Goal: Task Accomplishment & Management: Manage account settings

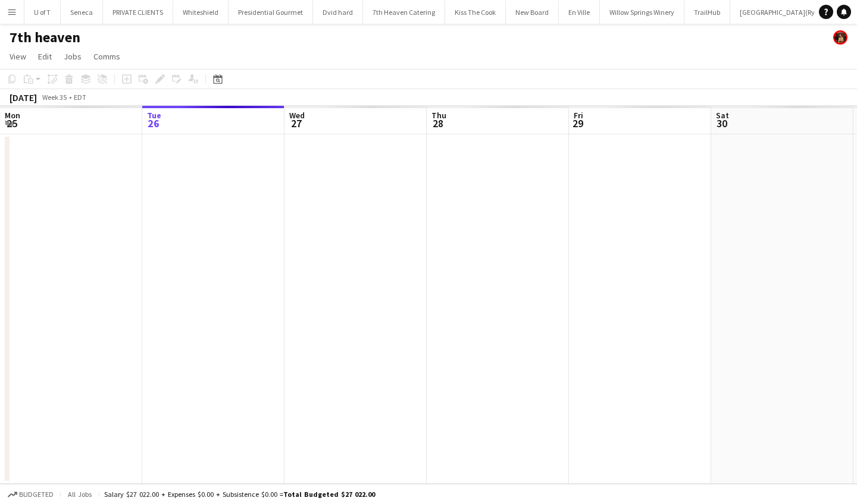
scroll to position [0, 346]
click at [12, 7] on app-icon "Menu" at bounding box center [12, 12] width 10 height 10
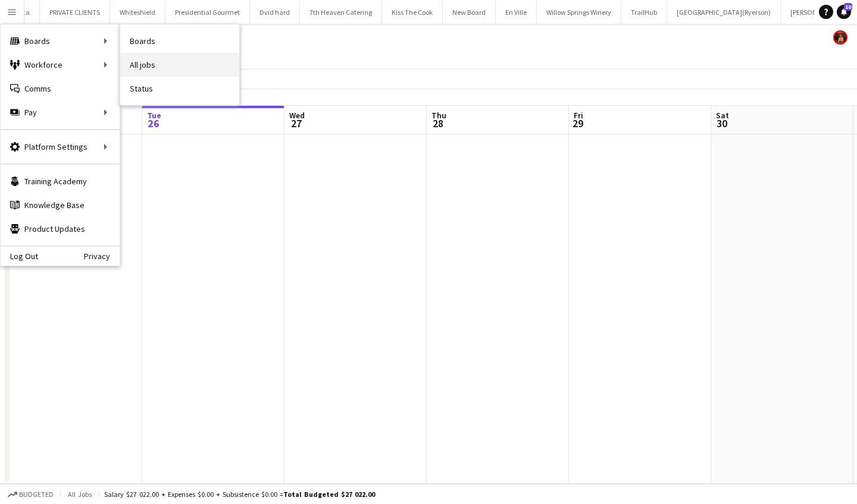
click at [156, 60] on link "All jobs" at bounding box center [179, 65] width 119 height 24
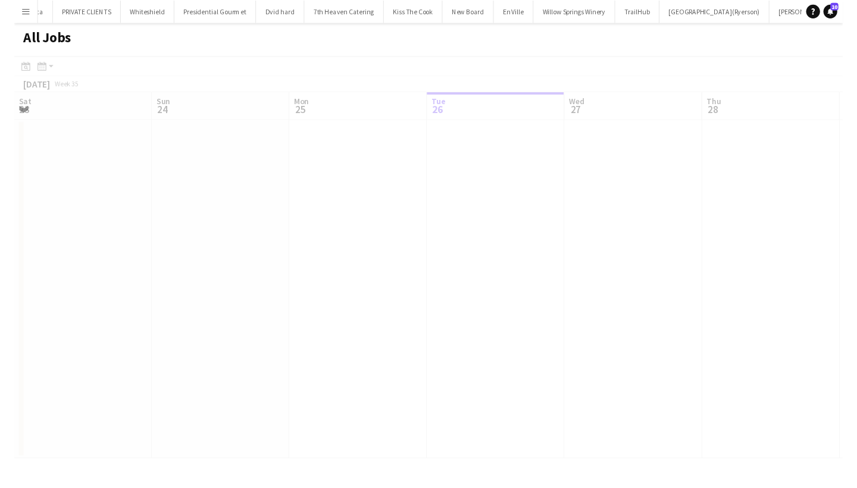
scroll to position [0, 284]
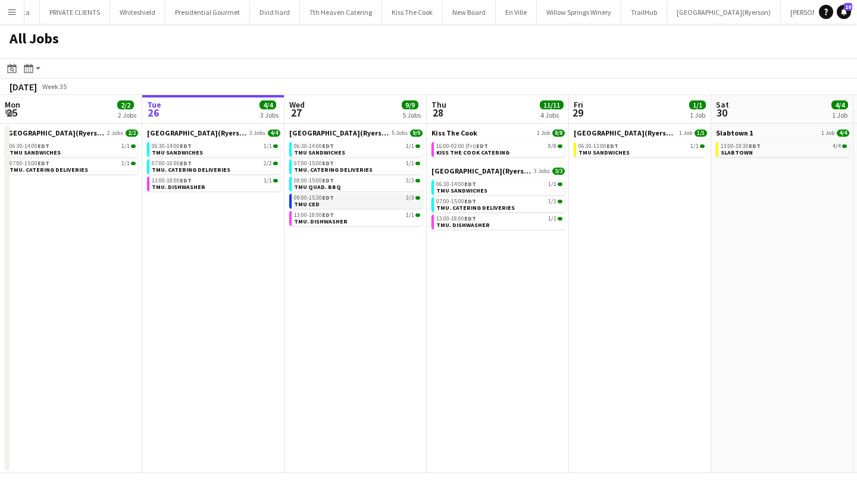
click at [340, 202] on link "09:00-15:30 EDT 3/3 TMU CED" at bounding box center [357, 201] width 126 height 14
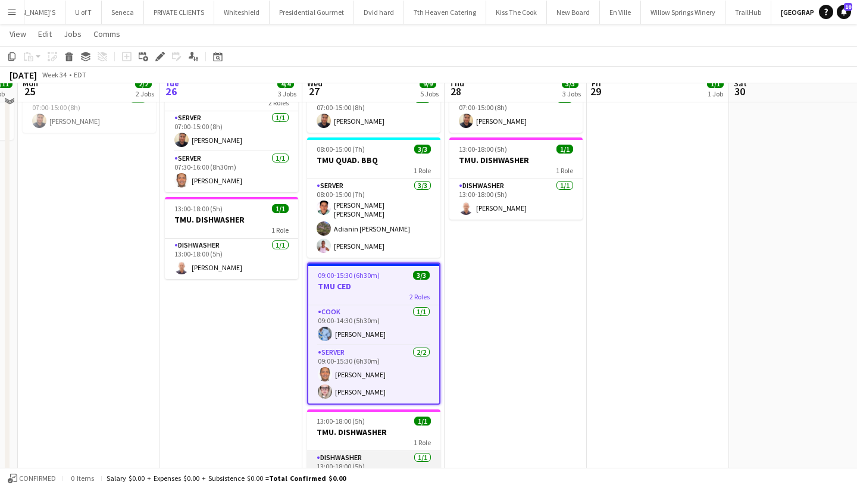
scroll to position [162, 0]
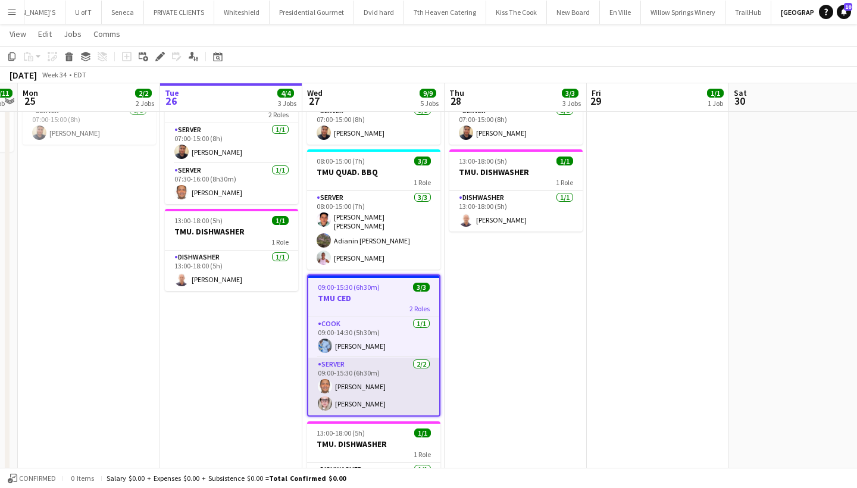
click at [375, 383] on app-card-role "SERVER 2/2 09:00-15:30 (6h30m) Carlos Rodriguez Beata Pawlowski" at bounding box center [373, 387] width 131 height 58
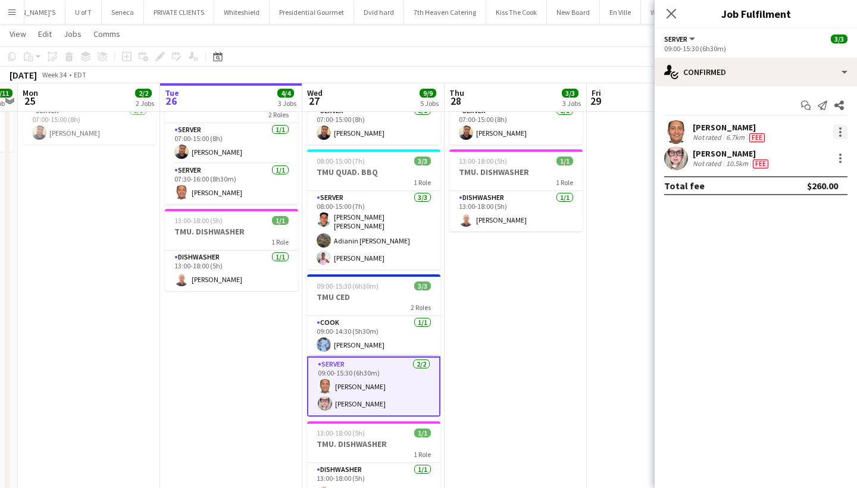
click at [839, 131] on div at bounding box center [840, 132] width 2 height 2
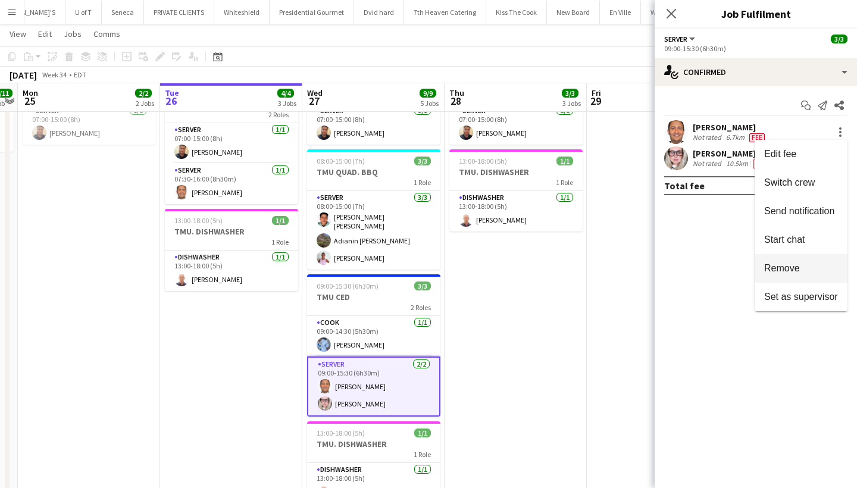
click at [805, 265] on span "Remove" at bounding box center [801, 268] width 74 height 11
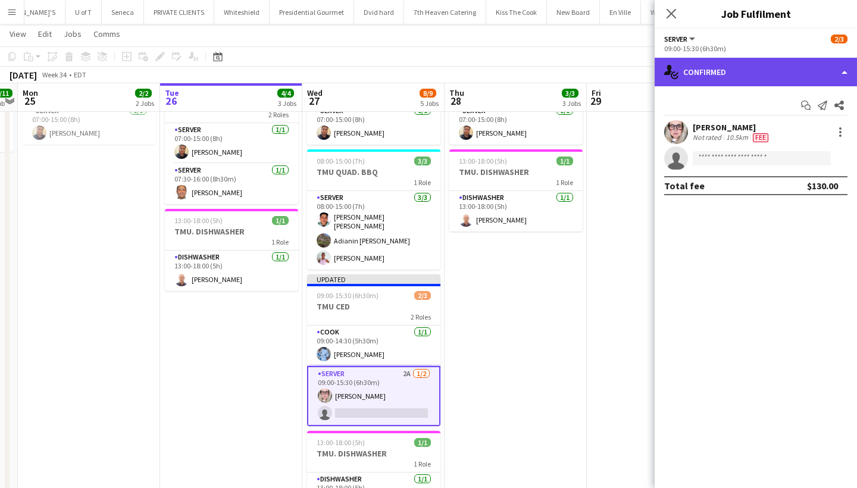
click at [766, 67] on div "single-neutral-actions-check-2 Confirmed" at bounding box center [755, 72] width 202 height 29
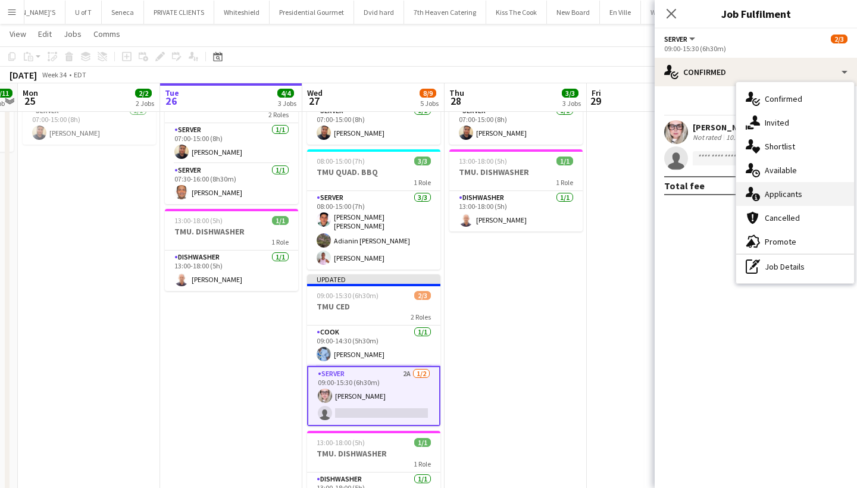
click at [794, 190] on div "single-neutral-actions-information Applicants" at bounding box center [795, 194] width 118 height 24
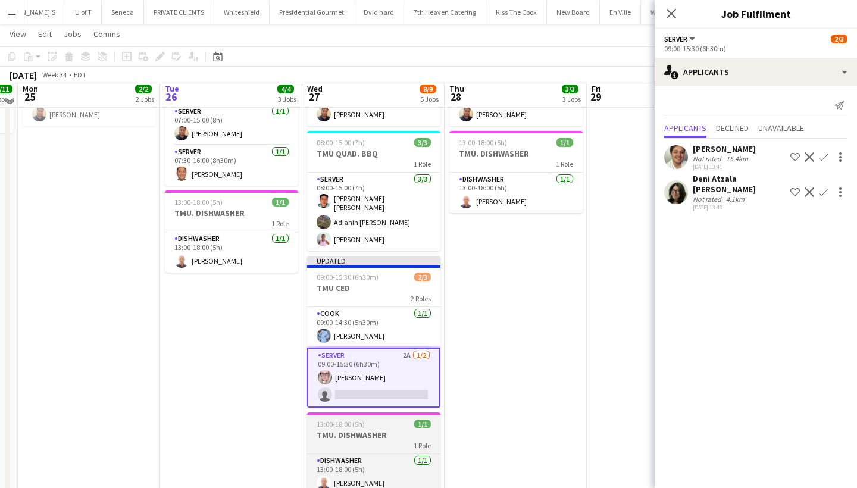
scroll to position [175, 0]
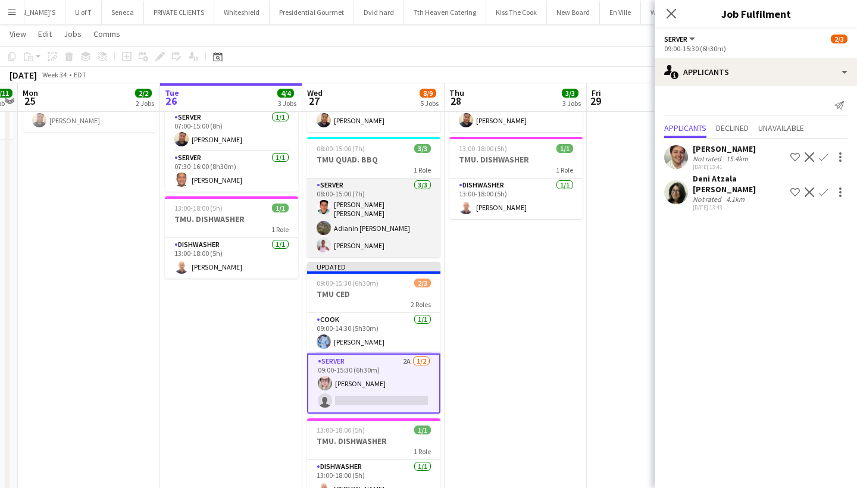
click at [358, 224] on app-card-role "SERVER 3/3 08:00-15:00 (7h) Rodolfo Sebastián López Adianin Leon Vicky Stimac" at bounding box center [373, 217] width 133 height 79
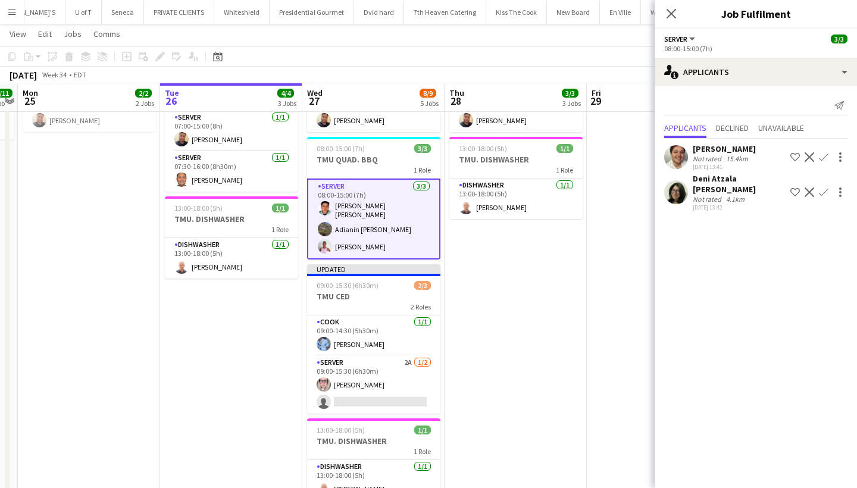
click at [358, 224] on app-card-role "SERVER 3/3 08:00-15:00 (7h) Rodolfo Sebastián López Adianin Leon Vicky Stimac" at bounding box center [373, 218] width 133 height 81
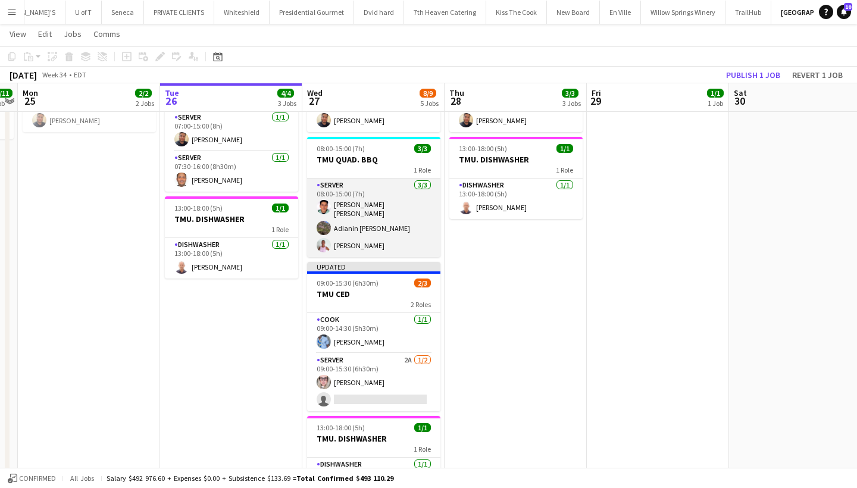
click at [358, 224] on app-card-role "SERVER 3/3 08:00-15:00 (7h) Rodolfo Sebastián López Adianin Leon Vicky Stimac" at bounding box center [373, 217] width 133 height 79
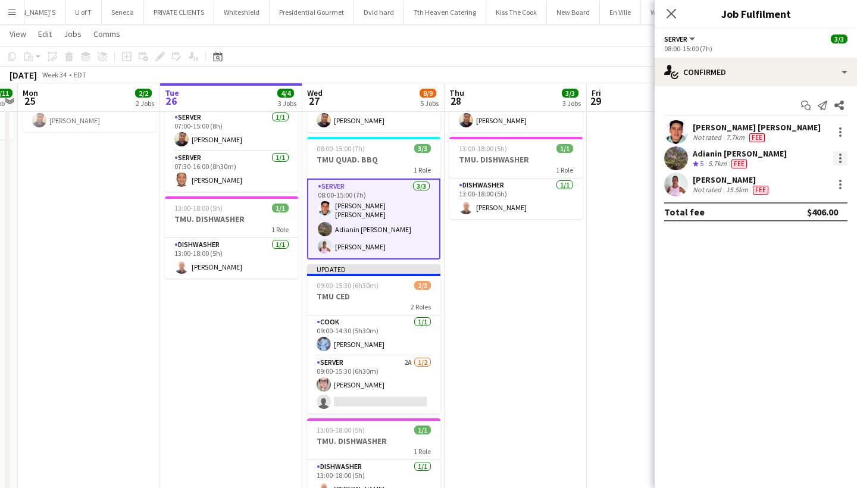
click at [842, 159] on div at bounding box center [840, 158] width 14 height 14
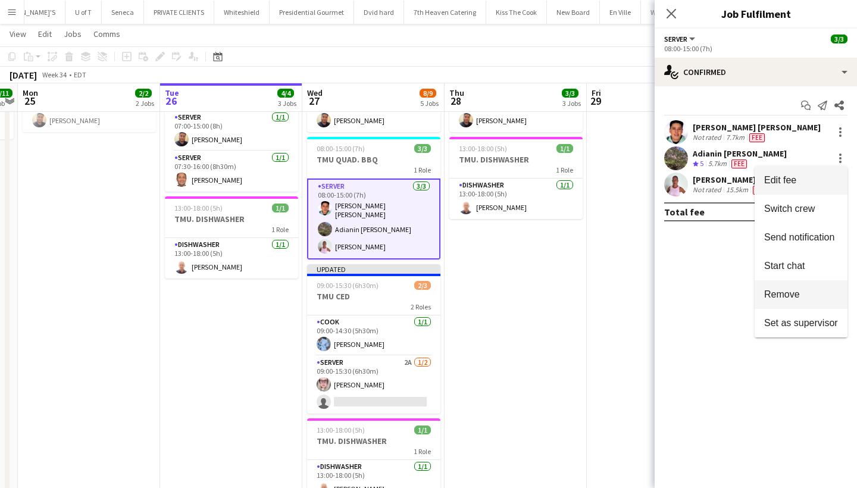
click at [804, 295] on span "Remove" at bounding box center [801, 294] width 74 height 11
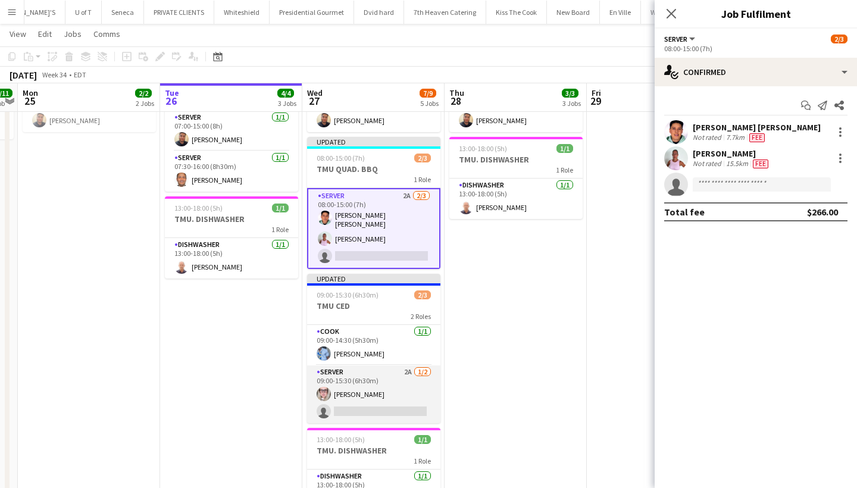
click at [359, 406] on app-card-role "SERVER 2A 1/2 09:00-15:30 (6h30m) Beata Pawlowski single-neutral-actions" at bounding box center [373, 394] width 133 height 58
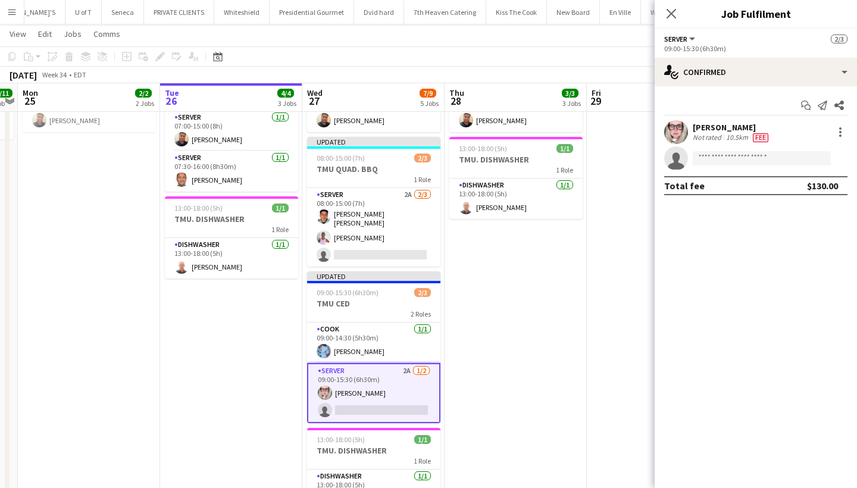
click at [359, 406] on app-card-role "SERVER 2A 1/2 09:00-15:30 (6h30m) Beata Pawlowski single-neutral-actions" at bounding box center [373, 393] width 133 height 60
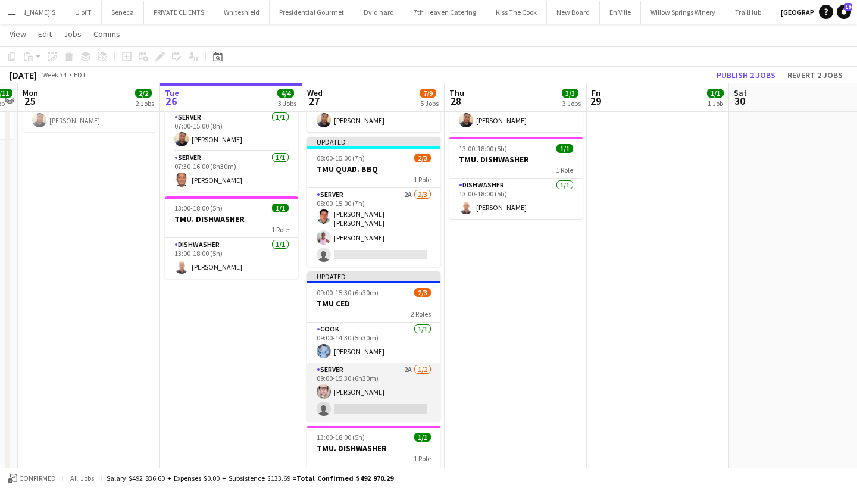
click at [359, 406] on app-card-role "SERVER 2A 1/2 09:00-15:30 (6h30m) Beata Pawlowski single-neutral-actions" at bounding box center [373, 392] width 133 height 58
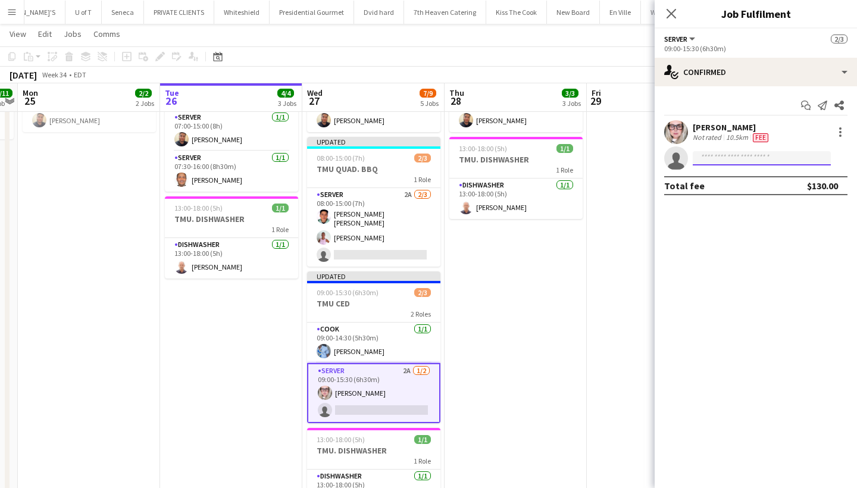
click at [728, 156] on input at bounding box center [761, 158] width 138 height 14
type input "***"
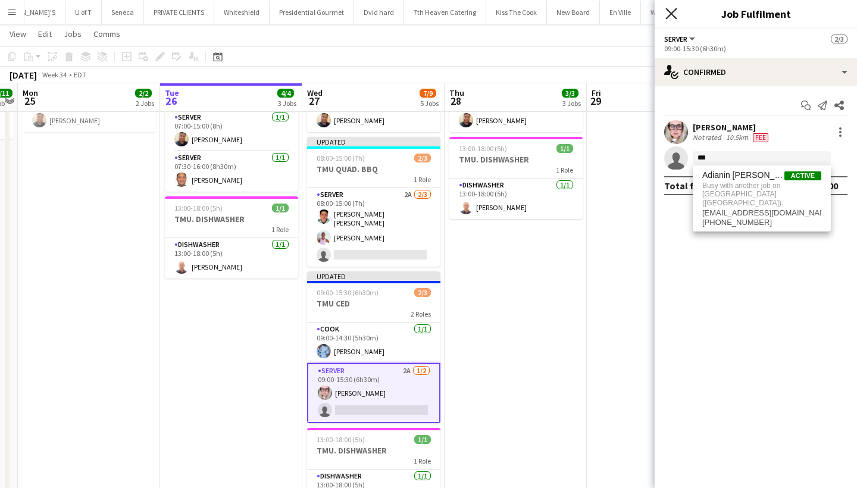
click at [672, 11] on icon "Close pop-in" at bounding box center [670, 13] width 11 height 11
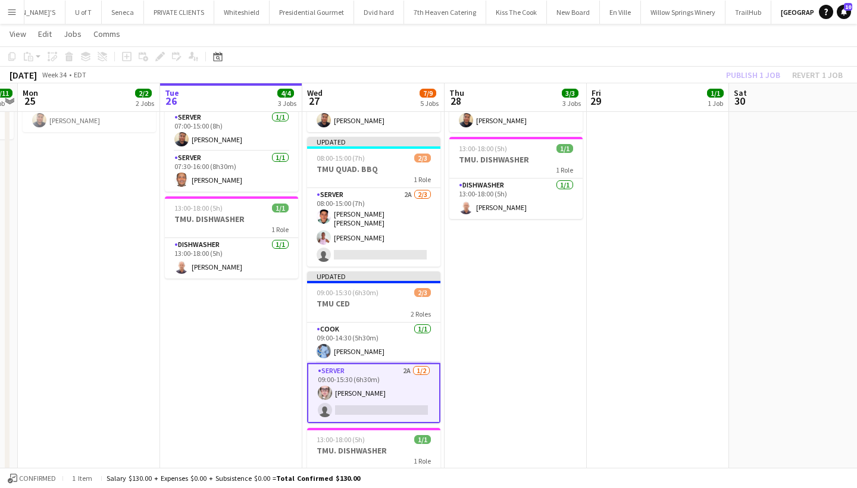
click at [402, 133] on app-date-cell "06:30-14:00 (7h30m) 1/1 TMU SANDWICHES 1 Role SERVER 1/1 06:30-14:00 (7h30m) Be…" at bounding box center [373, 241] width 142 height 566
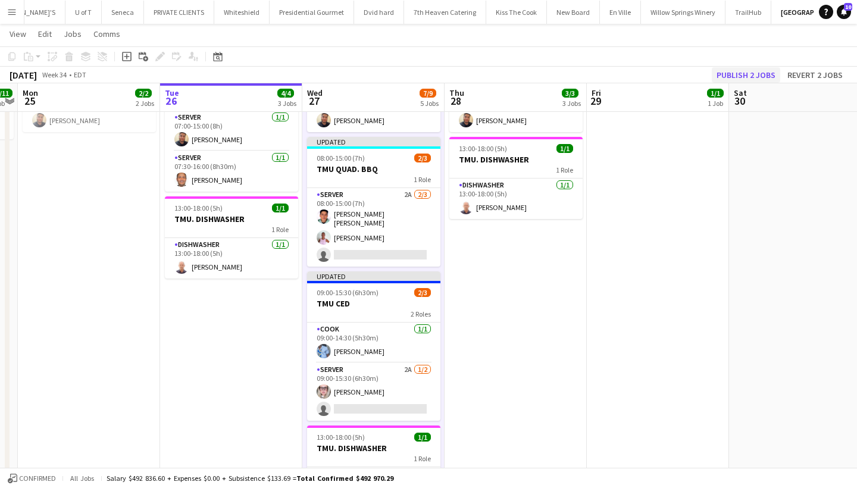
click at [741, 73] on button "Publish 2 jobs" at bounding box center [746, 74] width 68 height 15
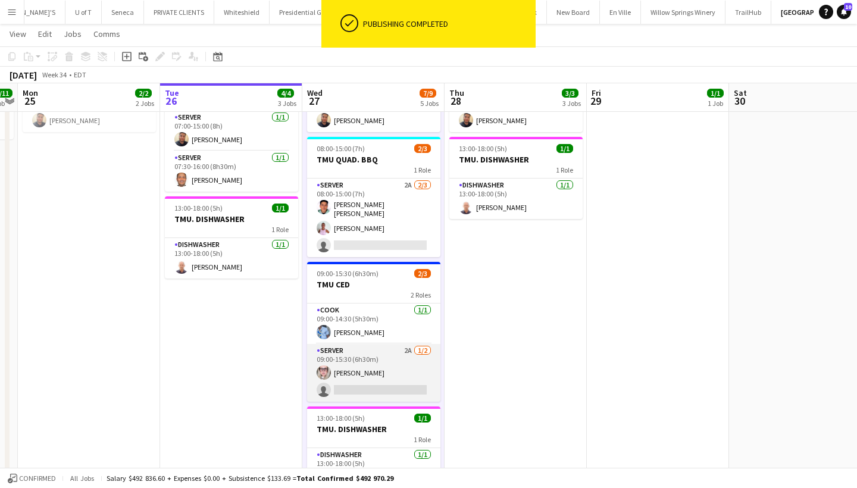
click at [356, 389] on app-card-role "SERVER 2A 1/2 09:00-15:30 (6h30m) Beata Pawlowski single-neutral-actions" at bounding box center [373, 373] width 133 height 58
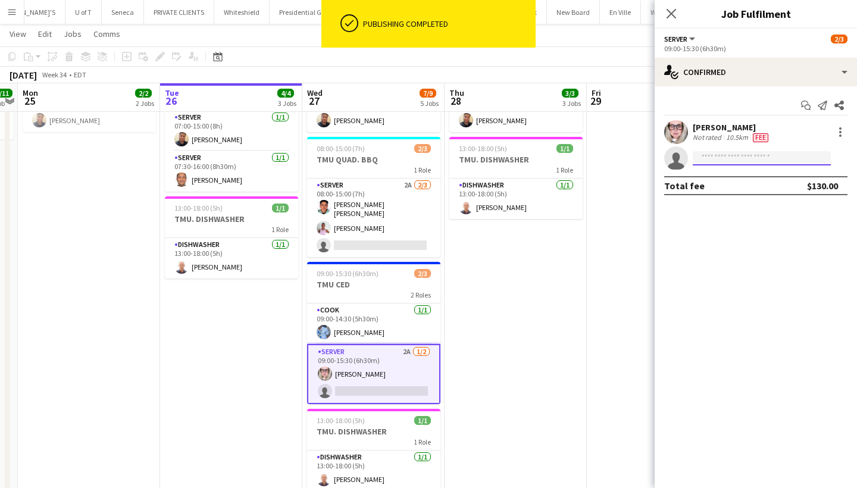
click at [728, 158] on input at bounding box center [761, 158] width 138 height 14
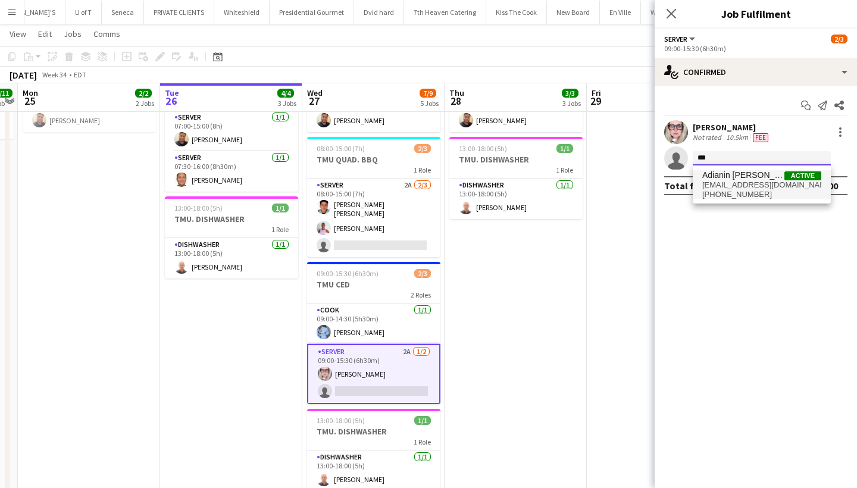
type input "***"
click at [732, 187] on span "adianinleon@gmail.com" at bounding box center [761, 185] width 119 height 10
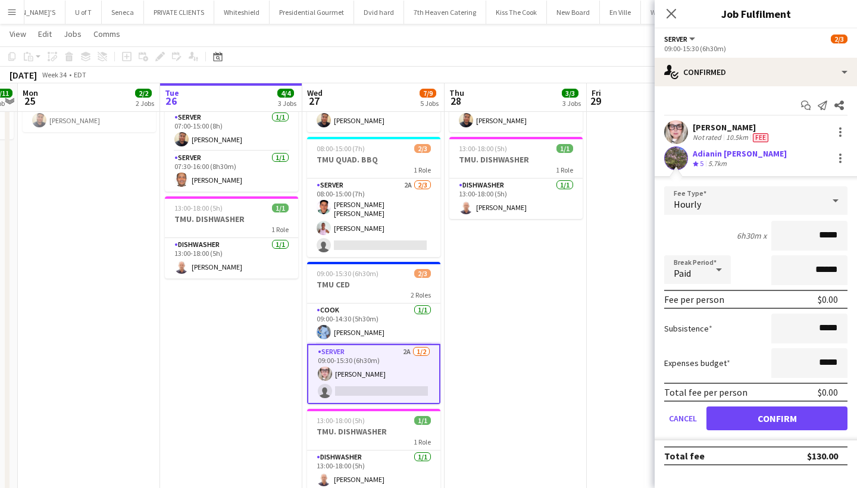
click at [819, 237] on input "*****" at bounding box center [809, 236] width 76 height 30
type input "******"
click at [778, 415] on button "Confirm" at bounding box center [776, 418] width 141 height 24
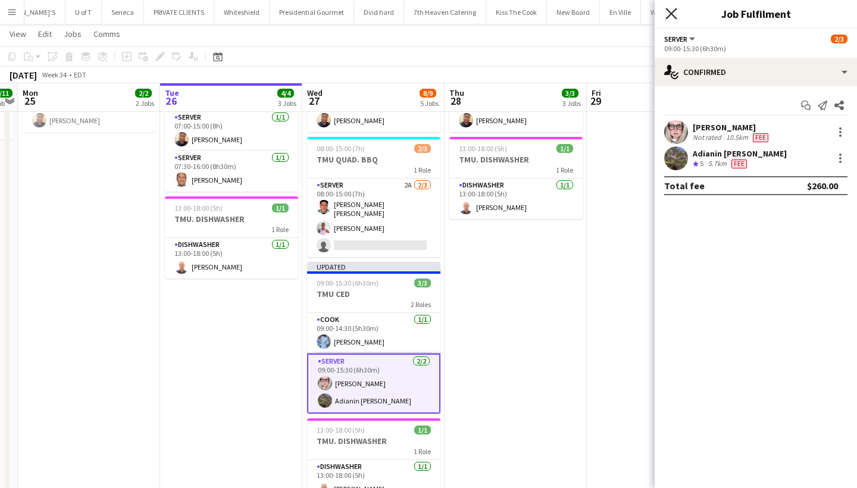
click at [672, 10] on icon "Close pop-in" at bounding box center [670, 13] width 11 height 11
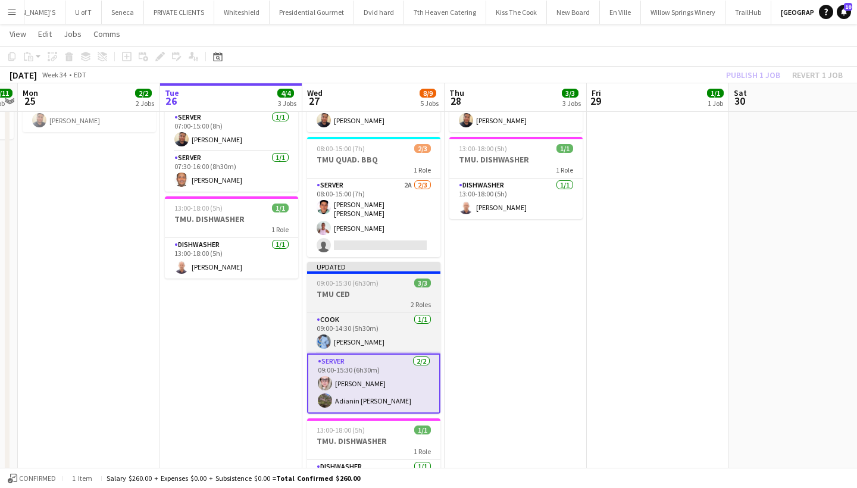
click at [393, 289] on h3 "TMU CED" at bounding box center [373, 294] width 133 height 11
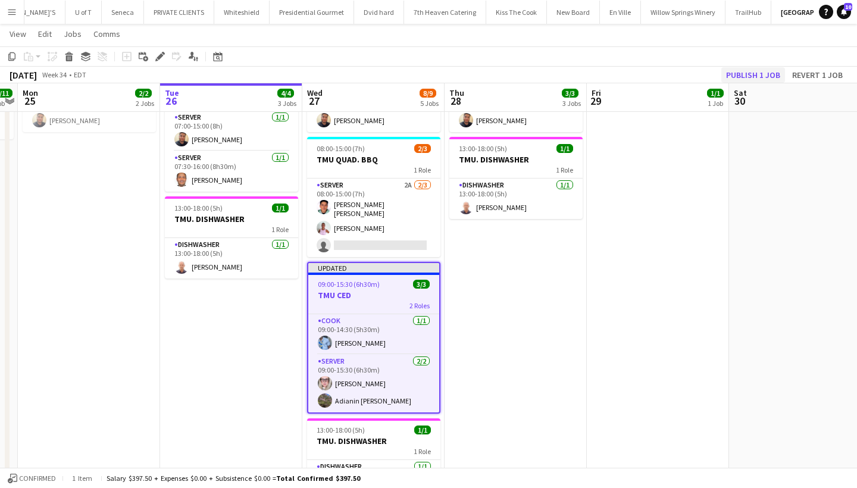
click at [767, 77] on button "Publish 1 job" at bounding box center [753, 74] width 64 height 15
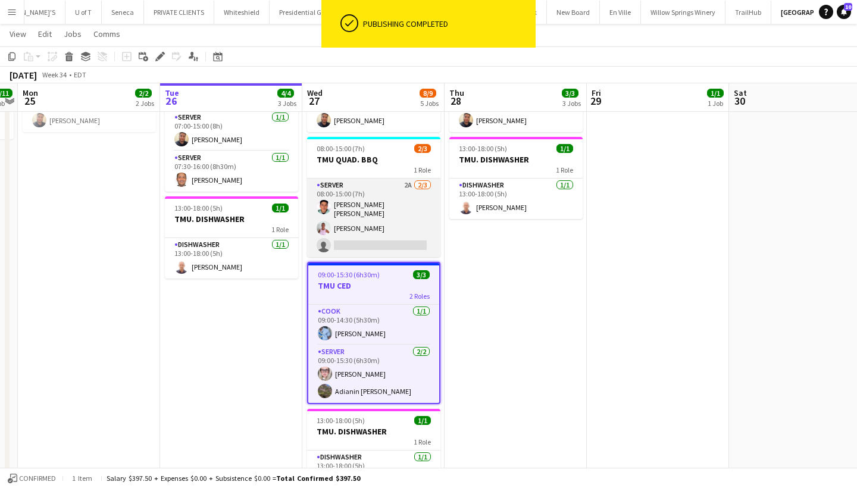
click at [358, 243] on app-card-role "SERVER 2A 2/3 08:00-15:00 (7h) Rodolfo Sebastián López Vicky Stimac single-neut…" at bounding box center [373, 217] width 133 height 79
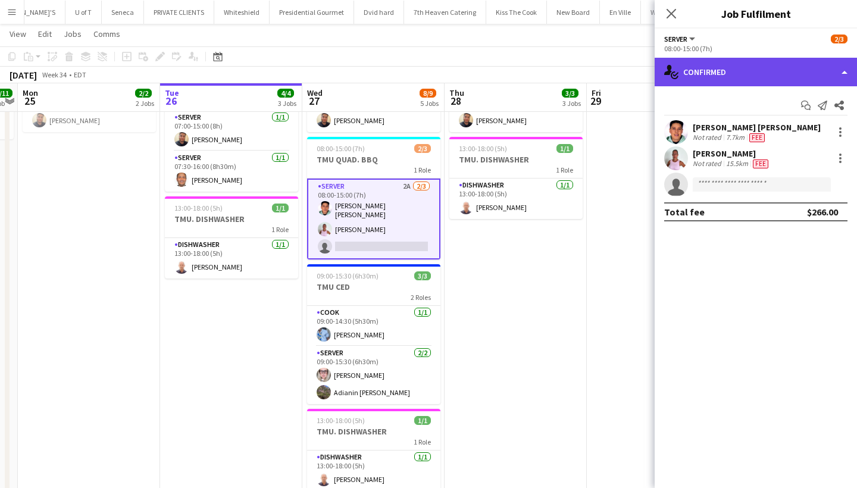
click at [759, 64] on div "single-neutral-actions-check-2 Confirmed" at bounding box center [755, 72] width 202 height 29
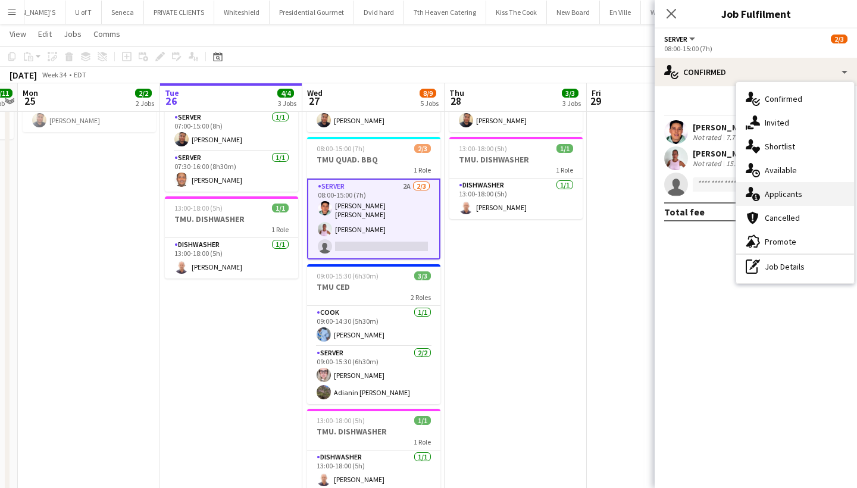
click at [818, 190] on div "single-neutral-actions-information Applicants" at bounding box center [795, 194] width 118 height 24
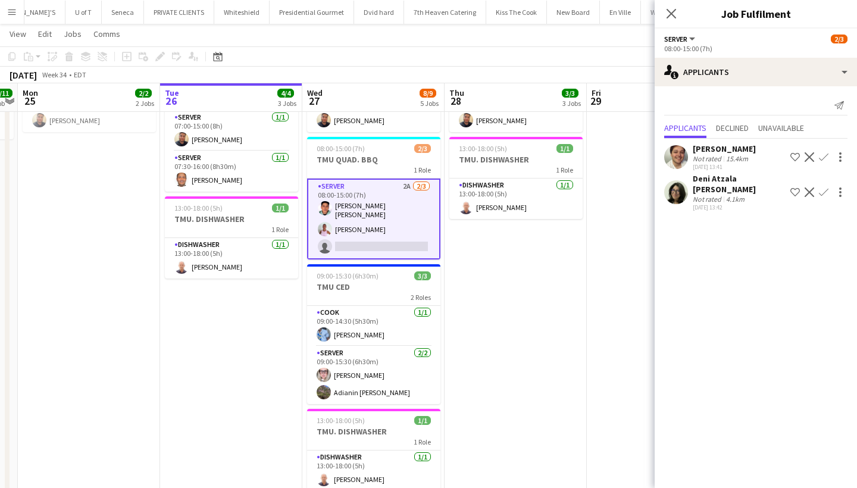
click at [824, 155] on app-icon "Confirm" at bounding box center [824, 157] width 10 height 10
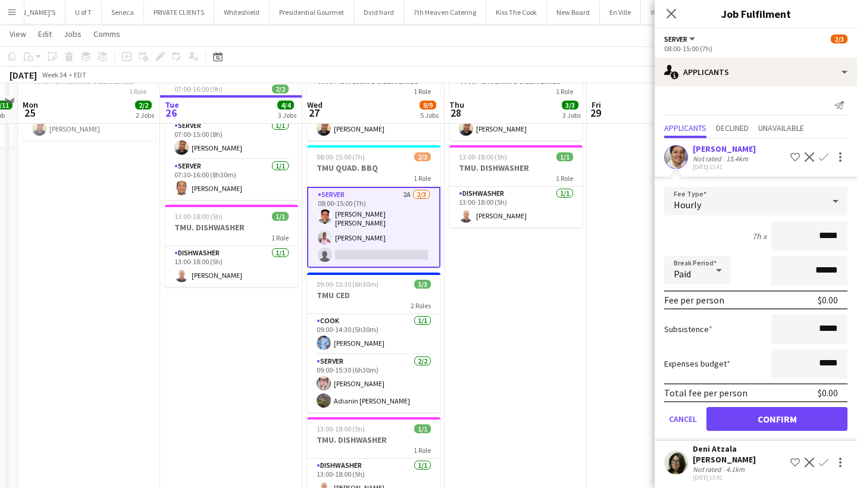
scroll to position [181, 0]
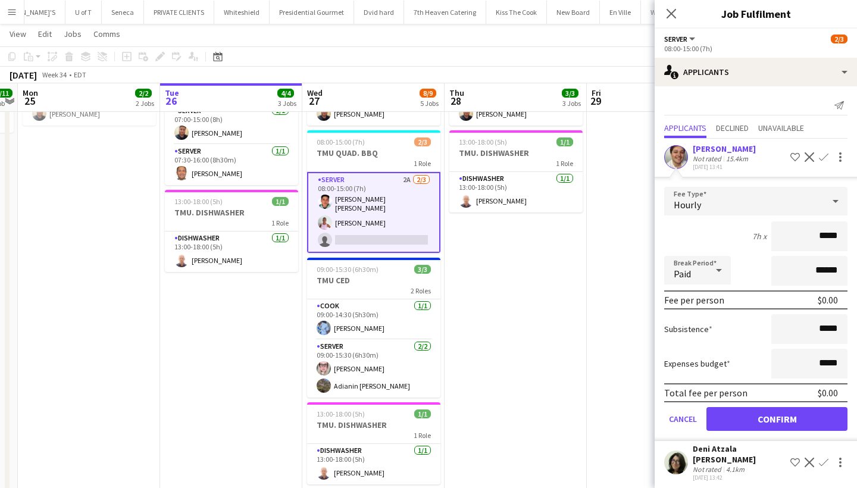
click at [387, 234] on app-card-role "SERVER 2A 2/3 08:00-15:00 (7h) Rodolfo Sebastián López Vicky Stimac single-neut…" at bounding box center [373, 212] width 133 height 81
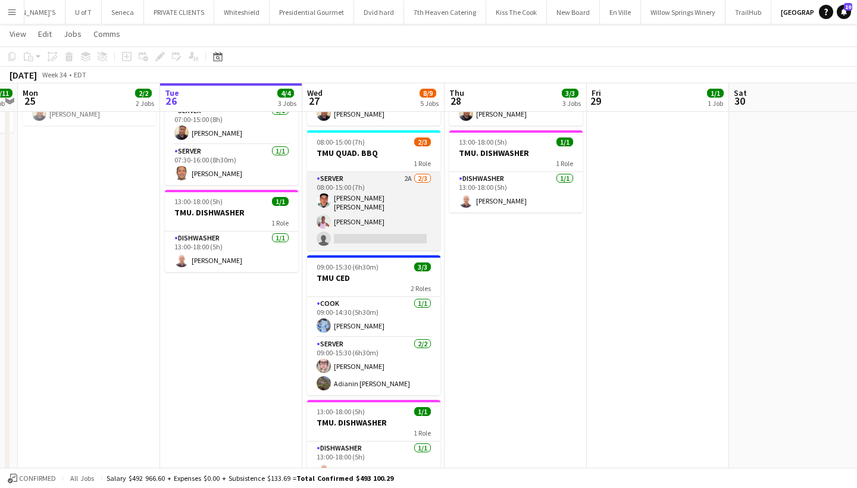
click at [387, 234] on app-card-role "SERVER 2A 2/3 08:00-15:00 (7h) Rodolfo Sebastián López Vicky Stimac single-neut…" at bounding box center [373, 211] width 133 height 79
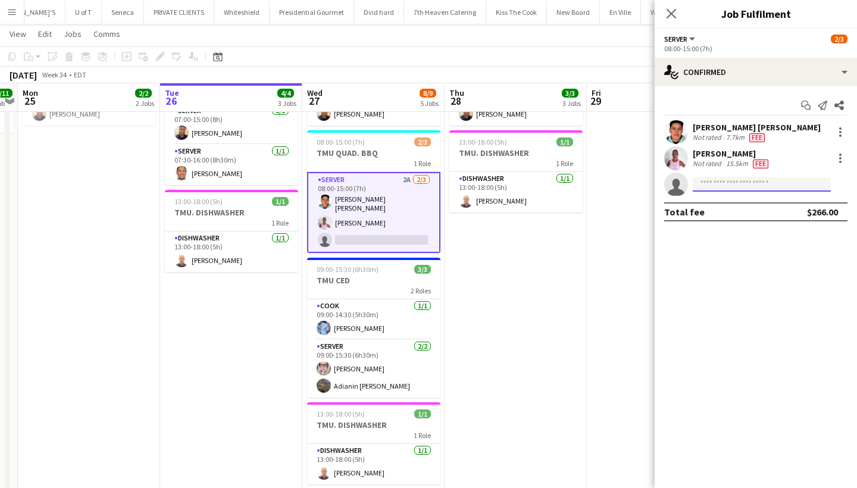
click at [757, 182] on input at bounding box center [761, 184] width 138 height 14
type input "******"
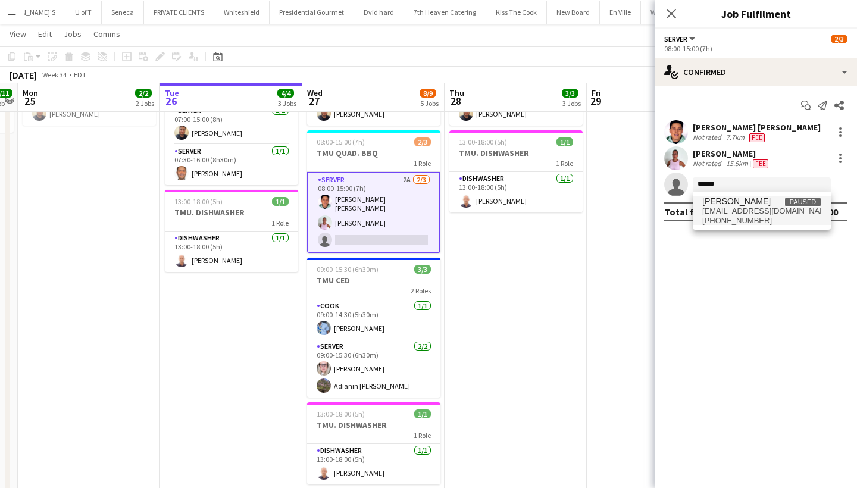
click at [763, 208] on span "garciadayanis141@gmail.com" at bounding box center [761, 211] width 119 height 10
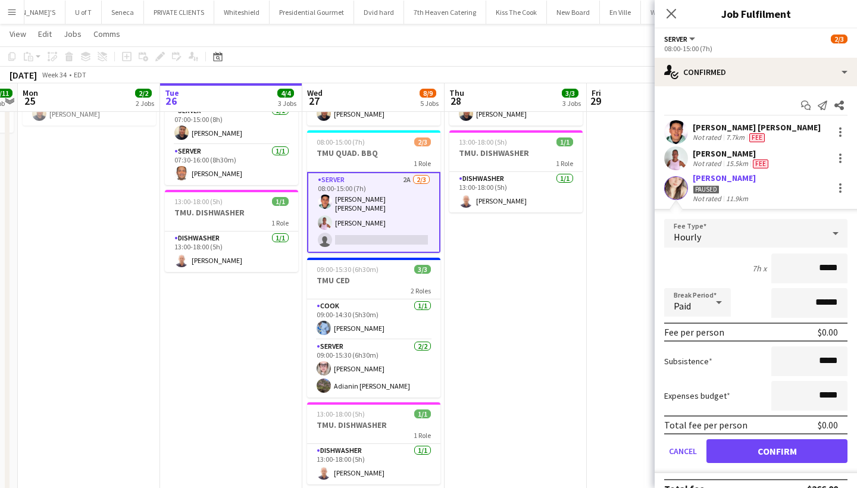
click at [372, 234] on app-card-role "SERVER 2A 2/3 08:00-15:00 (7h) Rodolfo Sebastián López Vicky Stimac single-neut…" at bounding box center [373, 212] width 133 height 81
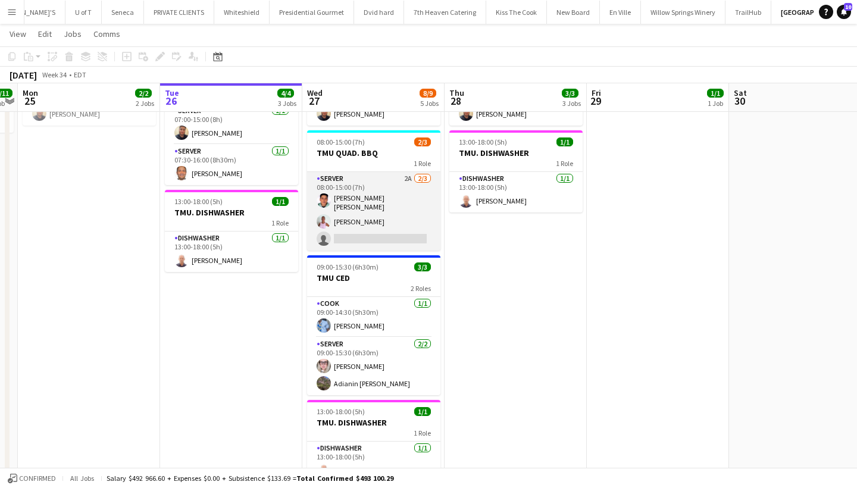
click at [372, 234] on app-card-role "SERVER 2A 2/3 08:00-15:00 (7h) Rodolfo Sebastián López Vicky Stimac single-neut…" at bounding box center [373, 211] width 133 height 79
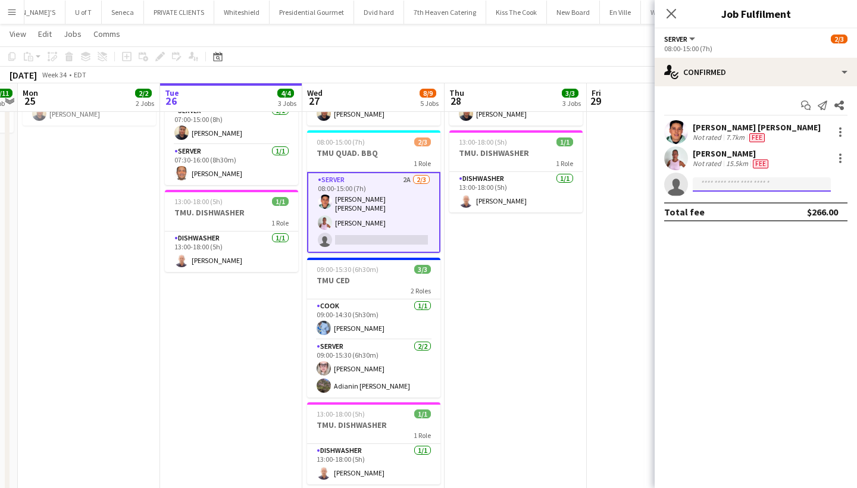
click at [731, 183] on input at bounding box center [761, 184] width 138 height 14
type input "*******"
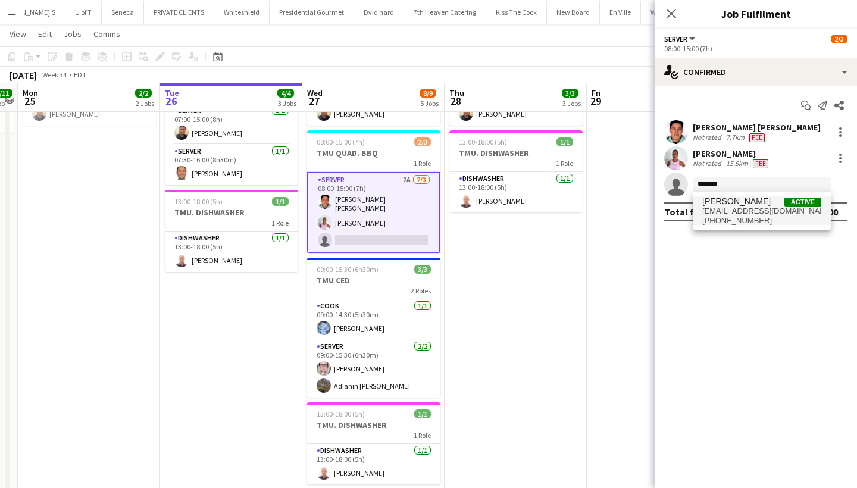
click at [751, 203] on span "[PERSON_NAME]" at bounding box center [736, 201] width 68 height 10
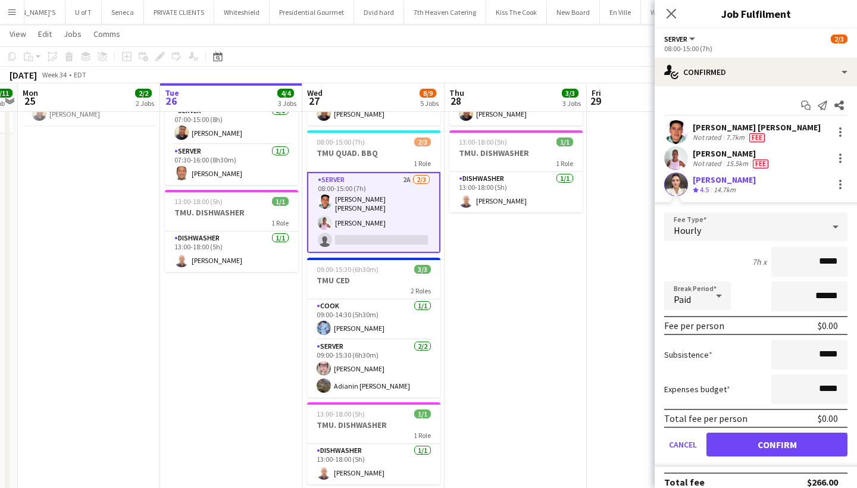
click at [820, 263] on input "*****" at bounding box center [809, 262] width 76 height 30
type input "******"
click at [802, 438] on button "Confirm" at bounding box center [776, 445] width 141 height 24
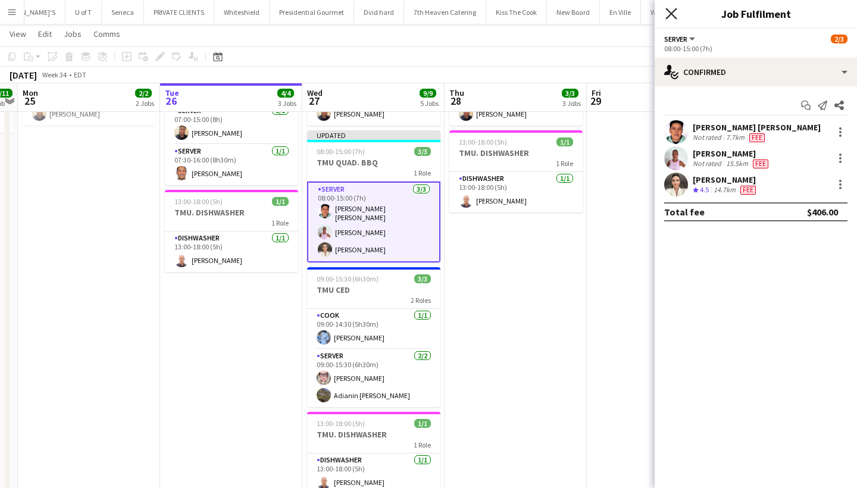
click at [672, 17] on icon "Close pop-in" at bounding box center [670, 13] width 11 height 11
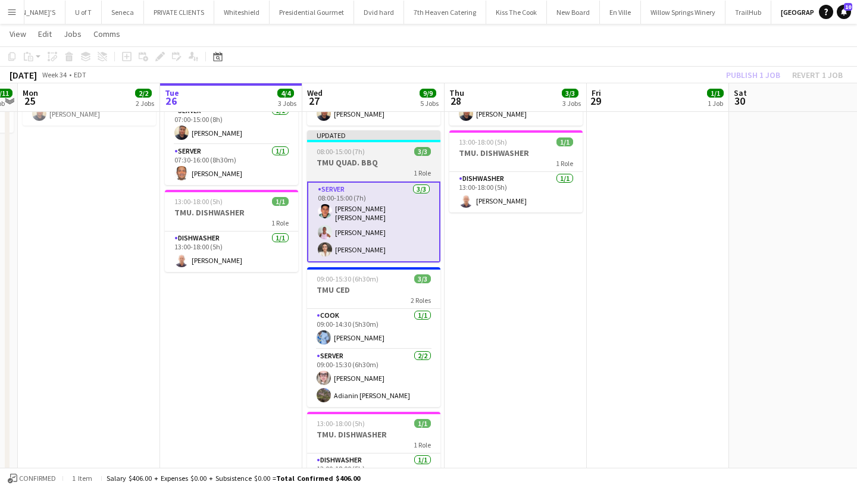
click at [378, 143] on app-job-card "Updated 08:00-15:00 (7h) 3/3 TMU QUAD. BBQ 1 Role SERVER 3/3 08:00-15:00 (7h) R…" at bounding box center [373, 196] width 133 height 132
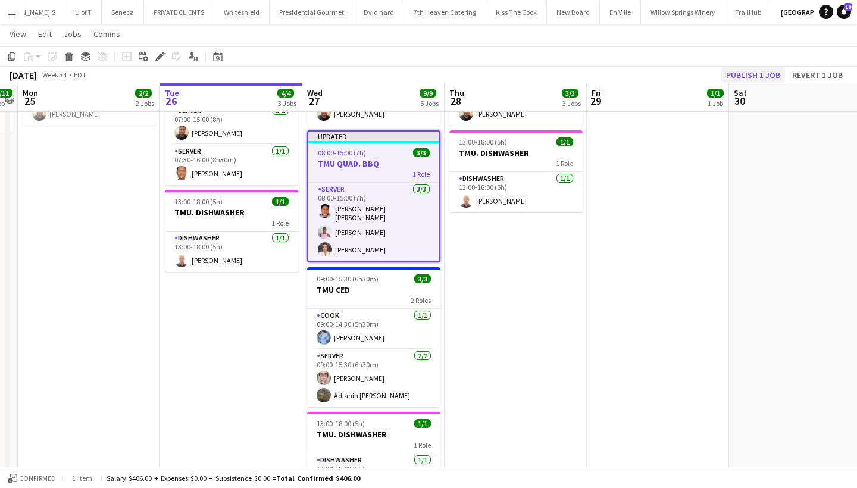
click at [761, 68] on button "Publish 1 job" at bounding box center [753, 74] width 64 height 15
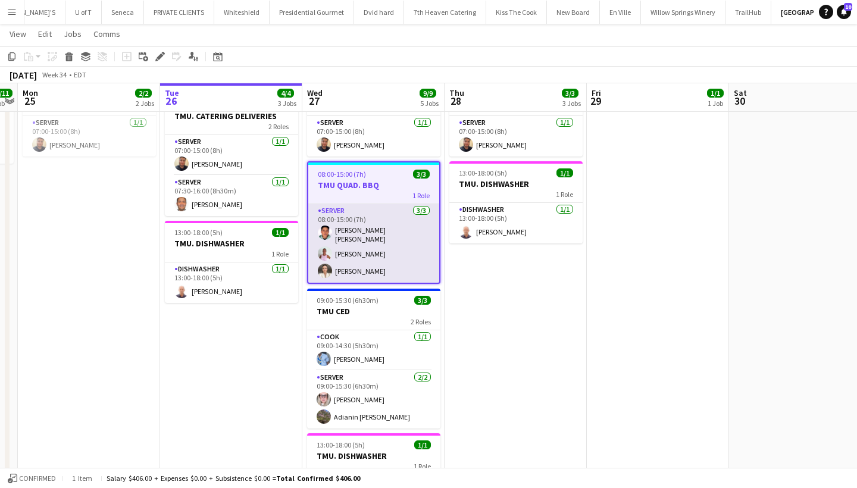
scroll to position [151, 0]
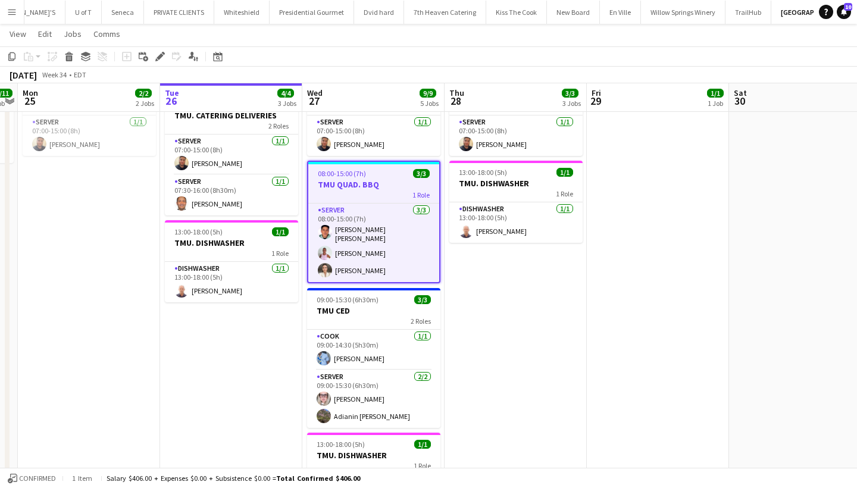
click at [8, 9] on app-icon "Menu" at bounding box center [12, 12] width 10 height 10
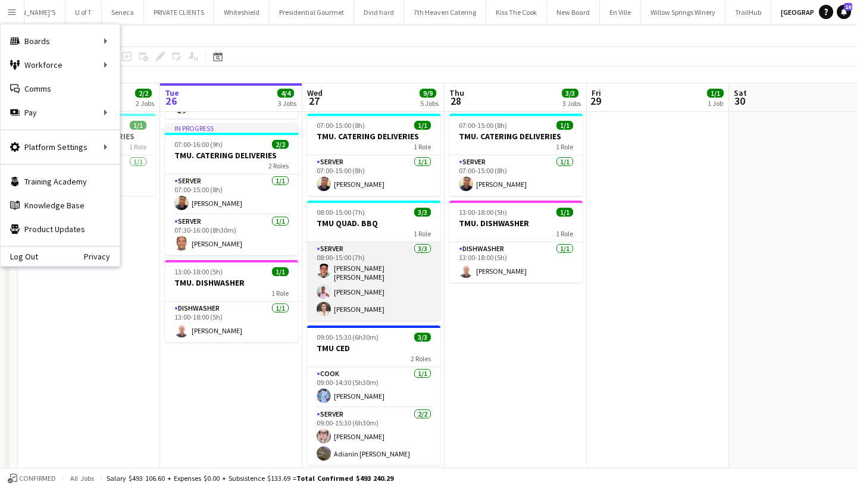
scroll to position [111, 0]
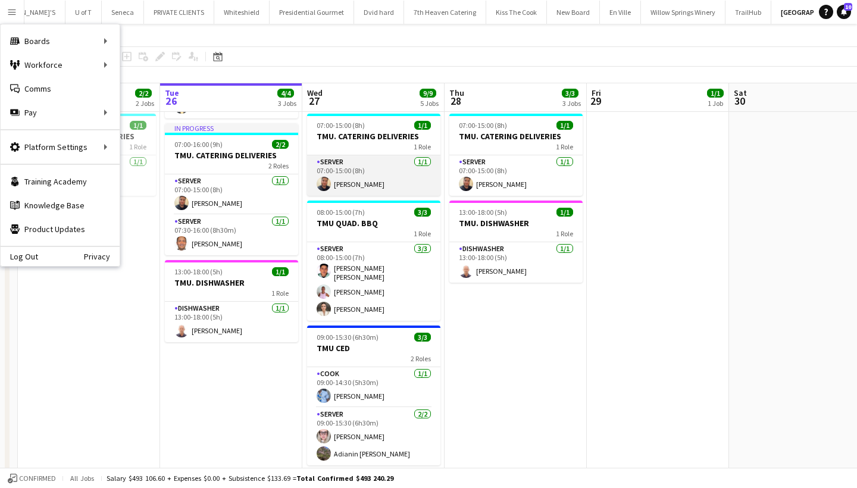
click at [370, 158] on app-card-role "SERVER 1/1 07:00-15:00 (8h) Danny Garrido" at bounding box center [373, 175] width 133 height 40
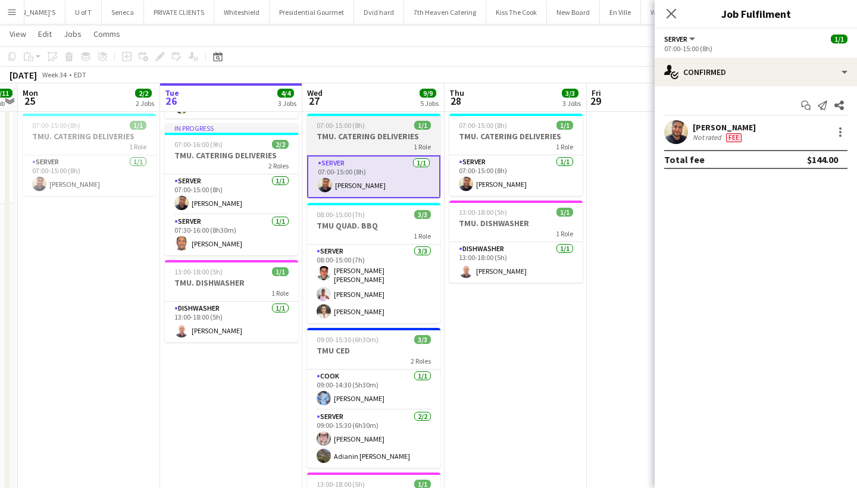
click at [370, 128] on div "07:00-15:00 (8h) 1/1" at bounding box center [373, 125] width 133 height 9
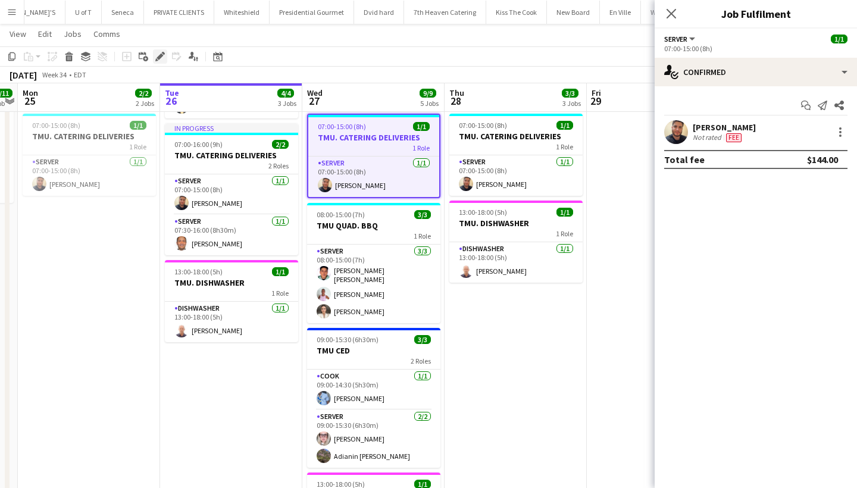
click at [160, 53] on icon "Edit" at bounding box center [160, 57] width 10 height 10
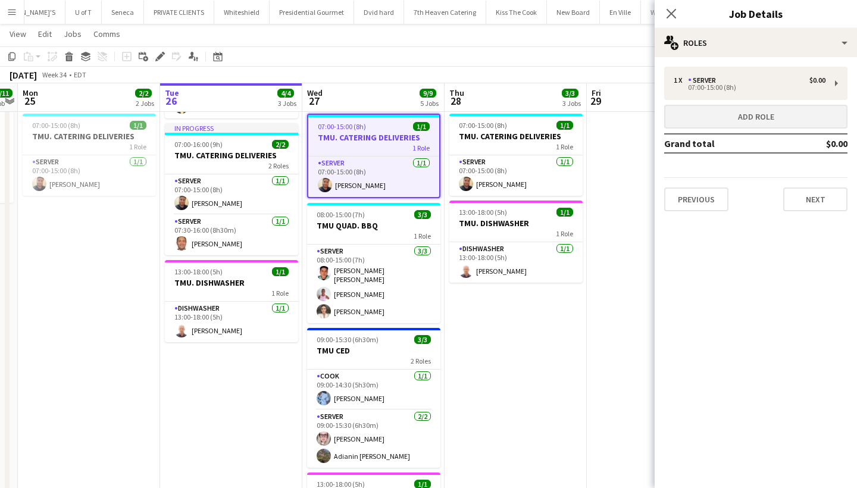
click at [711, 115] on button "Add role" at bounding box center [755, 117] width 183 height 24
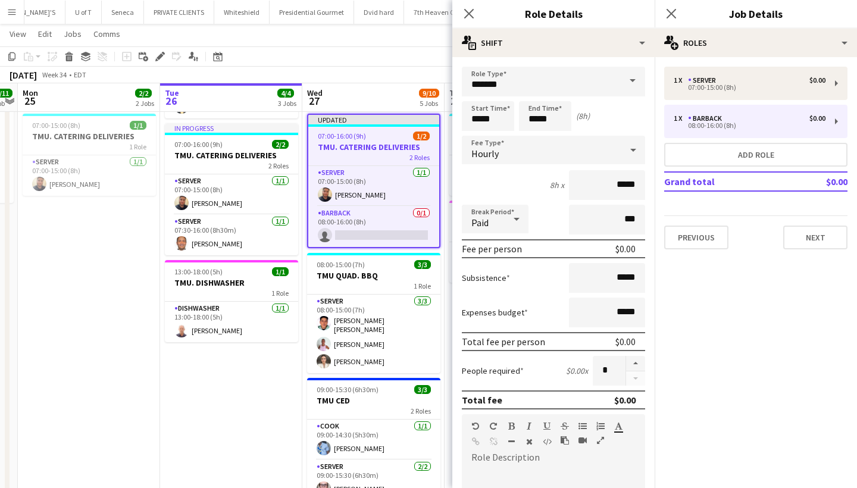
click at [631, 76] on span at bounding box center [632, 81] width 25 height 29
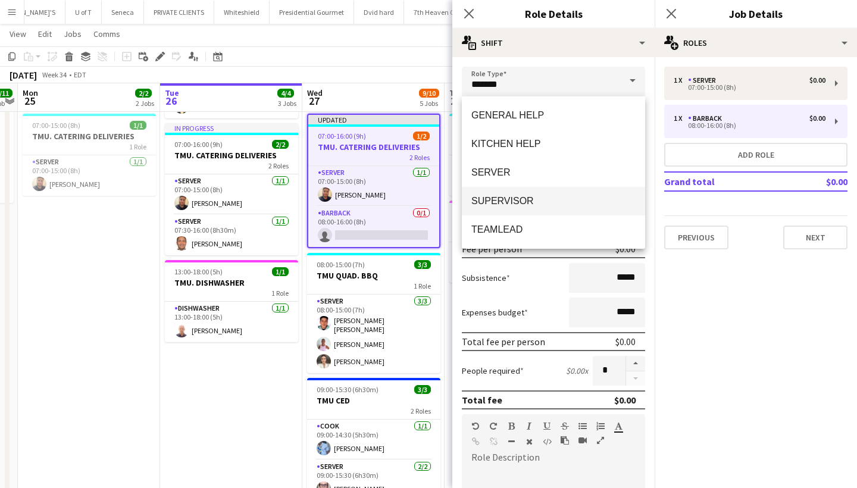
scroll to position [200, 0]
click at [521, 170] on span "SERVER" at bounding box center [553, 172] width 164 height 11
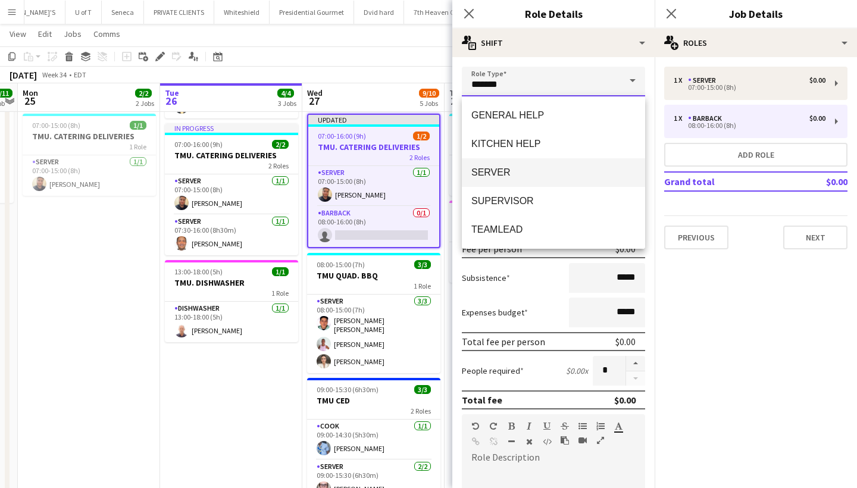
type input "******"
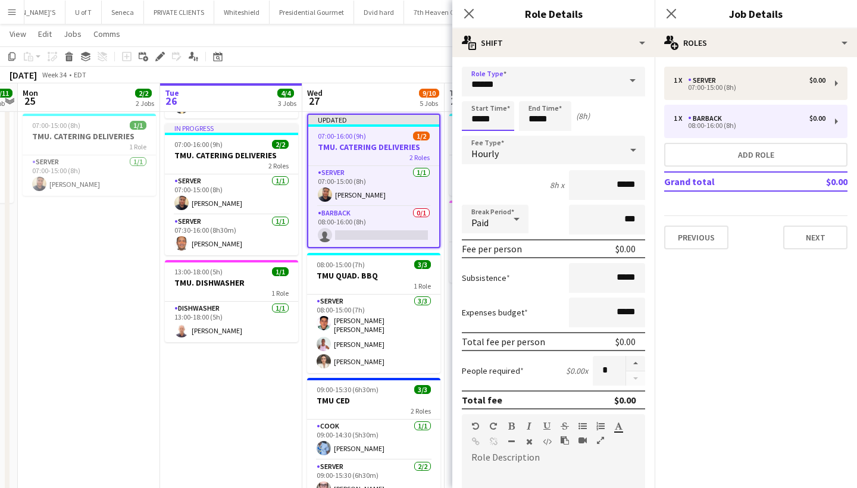
click at [500, 119] on input "*****" at bounding box center [488, 116] width 52 height 30
type input "*****"
click at [474, 139] on div at bounding box center [476, 137] width 24 height 12
click at [670, 10] on icon "Close pop-in" at bounding box center [670, 13] width 11 height 11
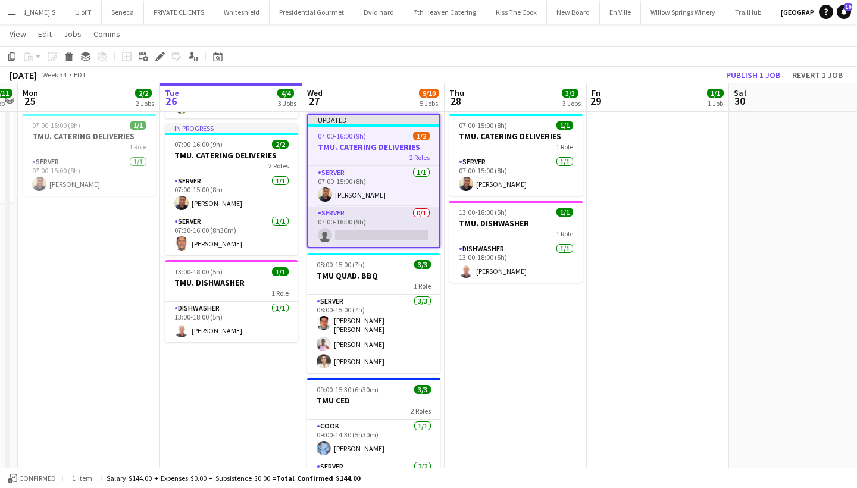
click at [348, 234] on app-card-role "SERVER 0/1 07:00-16:00 (9h) single-neutral-actions" at bounding box center [373, 226] width 131 height 40
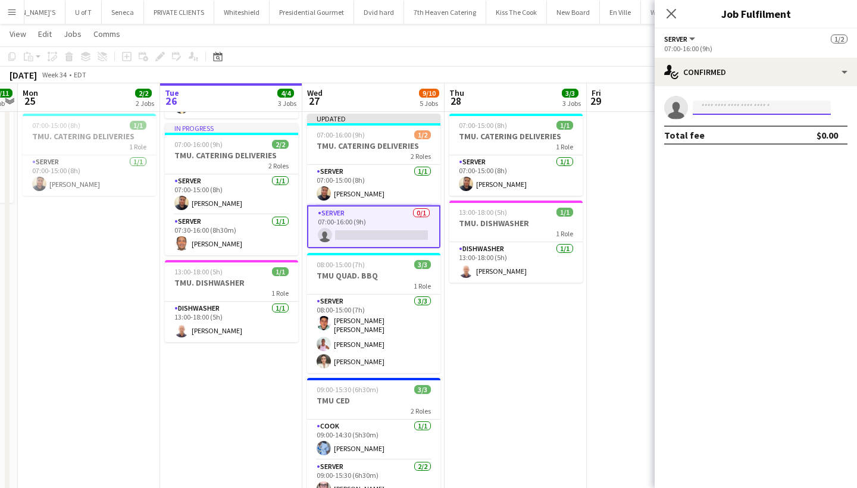
click at [714, 105] on input at bounding box center [761, 108] width 138 height 14
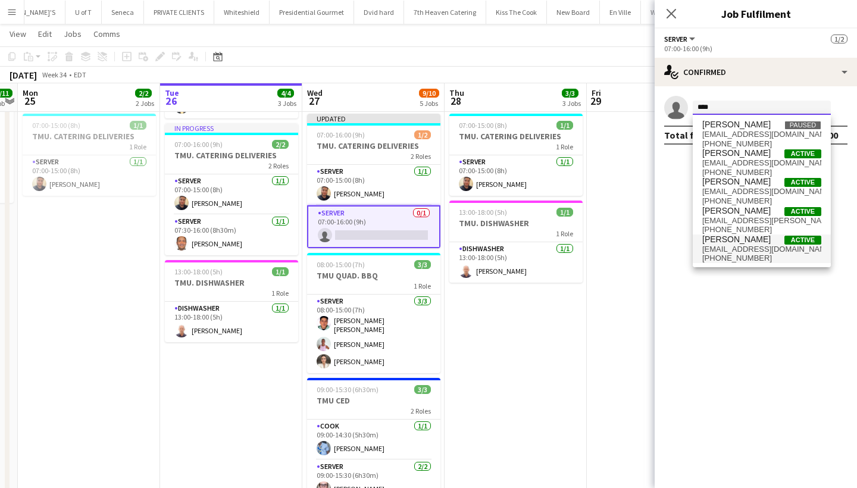
type input "****"
click at [729, 247] on span "carandrodpin@yahoo.com" at bounding box center [761, 250] width 119 height 10
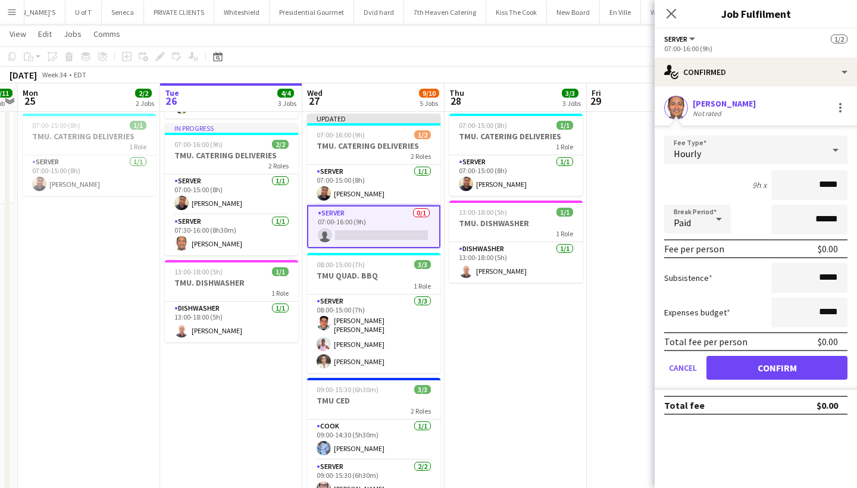
click at [822, 185] on input "*****" at bounding box center [809, 185] width 76 height 30
type input "******"
click at [762, 362] on button "Confirm" at bounding box center [776, 368] width 141 height 24
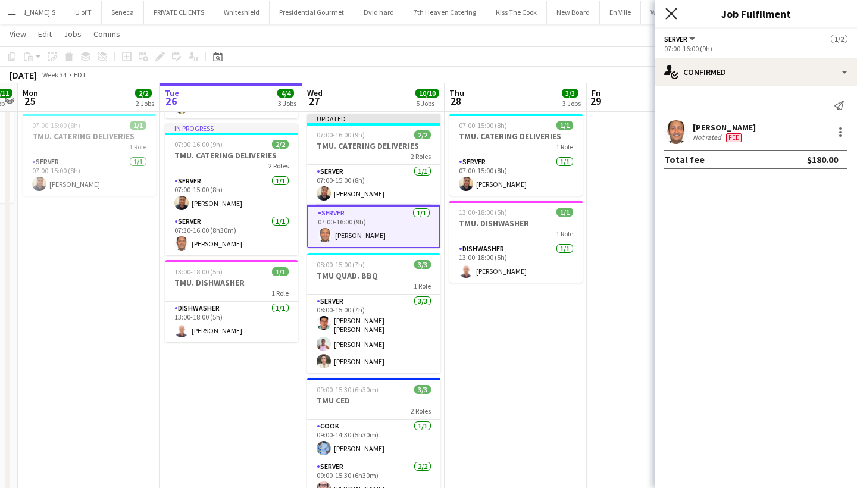
click at [670, 12] on icon "Close pop-in" at bounding box center [670, 13] width 11 height 11
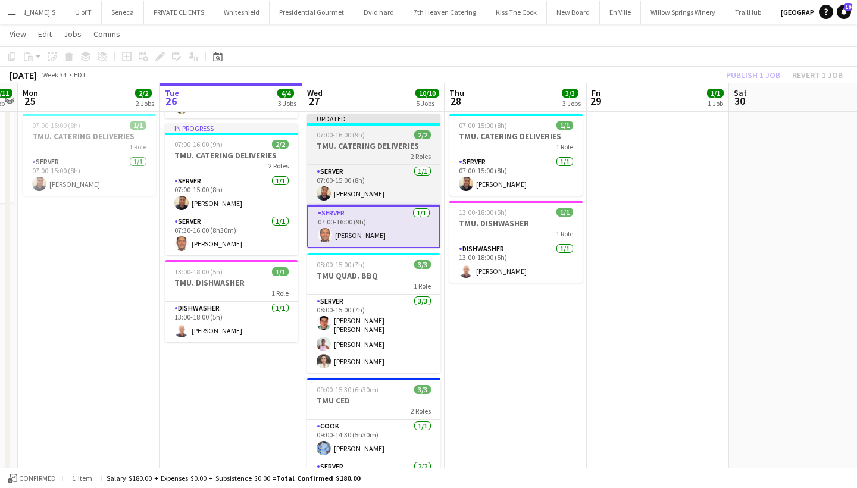
click at [353, 114] on div "Updated" at bounding box center [373, 119] width 133 height 10
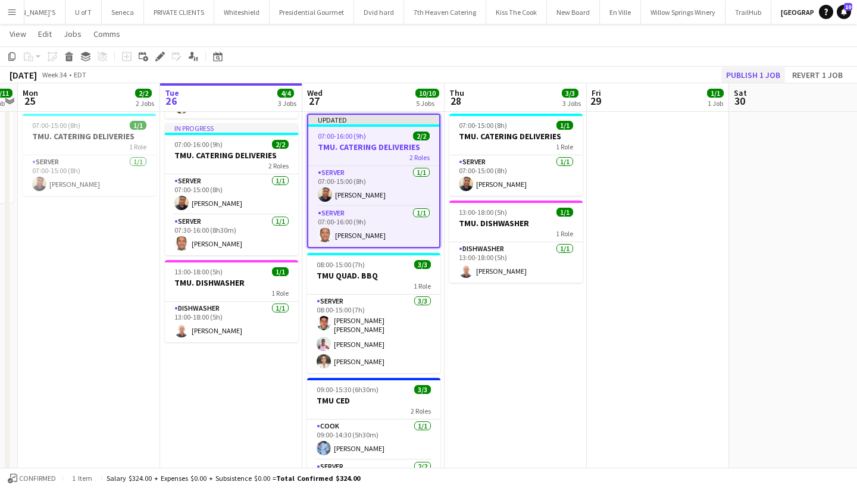
click at [761, 70] on button "Publish 1 job" at bounding box center [753, 74] width 64 height 15
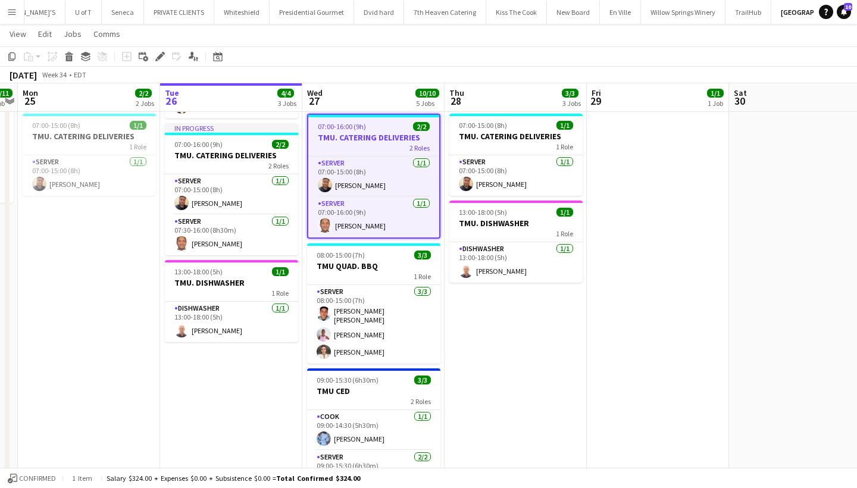
click at [16, 14] on app-icon "Menu" at bounding box center [12, 12] width 10 height 10
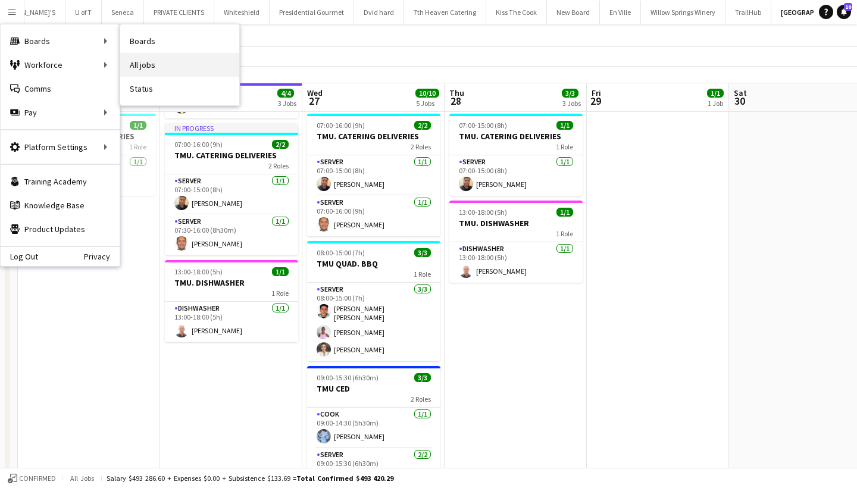
click at [148, 55] on link "All jobs" at bounding box center [179, 65] width 119 height 24
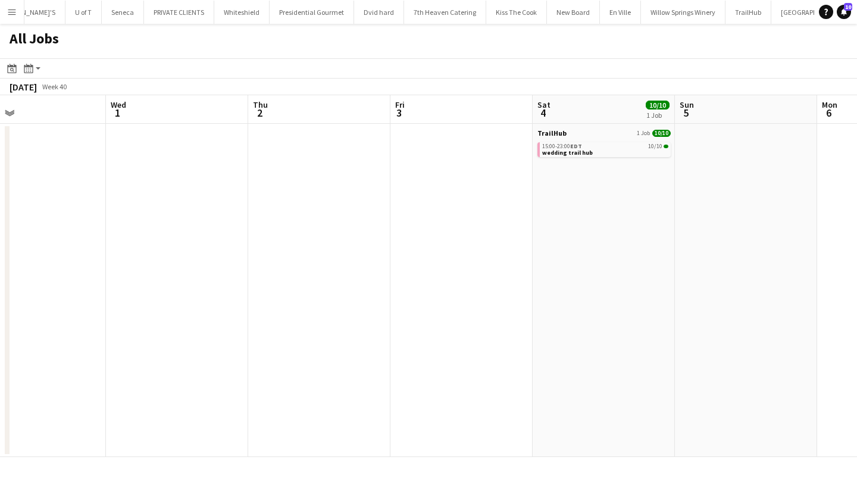
scroll to position [0, 295]
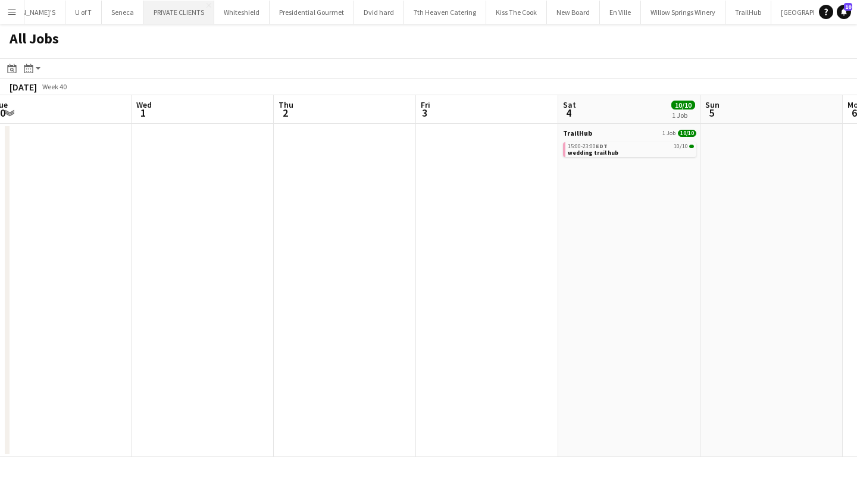
click at [144, 6] on button "PRIVATE CLIENTS Close" at bounding box center [179, 12] width 70 height 23
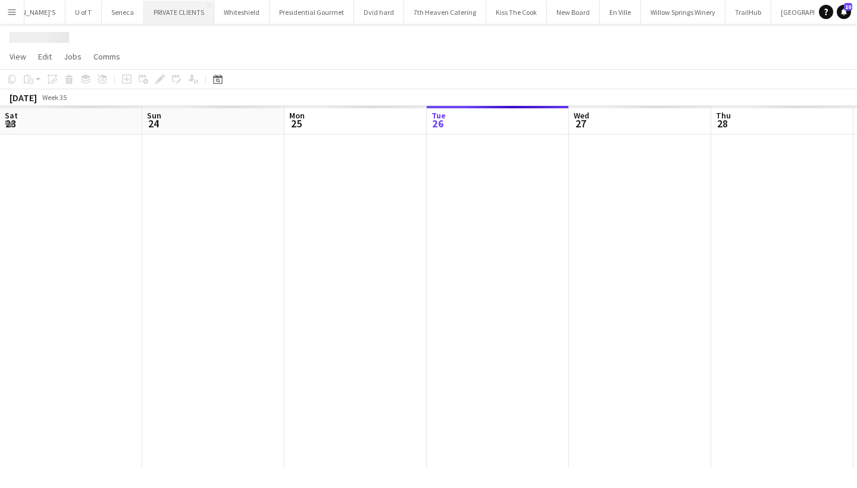
scroll to position [0, 284]
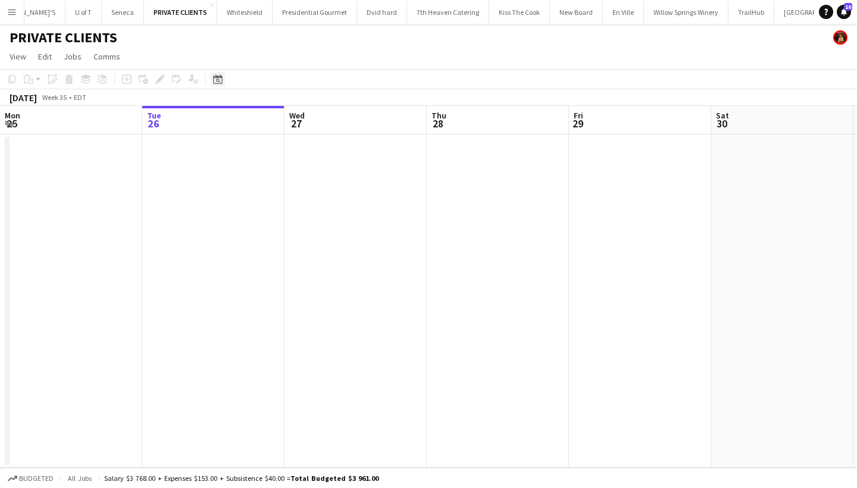
click at [217, 79] on icon "Date picker" at bounding box center [218, 79] width 10 height 10
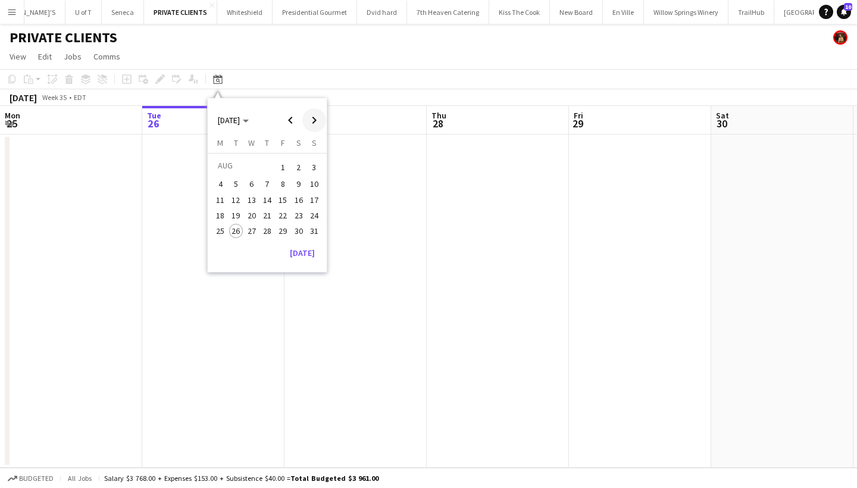
click at [312, 123] on span "Next month" at bounding box center [314, 120] width 24 height 24
click at [268, 181] on span "2" at bounding box center [267, 181] width 14 height 14
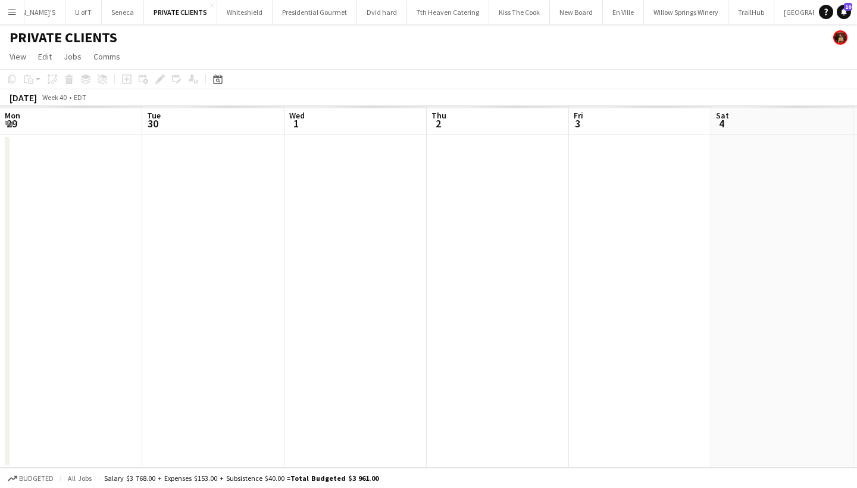
scroll to position [0, 409]
click at [363, 215] on app-date-cell at bounding box center [373, 300] width 142 height 333
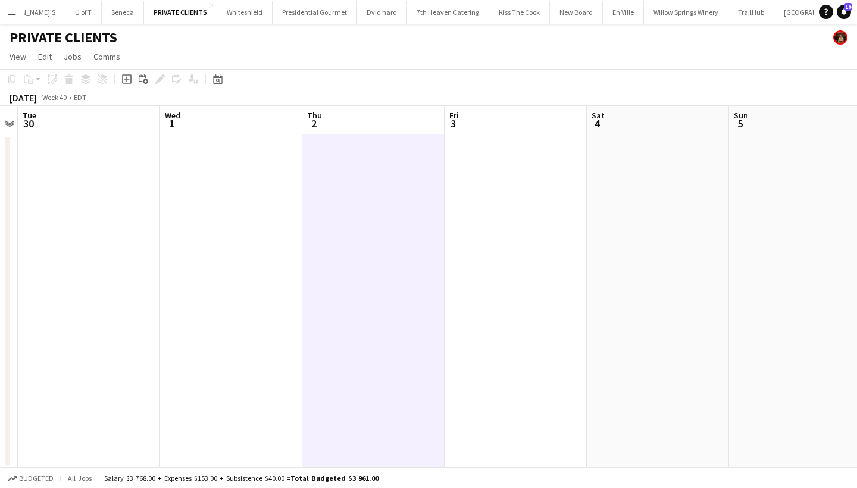
click at [267, 168] on app-date-cell at bounding box center [231, 300] width 142 height 333
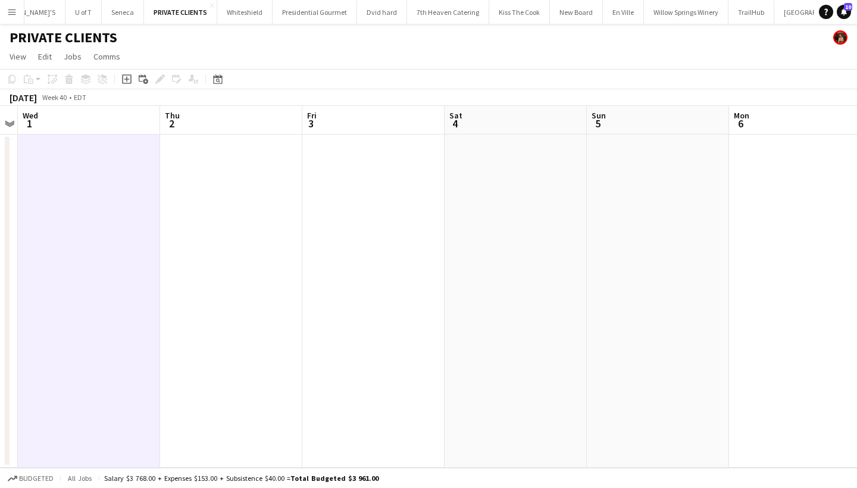
scroll to position [0, 266]
click at [247, 198] on app-date-cell at bounding box center [232, 300] width 142 height 333
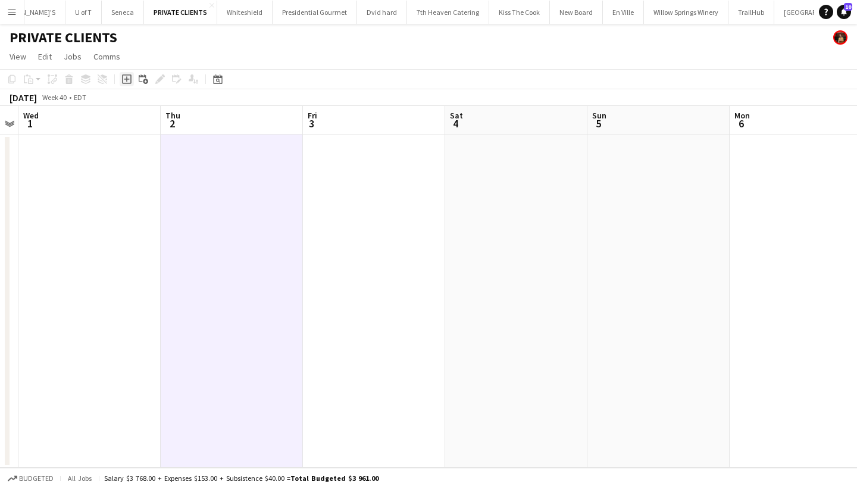
click at [124, 77] on icon "Add job" at bounding box center [127, 79] width 10 height 10
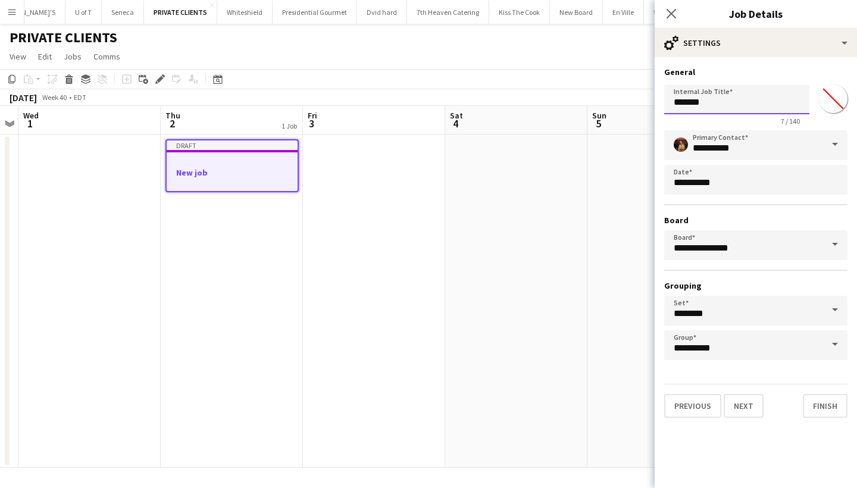
click at [745, 102] on input "*******" at bounding box center [736, 99] width 145 height 30
type input "*"
type input "**********"
click at [829, 98] on input "*******" at bounding box center [832, 98] width 43 height 43
type input "*******"
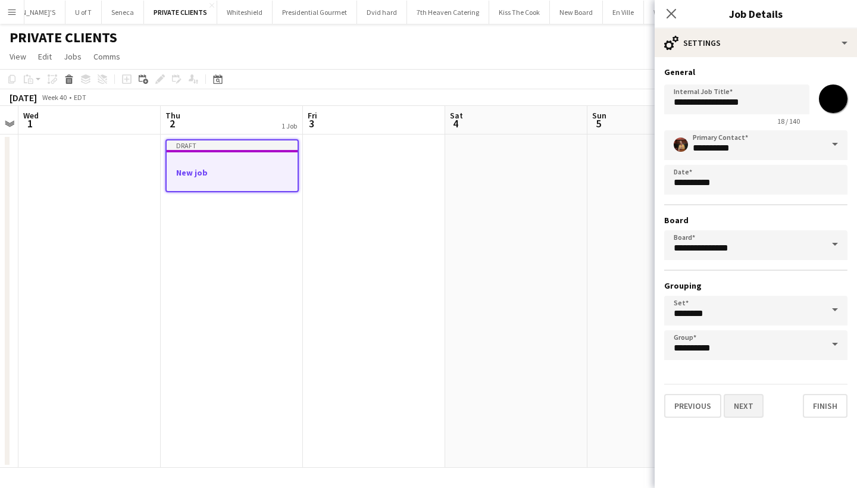
click at [753, 403] on button "Next" at bounding box center [743, 406] width 40 height 24
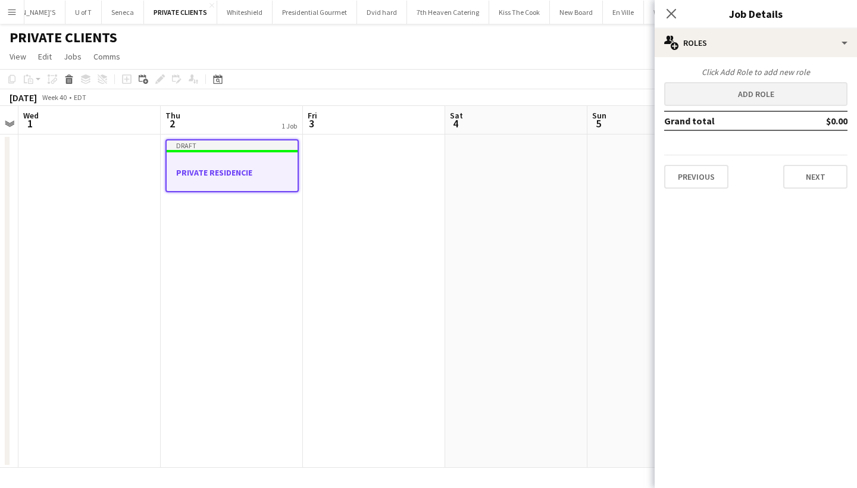
click at [771, 92] on button "Add role" at bounding box center [755, 94] width 183 height 24
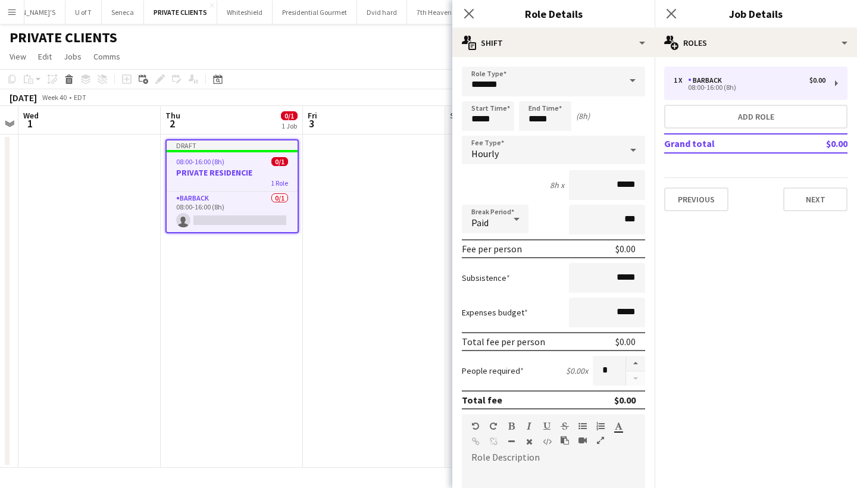
click at [629, 81] on span at bounding box center [632, 81] width 25 height 29
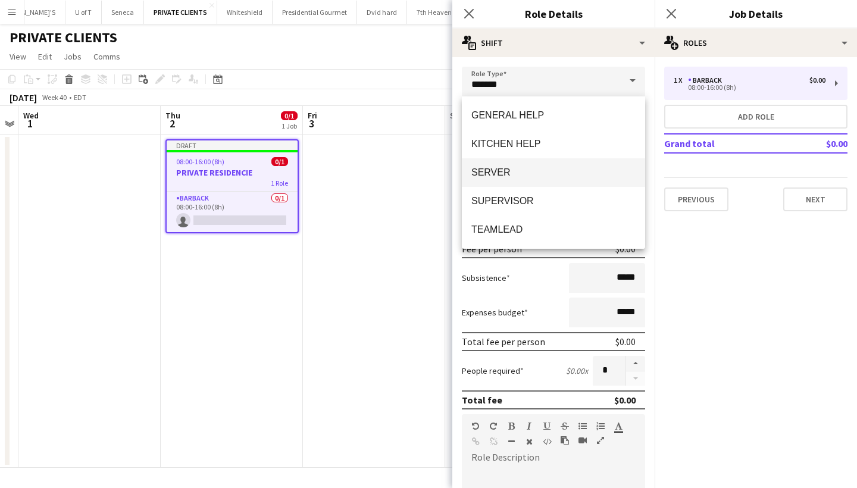
scroll to position [200, 0]
click at [517, 170] on span "SERVER" at bounding box center [553, 172] width 164 height 11
type input "******"
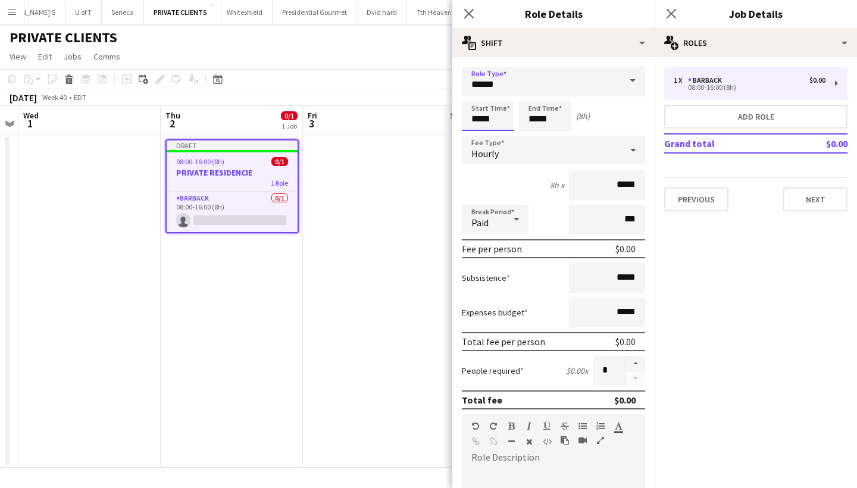
click at [507, 119] on input "*****" at bounding box center [488, 116] width 52 height 30
click at [481, 93] on div at bounding box center [476, 95] width 24 height 12
click at [479, 92] on div at bounding box center [476, 95] width 24 height 12
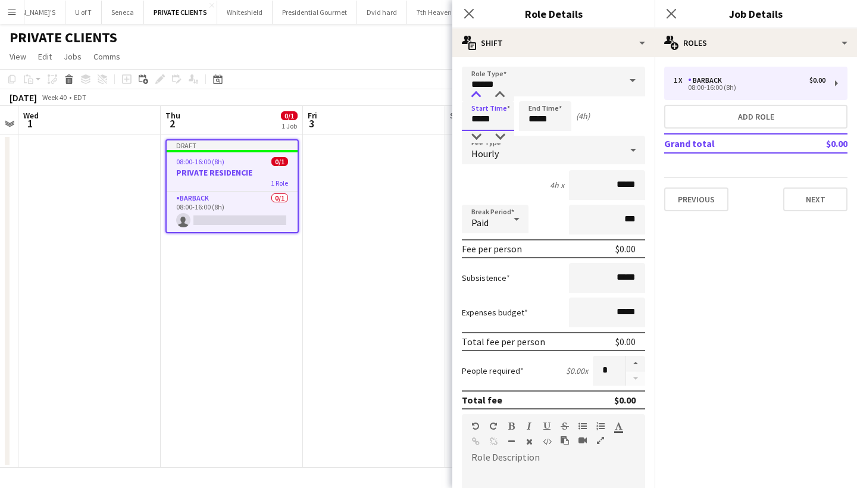
click at [479, 92] on div at bounding box center [476, 95] width 24 height 12
type input "*****"
click at [477, 92] on div at bounding box center [476, 95] width 24 height 12
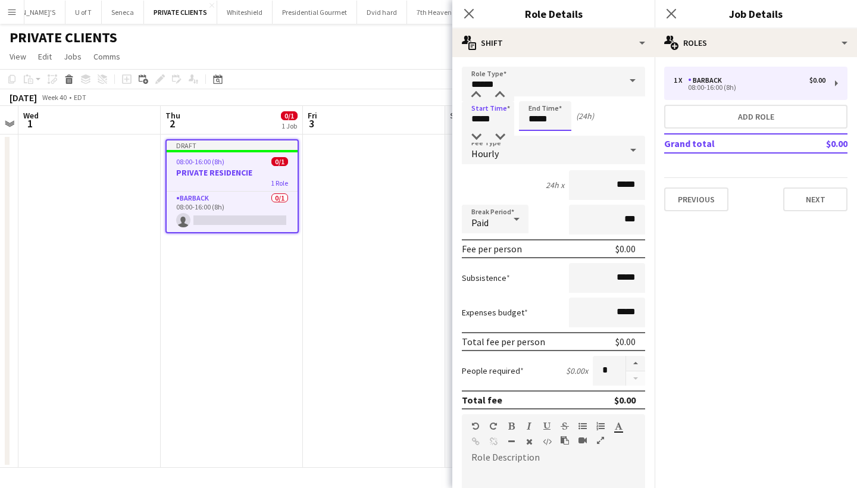
click at [557, 119] on input "*****" at bounding box center [545, 116] width 52 height 30
click at [535, 134] on div at bounding box center [533, 137] width 24 height 12
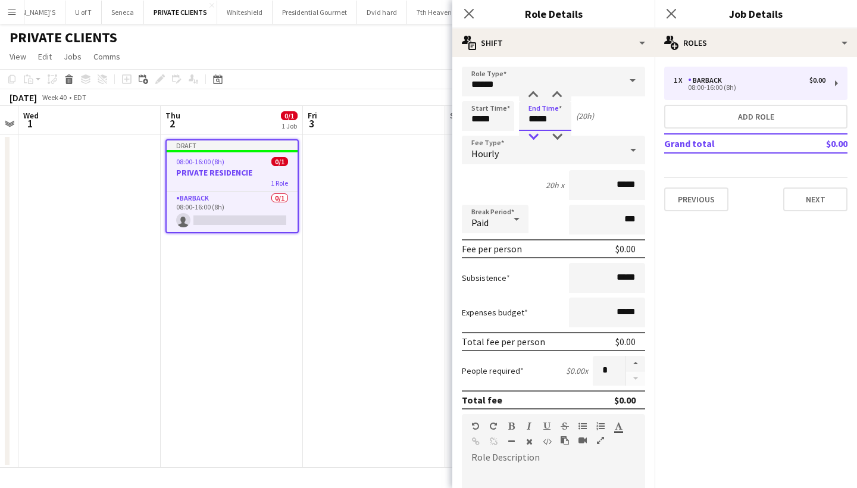
click at [535, 134] on div at bounding box center [533, 137] width 24 height 12
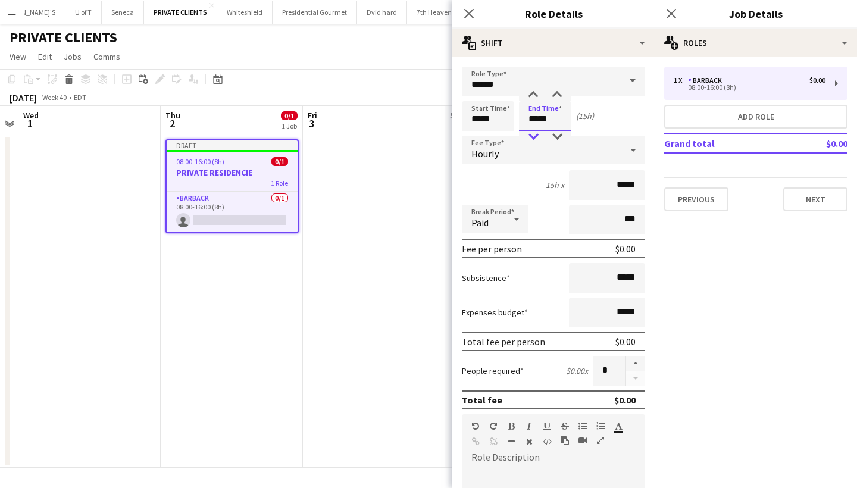
click at [535, 134] on div at bounding box center [533, 137] width 24 height 12
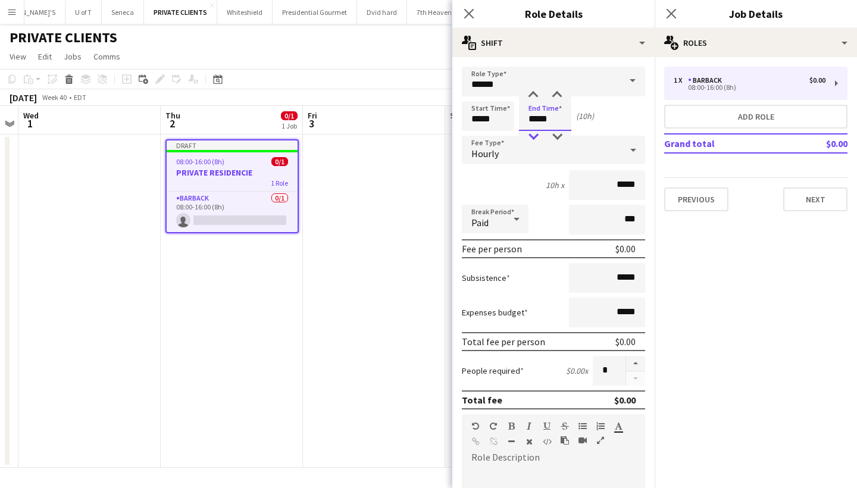
click at [535, 134] on div at bounding box center [533, 137] width 24 height 12
type input "*****"
click at [535, 134] on div at bounding box center [533, 137] width 24 height 12
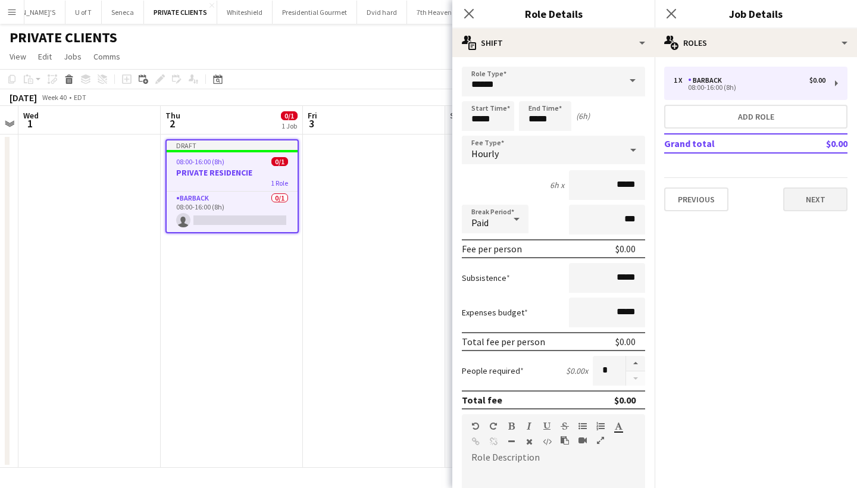
click at [817, 197] on button "Next" at bounding box center [815, 199] width 64 height 24
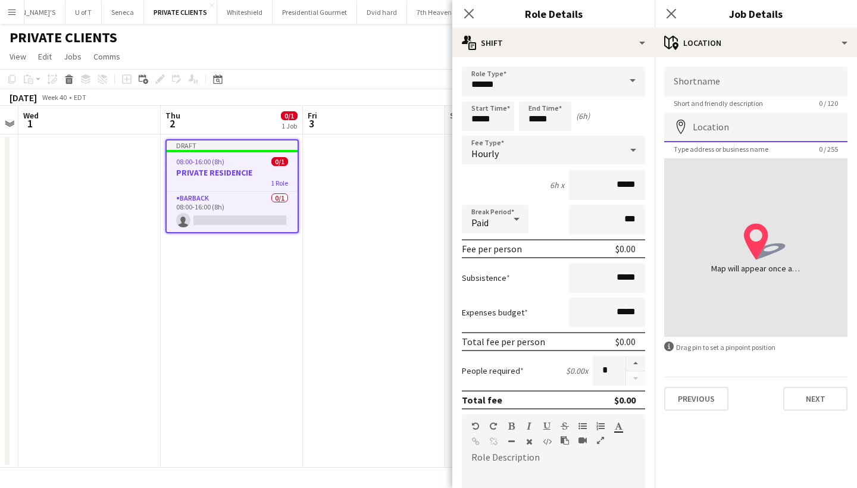
click at [764, 124] on input "Location" at bounding box center [755, 127] width 183 height 30
type input "**********"
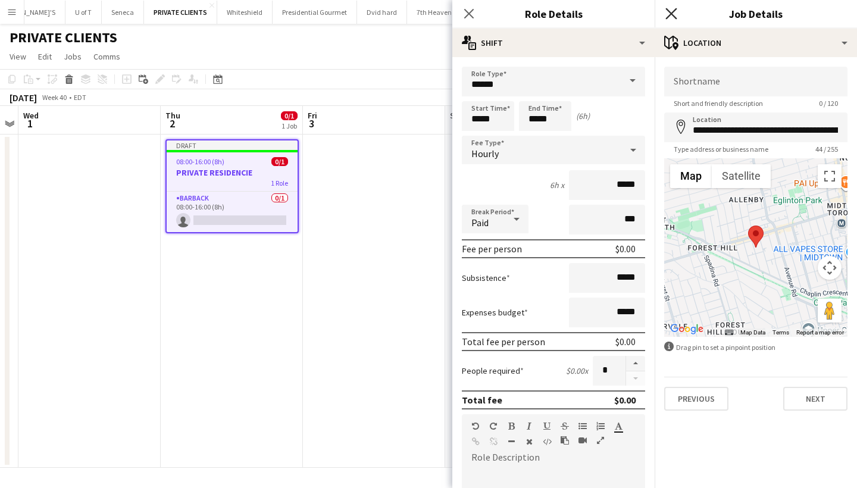
click at [669, 9] on icon "Close pop-in" at bounding box center [670, 13] width 11 height 11
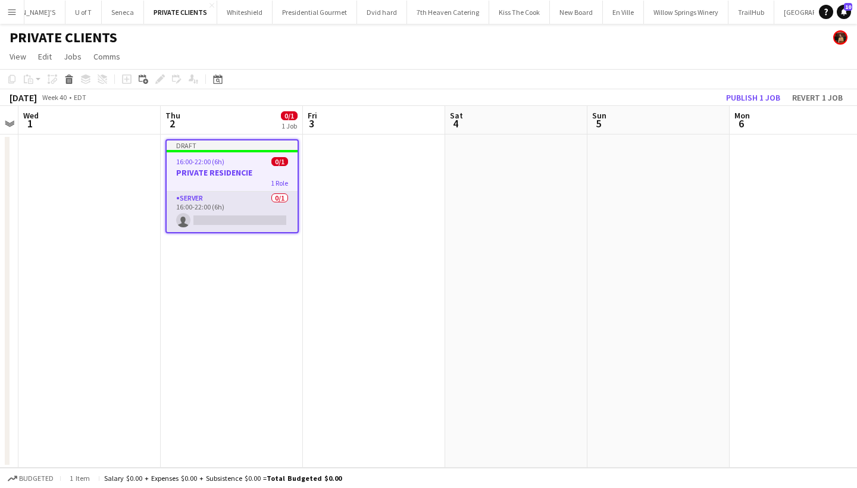
click at [206, 220] on app-card-role "SERVER 0/1 16:00-22:00 (6h) single-neutral-actions" at bounding box center [232, 212] width 131 height 40
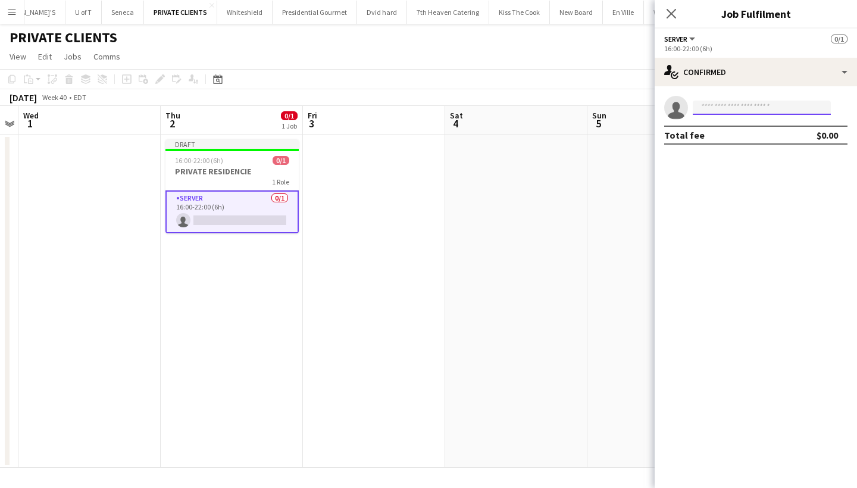
click at [729, 105] on input at bounding box center [761, 108] width 138 height 14
type input "****"
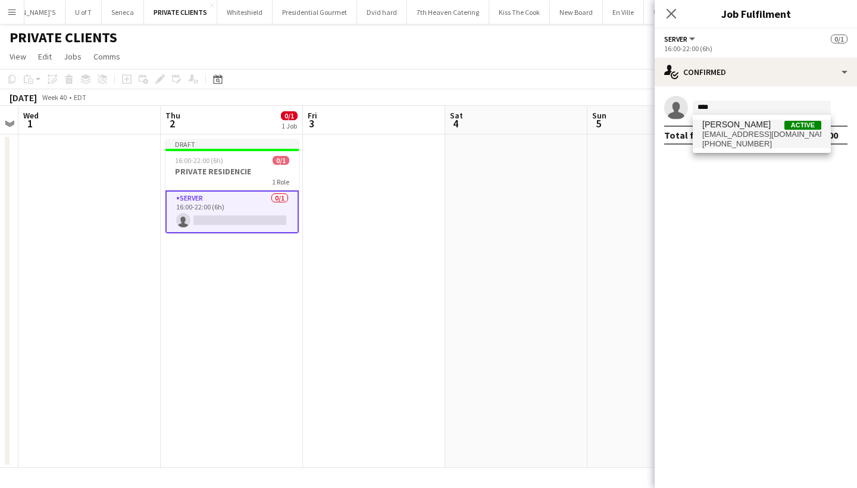
click at [727, 128] on span "[PERSON_NAME]" at bounding box center [736, 125] width 68 height 10
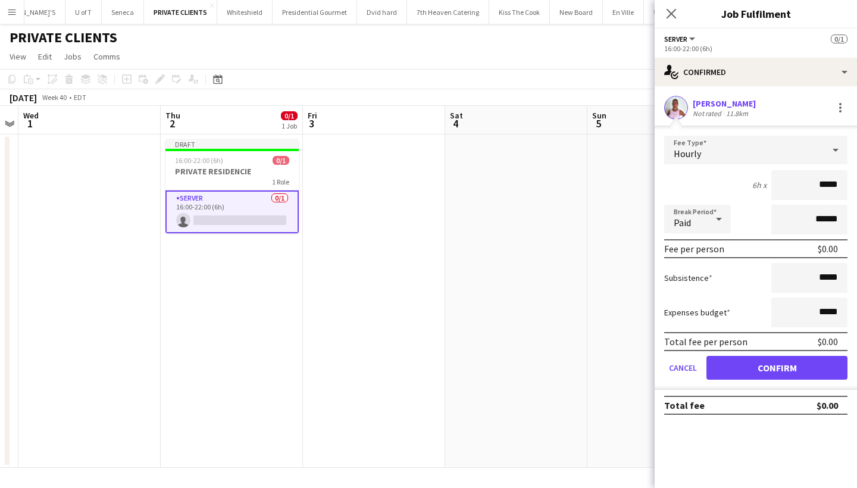
click at [822, 187] on input "*****" at bounding box center [809, 185] width 76 height 30
type input "******"
click at [766, 369] on button "Confirm" at bounding box center [776, 368] width 141 height 24
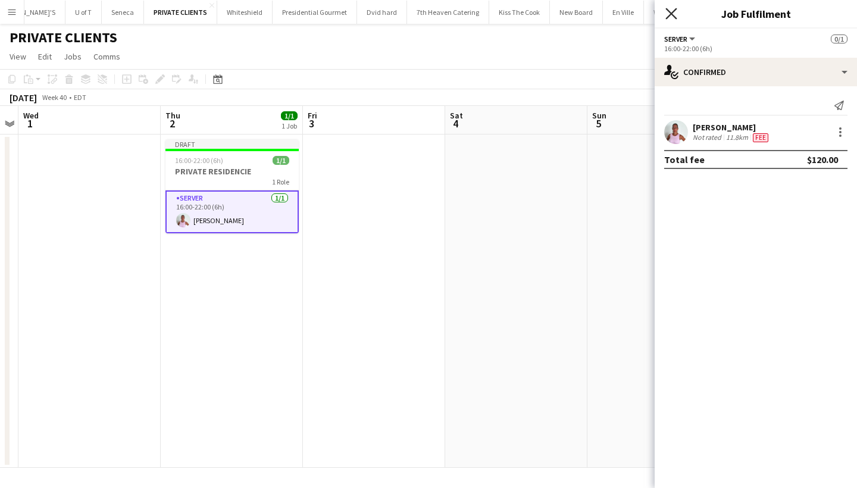
click at [670, 12] on icon at bounding box center [670, 13] width 11 height 11
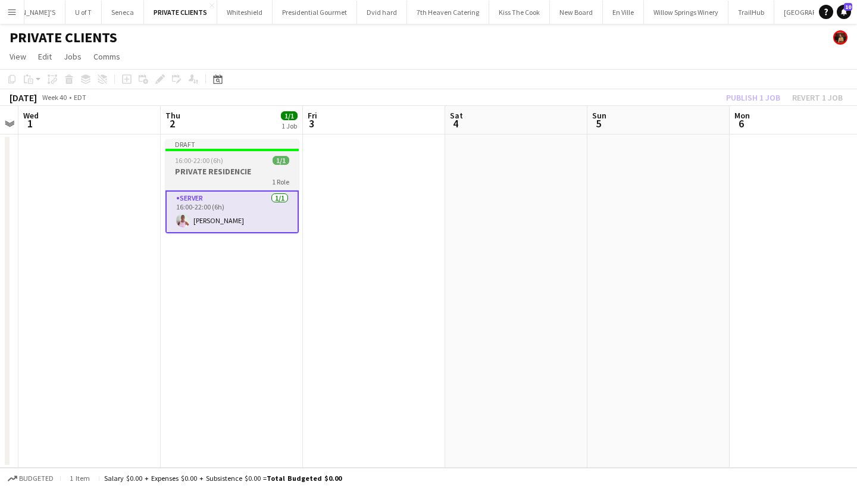
click at [239, 157] on div "16:00-22:00 (6h) 1/1" at bounding box center [231, 160] width 133 height 9
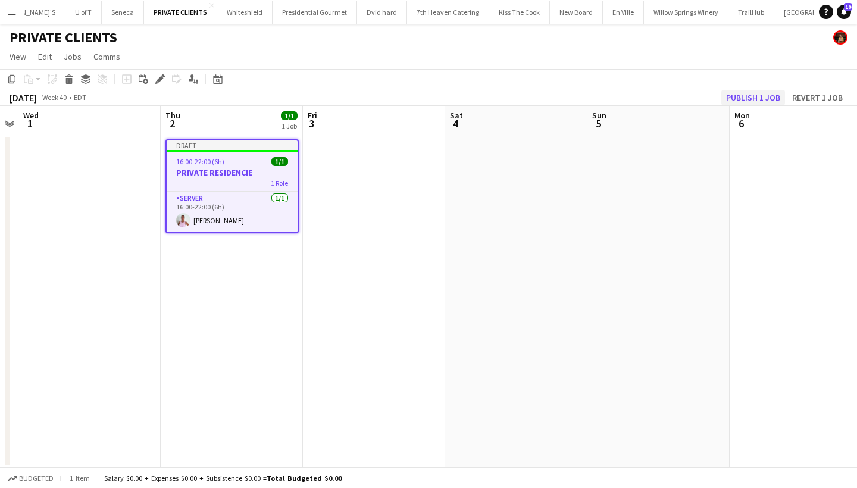
click at [760, 95] on button "Publish 1 job" at bounding box center [753, 97] width 64 height 15
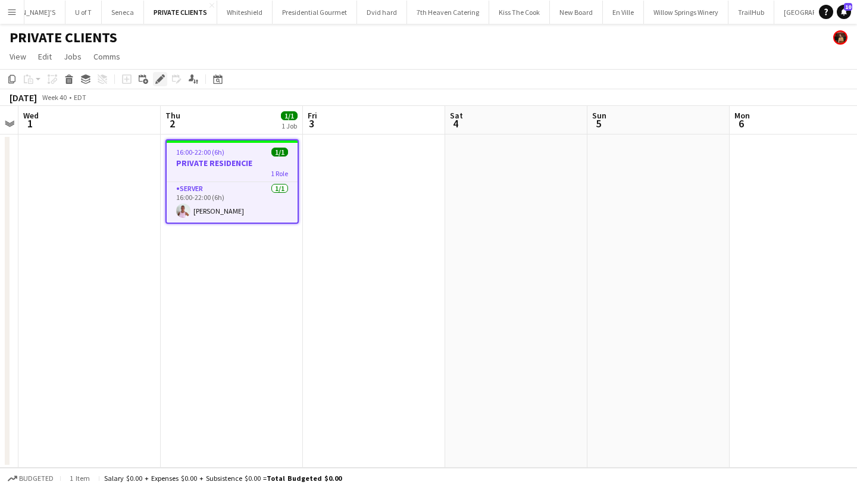
click at [162, 78] on icon at bounding box center [159, 79] width 7 height 7
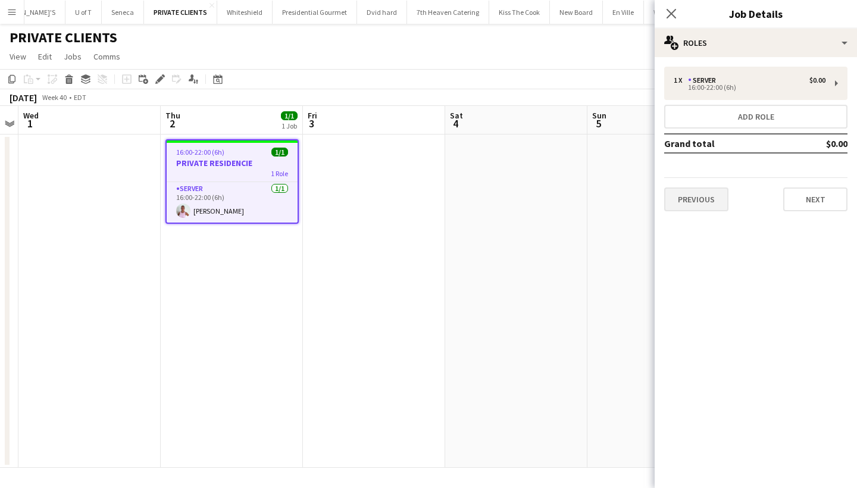
click at [695, 203] on button "Previous" at bounding box center [696, 199] width 64 height 24
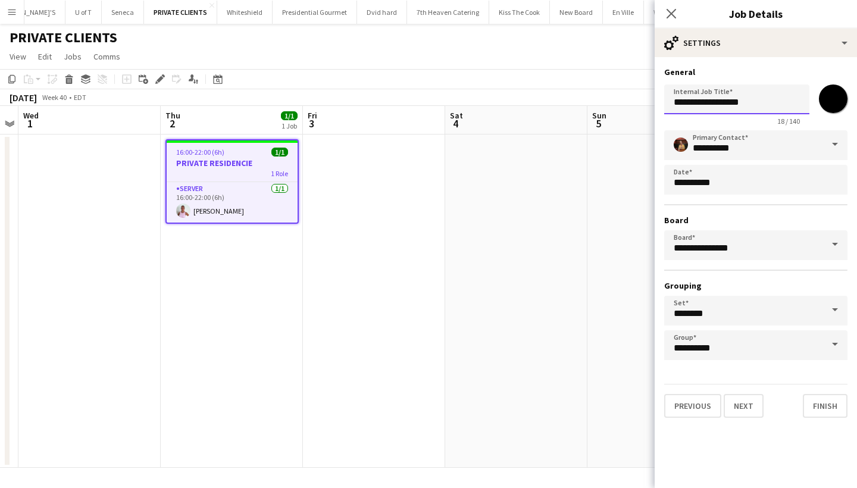
click at [759, 105] on input "**********" at bounding box center [736, 99] width 145 height 30
type input "**********"
click at [670, 9] on icon "Close pop-in" at bounding box center [670, 13] width 11 height 11
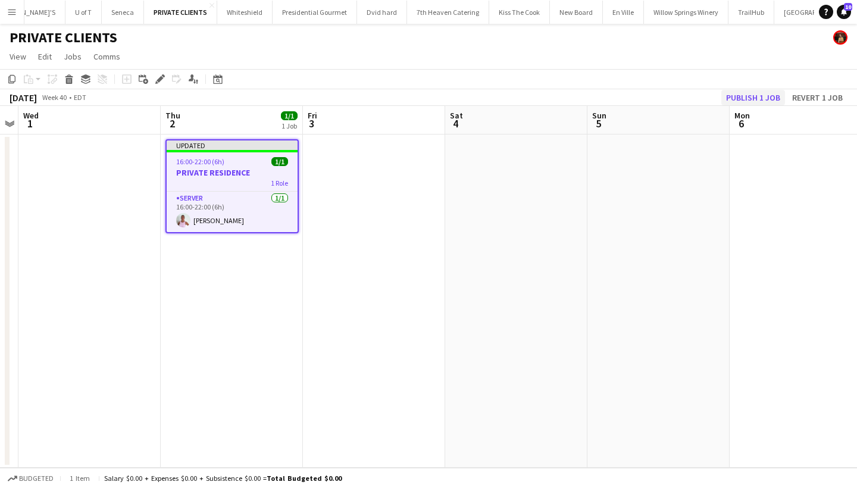
click at [750, 99] on button "Publish 1 job" at bounding box center [753, 97] width 64 height 15
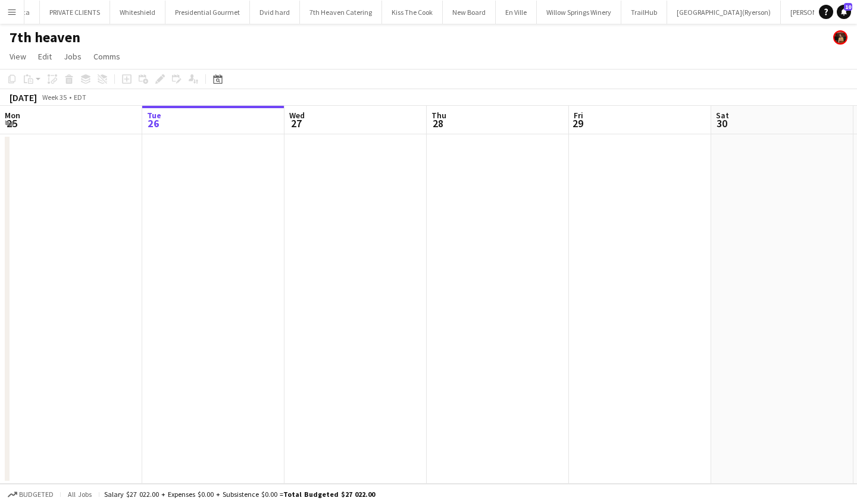
click at [12, 9] on app-icon "Menu" at bounding box center [12, 12] width 10 height 10
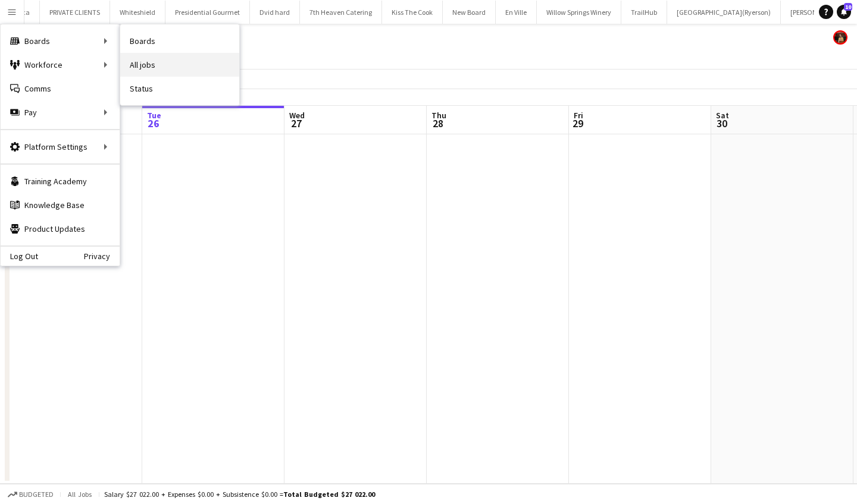
click at [160, 64] on link "All jobs" at bounding box center [179, 65] width 119 height 24
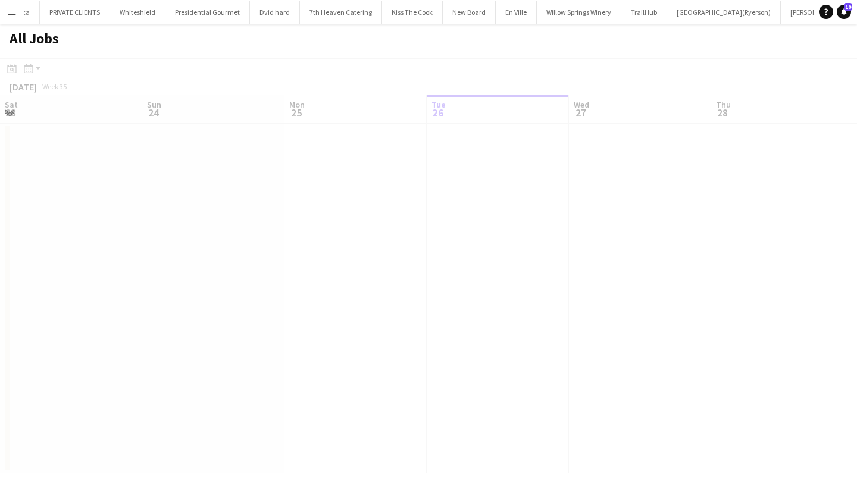
scroll to position [0, 284]
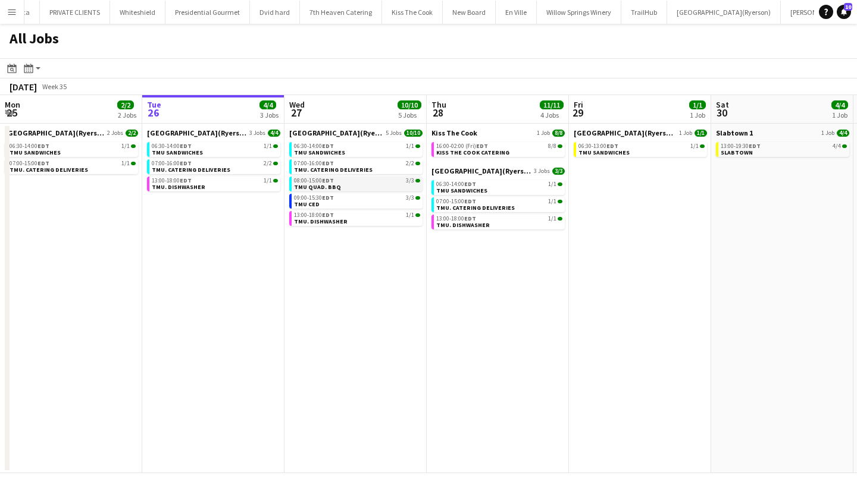
click at [375, 182] on div "08:00-15:00 EDT 3/3" at bounding box center [357, 181] width 126 height 6
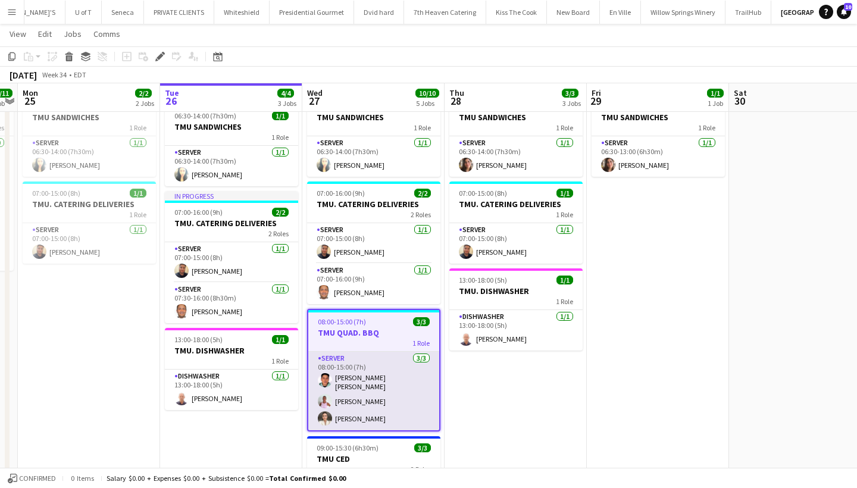
scroll to position [33, 0]
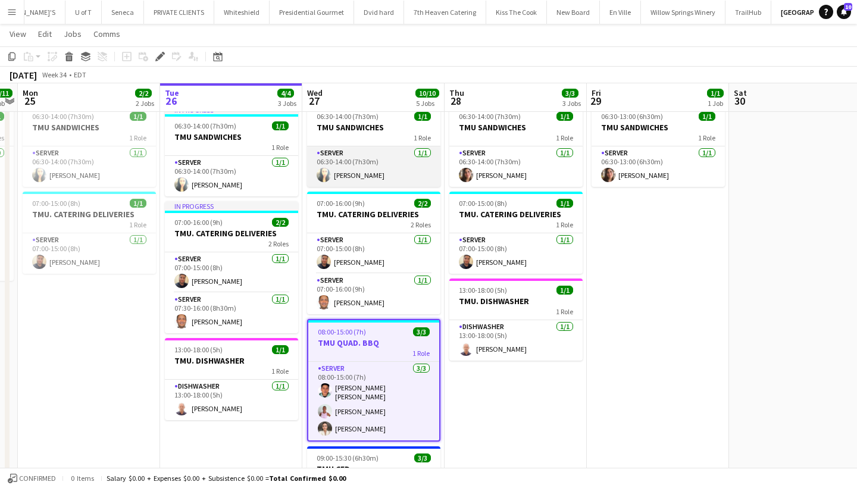
click at [380, 170] on app-card-role "SERVER 1/1 06:30-14:00 (7h30m) Betty Vera" at bounding box center [373, 166] width 133 height 40
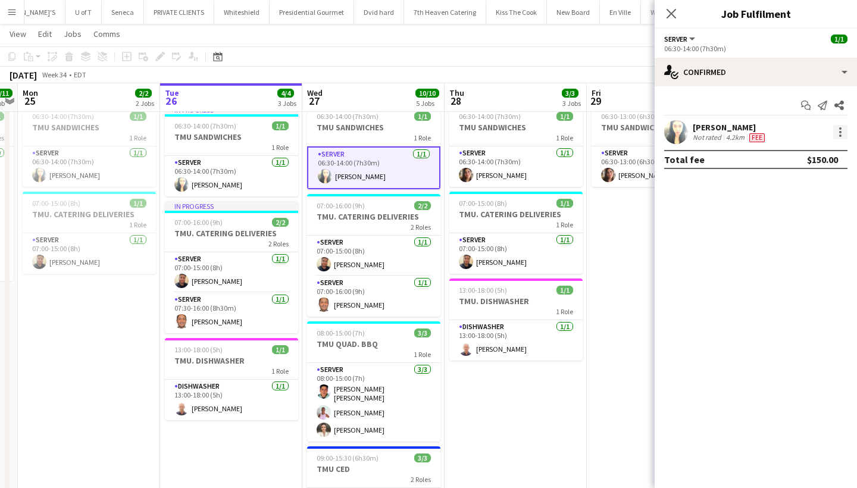
click at [839, 133] on div at bounding box center [840, 132] width 2 height 2
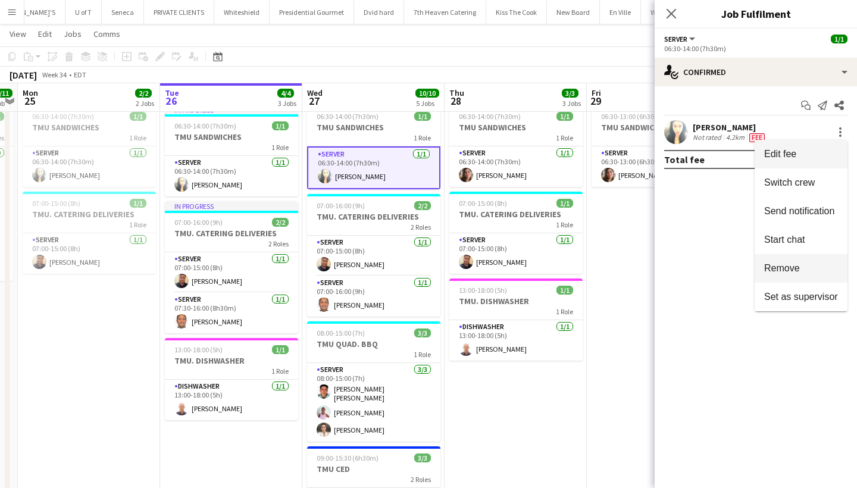
click at [797, 272] on span "Remove" at bounding box center [782, 268] width 36 height 10
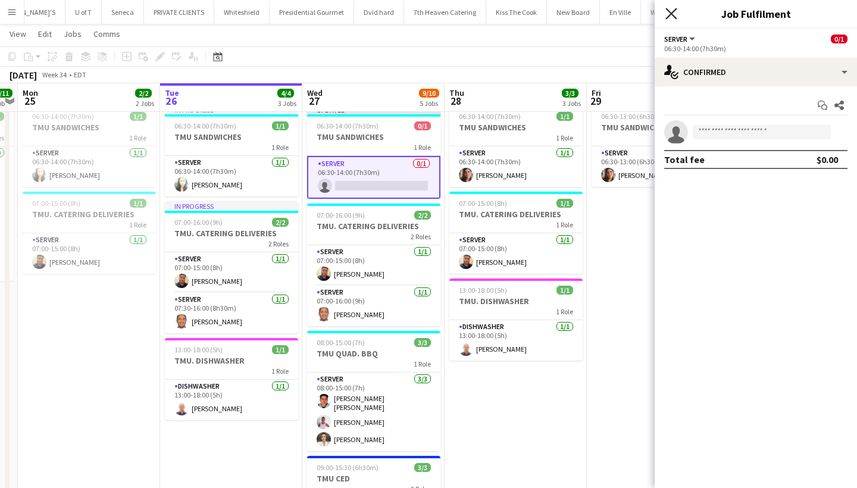
click at [668, 8] on icon "Close pop-in" at bounding box center [670, 13] width 11 height 11
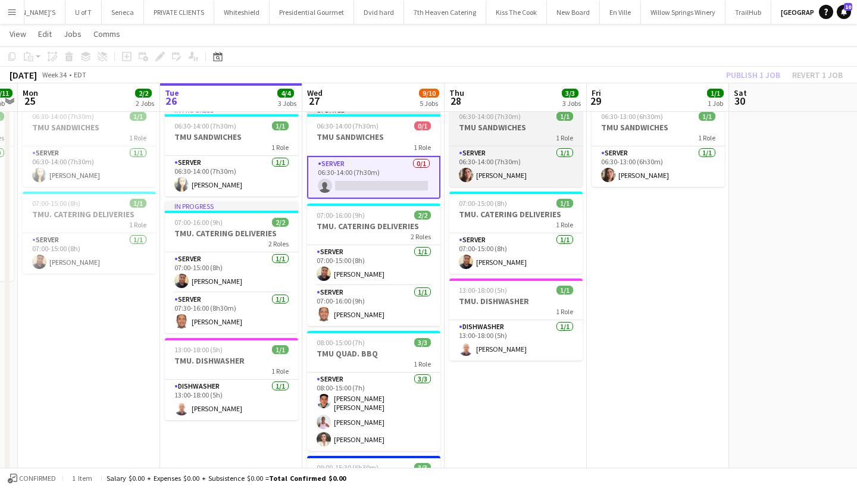
click at [513, 129] on h3 "TMU SANDWICHES" at bounding box center [515, 127] width 133 height 11
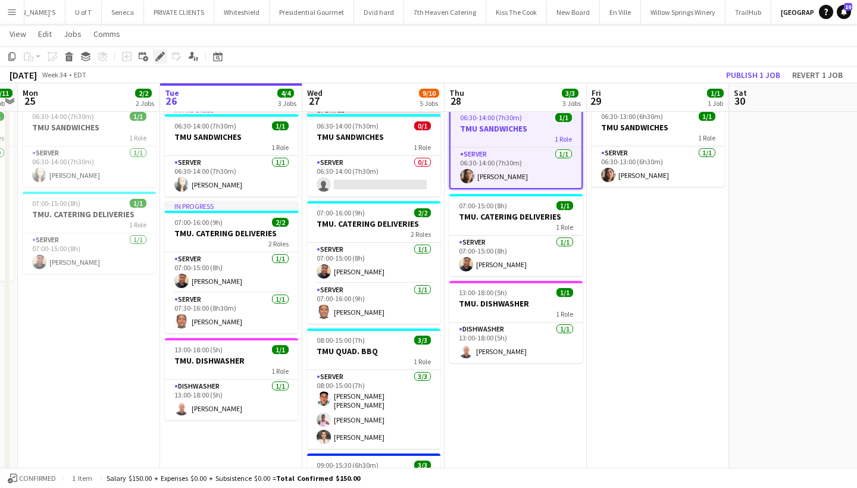
click at [156, 56] on icon "Edit" at bounding box center [160, 57] width 10 height 10
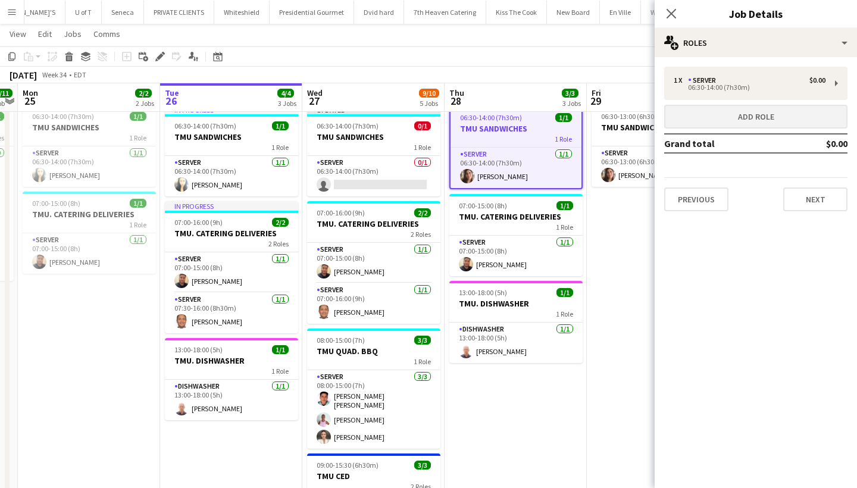
click at [729, 112] on button "Add role" at bounding box center [755, 117] width 183 height 24
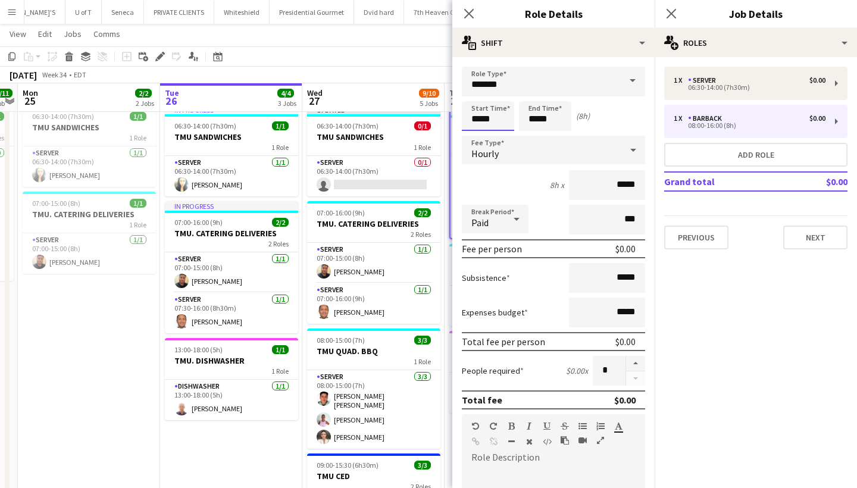
click at [507, 121] on input "*****" at bounding box center [488, 116] width 52 height 30
click at [476, 136] on div at bounding box center [476, 137] width 24 height 12
click at [474, 135] on div at bounding box center [476, 137] width 24 height 12
click at [498, 96] on div at bounding box center [500, 95] width 24 height 12
type input "*****"
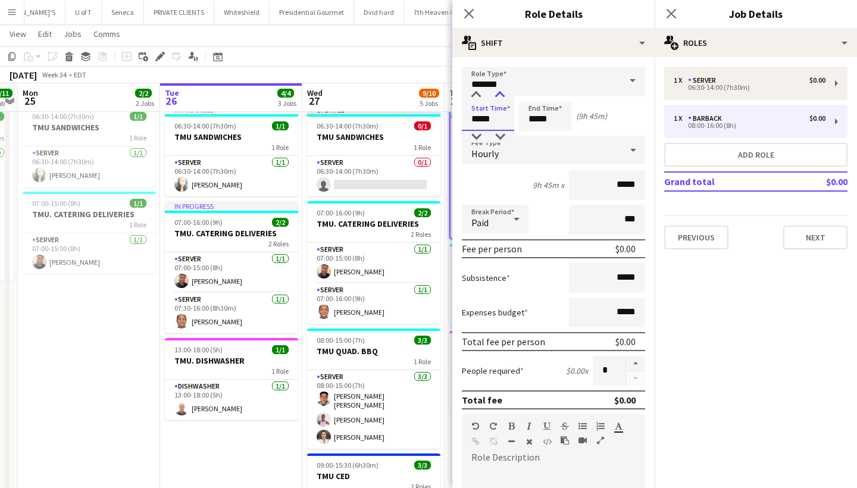
click at [498, 96] on div at bounding box center [500, 95] width 24 height 12
click at [562, 121] on input "*****" at bounding box center [545, 116] width 52 height 30
type input "*****"
click at [535, 132] on div at bounding box center [533, 137] width 24 height 12
click at [670, 13] on icon at bounding box center [670, 13] width 11 height 11
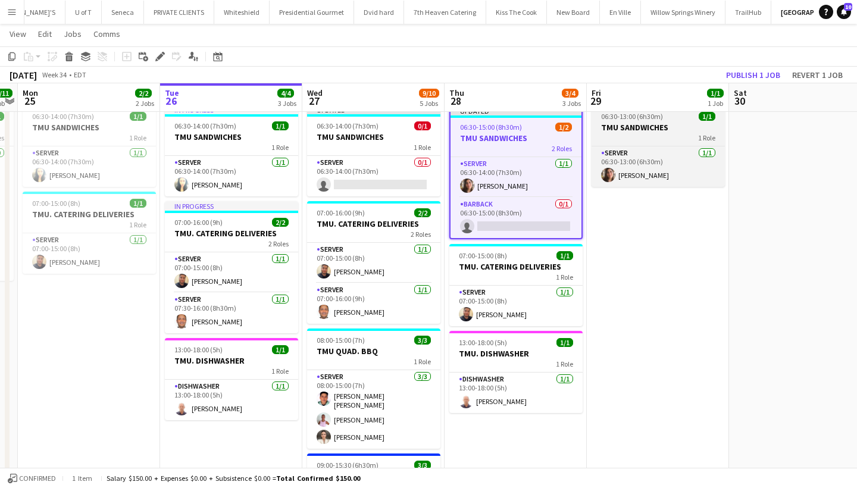
click at [641, 138] on div "1 Role" at bounding box center [657, 138] width 133 height 10
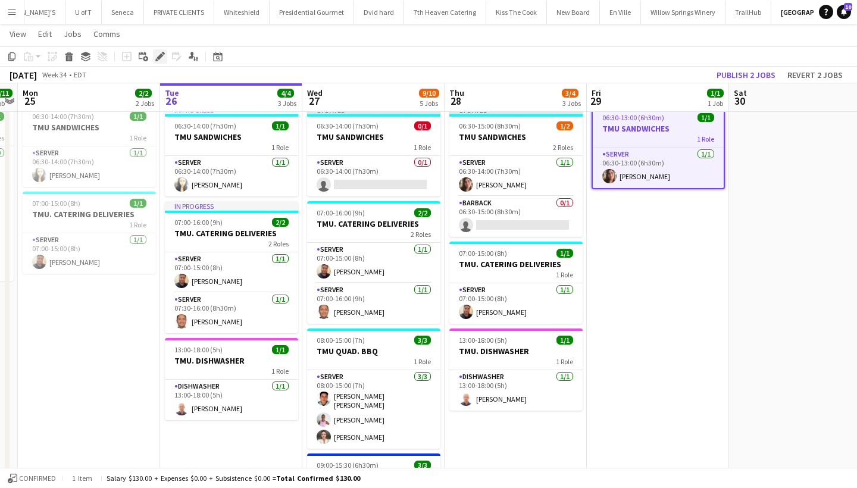
click at [157, 57] on icon "Edit" at bounding box center [160, 57] width 10 height 10
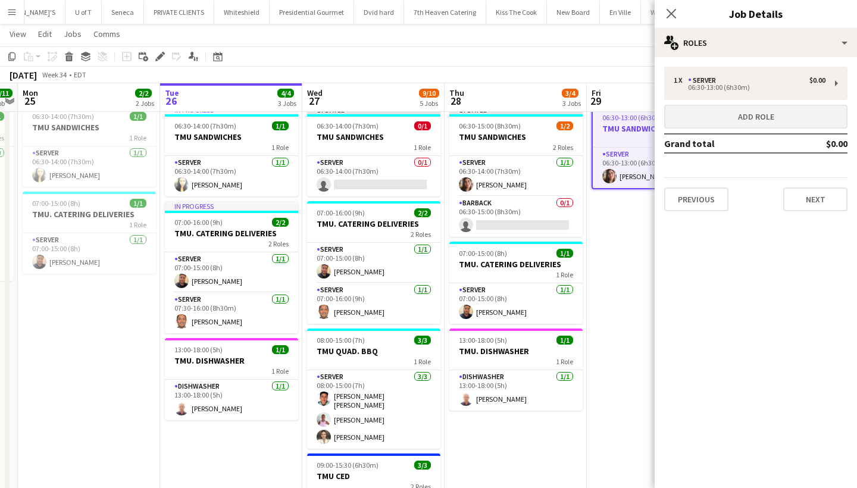
click at [734, 118] on button "Add role" at bounding box center [755, 117] width 183 height 24
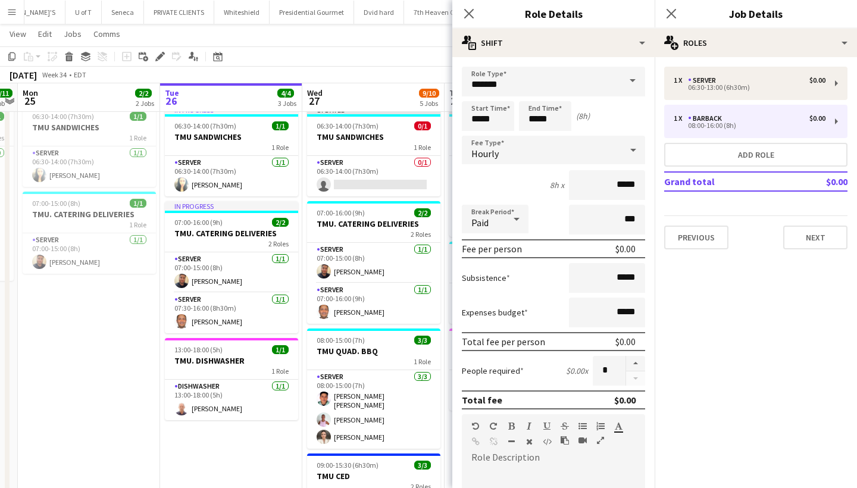
click at [632, 77] on span at bounding box center [632, 81] width 25 height 29
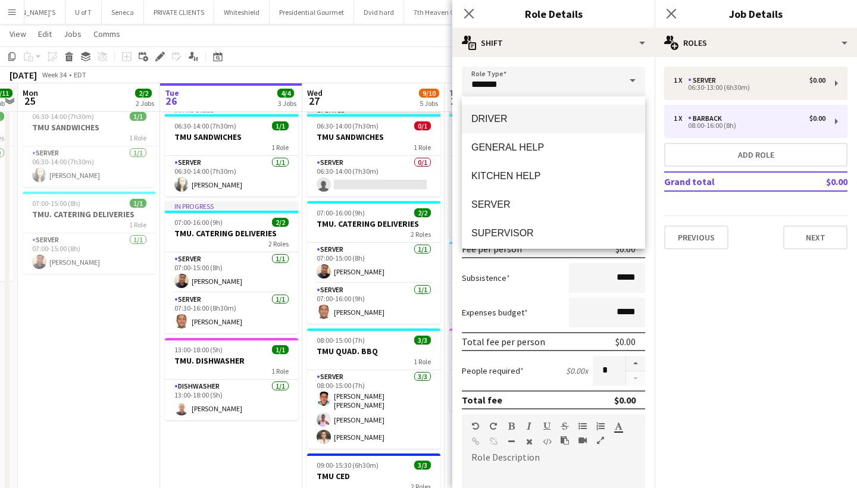
scroll to position [173, 0]
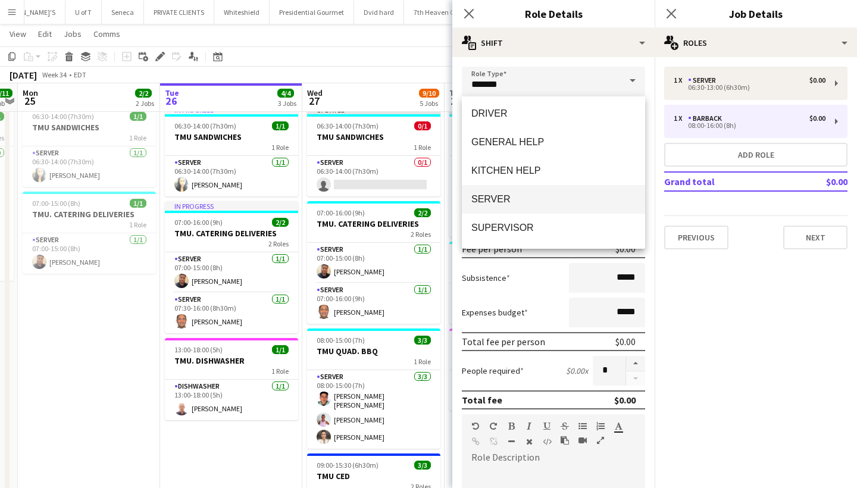
click at [509, 199] on span "SERVER" at bounding box center [553, 198] width 164 height 11
type input "******"
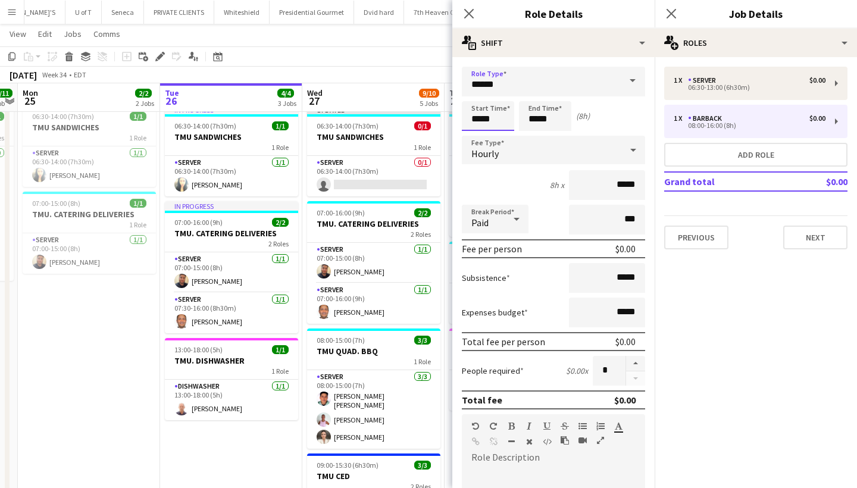
click at [502, 122] on input "*****" at bounding box center [488, 116] width 52 height 30
click at [474, 137] on div at bounding box center [476, 137] width 24 height 12
click at [496, 89] on div at bounding box center [500, 95] width 24 height 12
type input "*****"
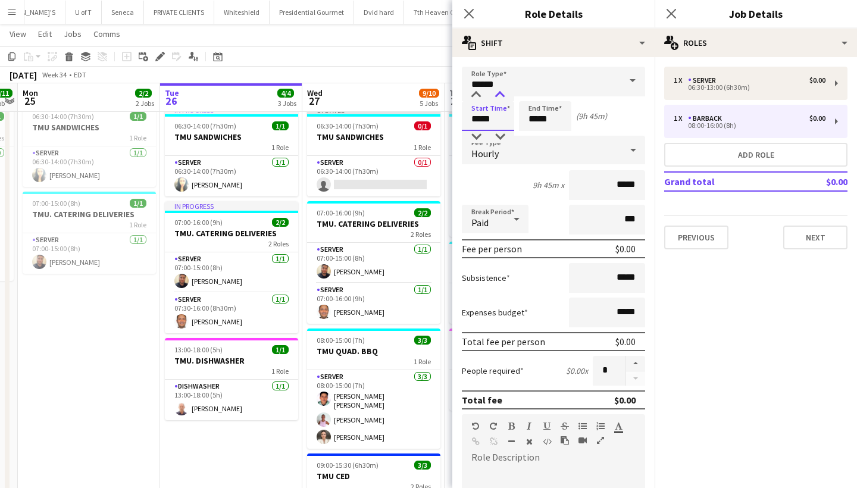
click at [496, 89] on div at bounding box center [500, 95] width 24 height 12
click at [557, 122] on input "*****" at bounding box center [545, 116] width 52 height 30
type input "*****"
click at [532, 133] on div at bounding box center [533, 137] width 24 height 12
click at [669, 11] on icon "Close pop-in" at bounding box center [670, 13] width 11 height 11
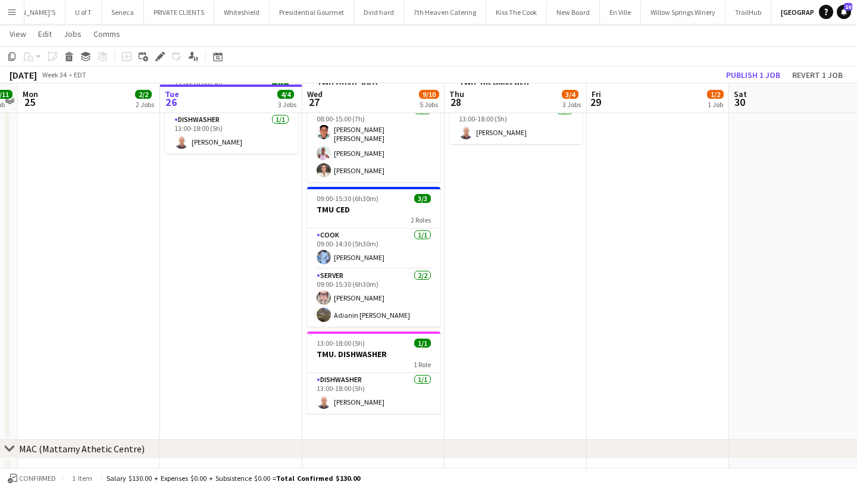
scroll to position [304, 0]
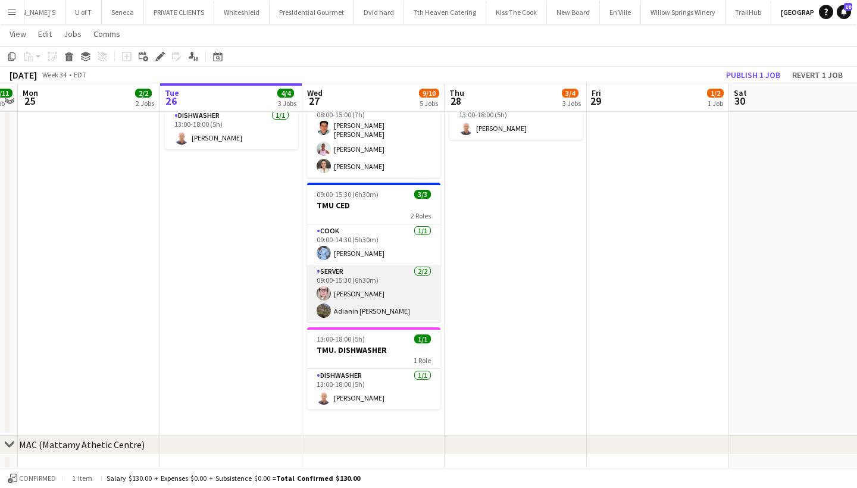
click at [361, 308] on app-card-role "SERVER 2/2 09:00-15:30 (6h30m) Beata Pawlowski Adianin Leon" at bounding box center [373, 294] width 133 height 58
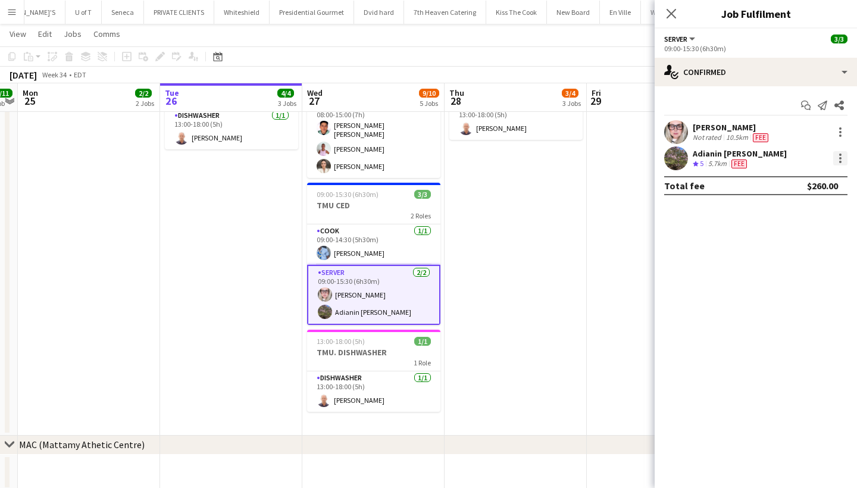
click at [838, 156] on div at bounding box center [840, 158] width 14 height 14
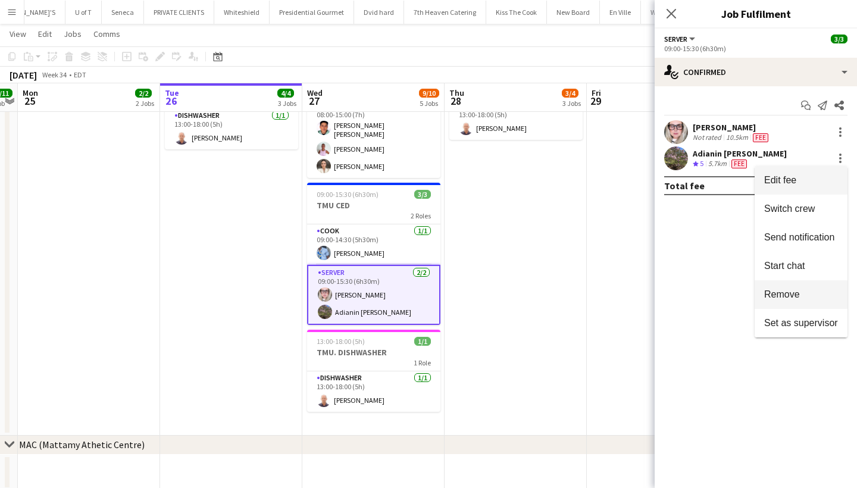
click at [794, 288] on button "Remove" at bounding box center [800, 294] width 93 height 29
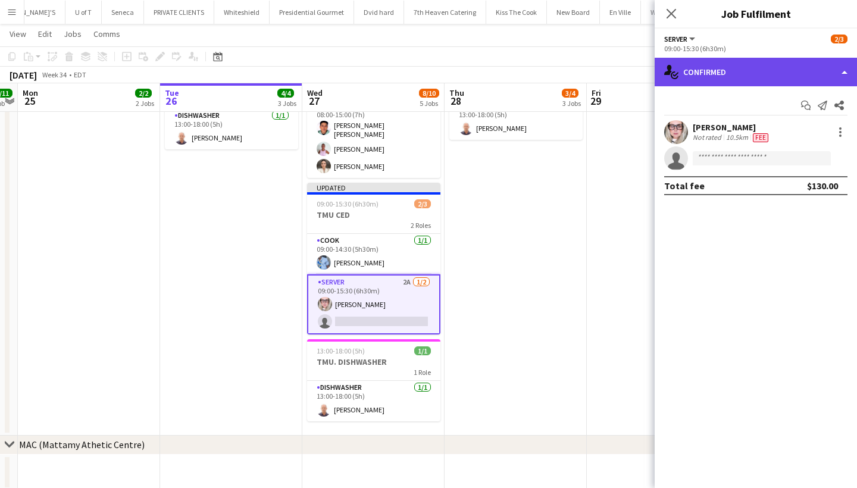
click at [734, 72] on div "single-neutral-actions-check-2 Confirmed" at bounding box center [755, 72] width 202 height 29
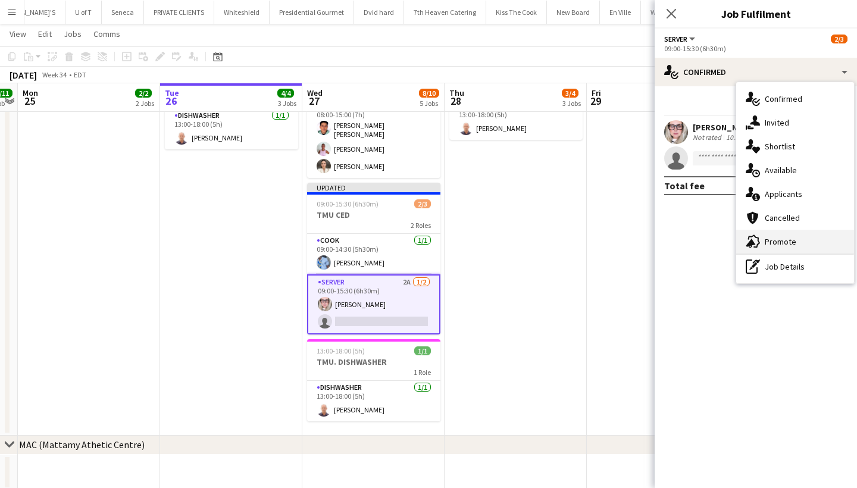
click at [791, 237] on div "advertising-megaphone Promote" at bounding box center [795, 242] width 118 height 24
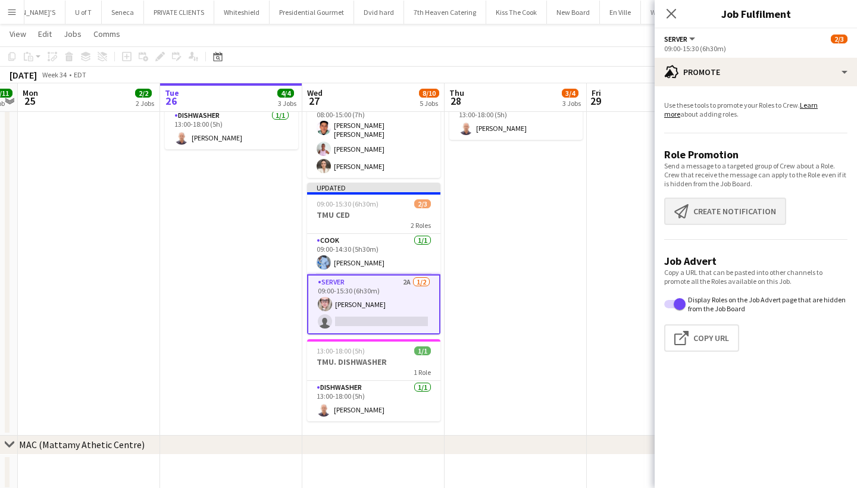
click at [747, 200] on button "Create notification Create notification" at bounding box center [725, 211] width 122 height 27
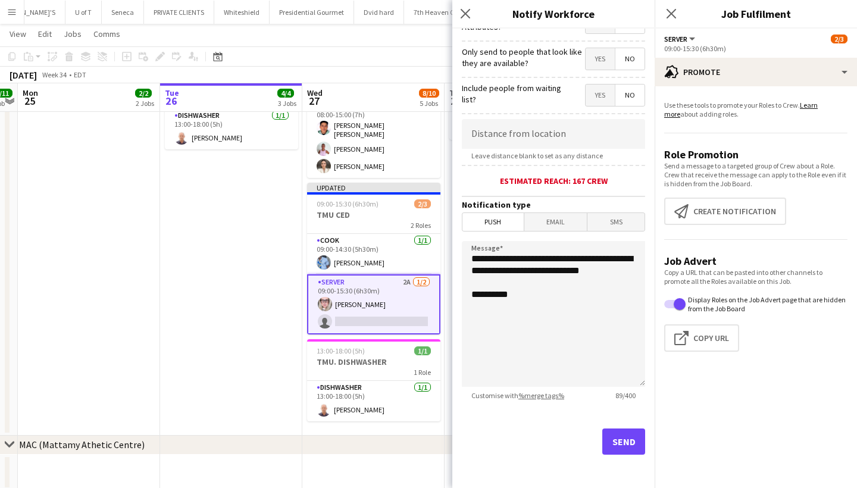
scroll to position [167, 0]
click at [623, 431] on button "Send" at bounding box center [623, 441] width 43 height 26
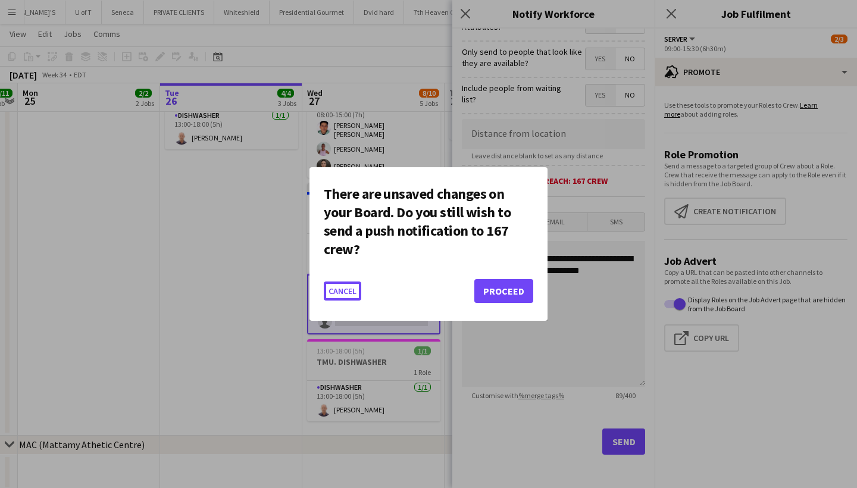
scroll to position [0, 0]
click at [520, 286] on button "Proceed" at bounding box center [503, 291] width 59 height 24
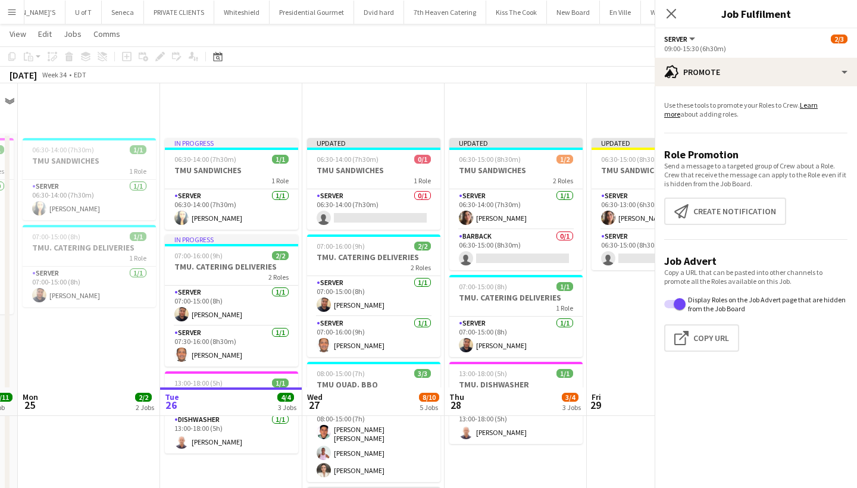
scroll to position [304, 0]
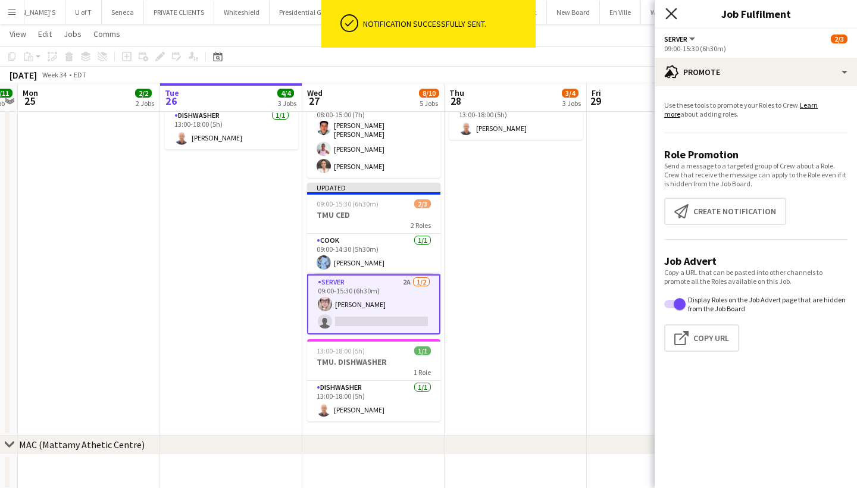
click at [666, 12] on icon "Close pop-in" at bounding box center [670, 13] width 11 height 11
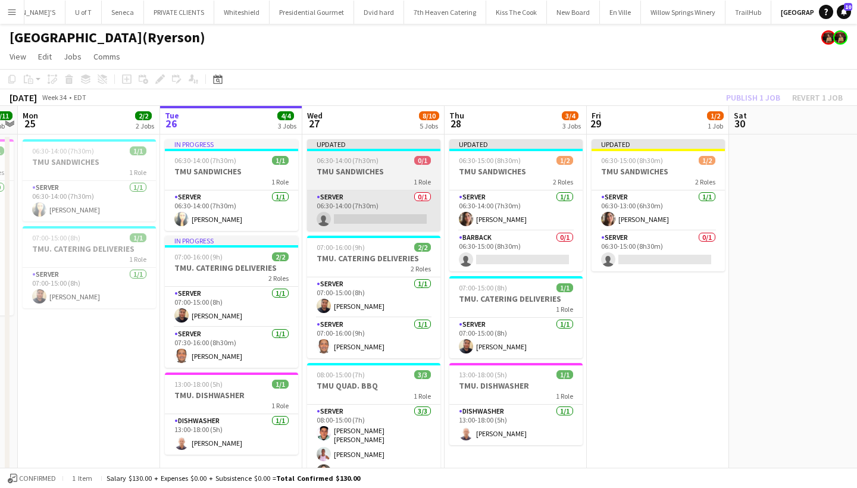
scroll to position [0, 0]
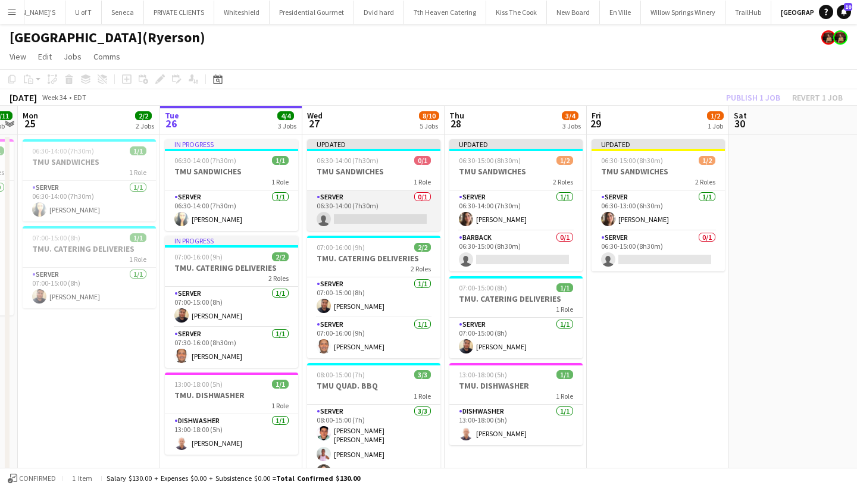
click at [346, 220] on app-card-role "SERVER 0/1 06:30-14:00 (7h30m) single-neutral-actions" at bounding box center [373, 210] width 133 height 40
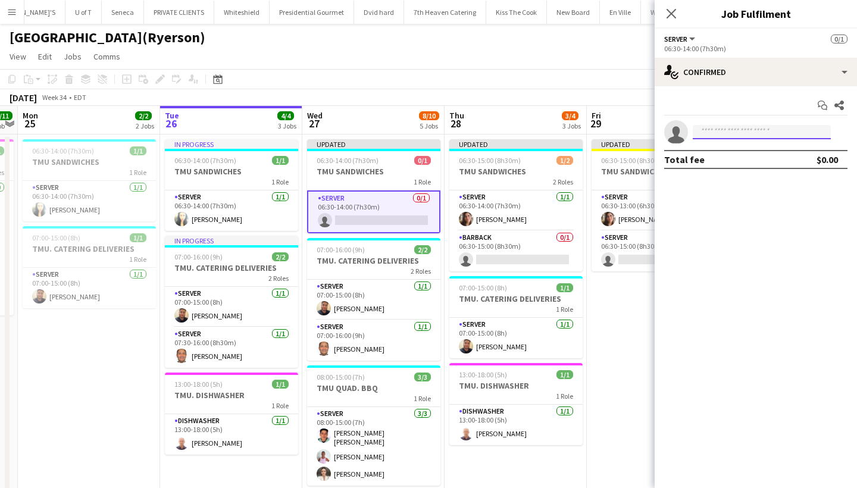
click at [738, 129] on input at bounding box center [761, 132] width 138 height 14
type input "***"
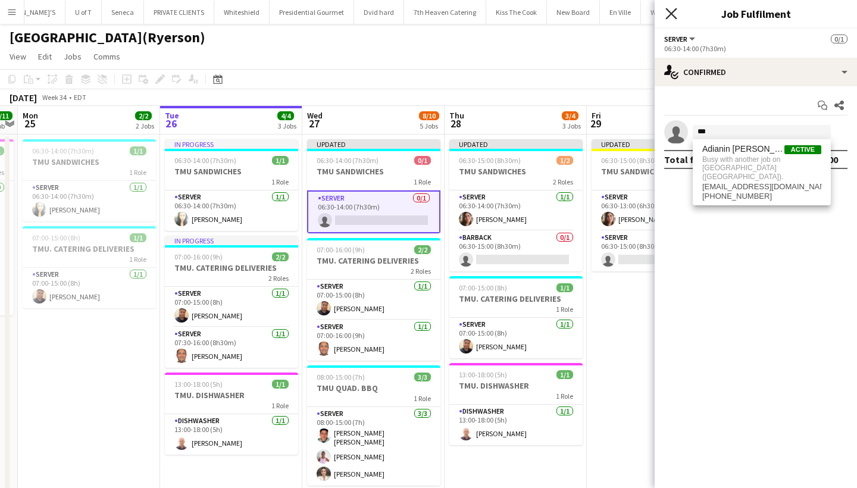
click at [671, 9] on icon "Close pop-in" at bounding box center [670, 13] width 11 height 11
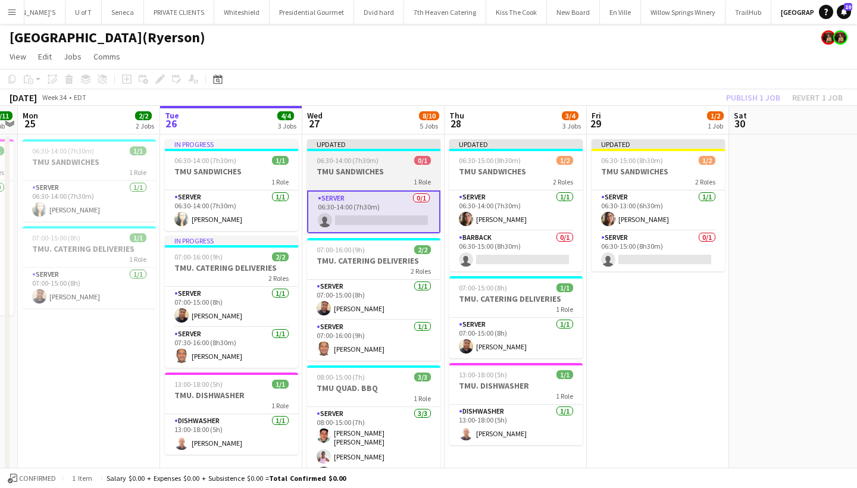
click at [394, 162] on div "06:30-14:00 (7h30m) 0/1" at bounding box center [373, 160] width 133 height 9
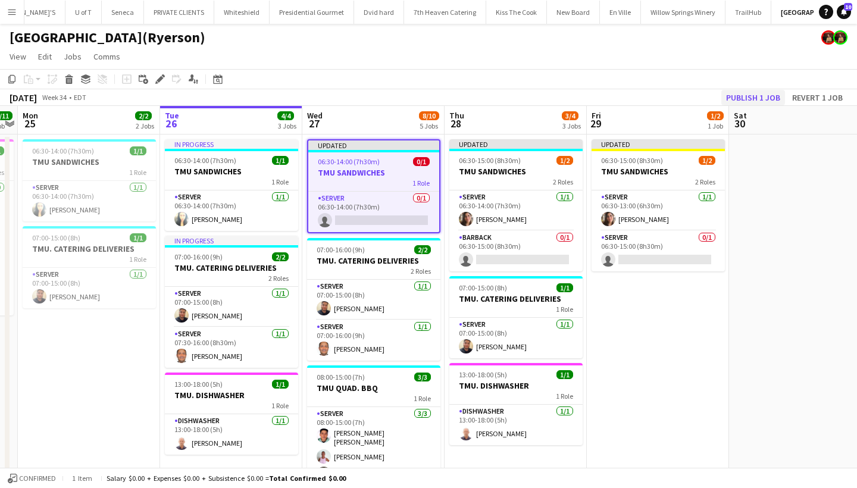
click at [760, 96] on button "Publish 1 job" at bounding box center [753, 97] width 64 height 15
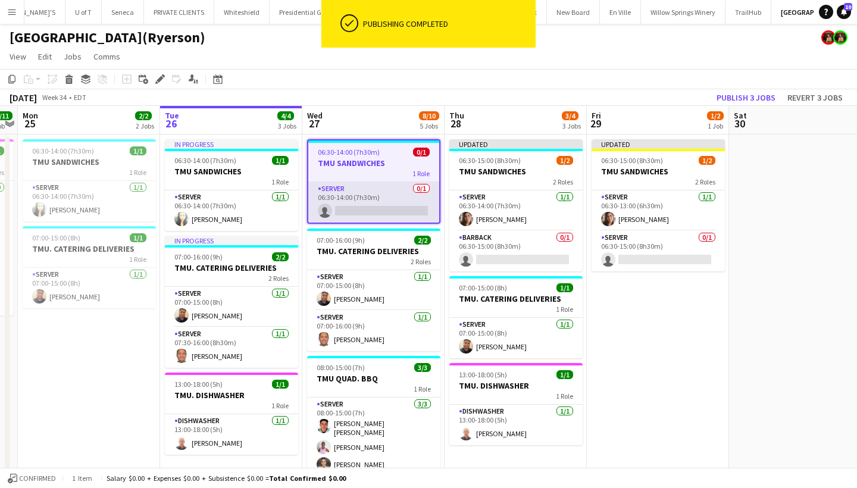
click at [350, 213] on app-card-role "SERVER 0/1 06:30-14:00 (7h30m) single-neutral-actions" at bounding box center [373, 202] width 131 height 40
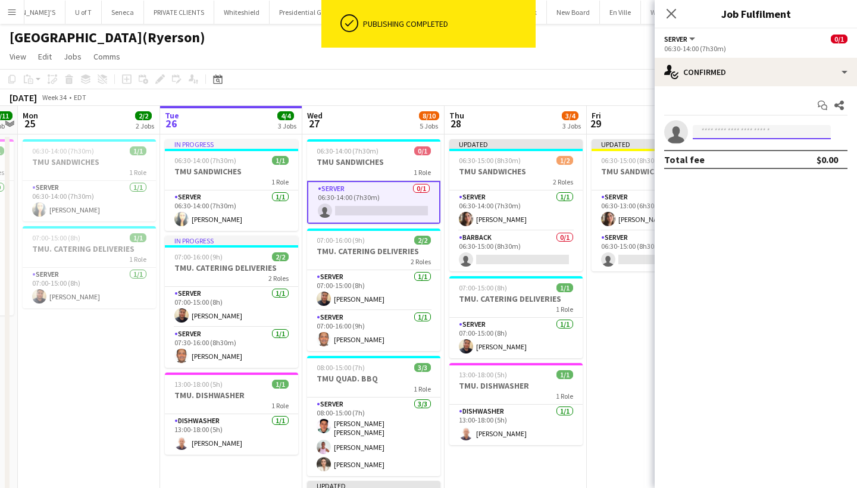
click at [753, 133] on input at bounding box center [761, 132] width 138 height 14
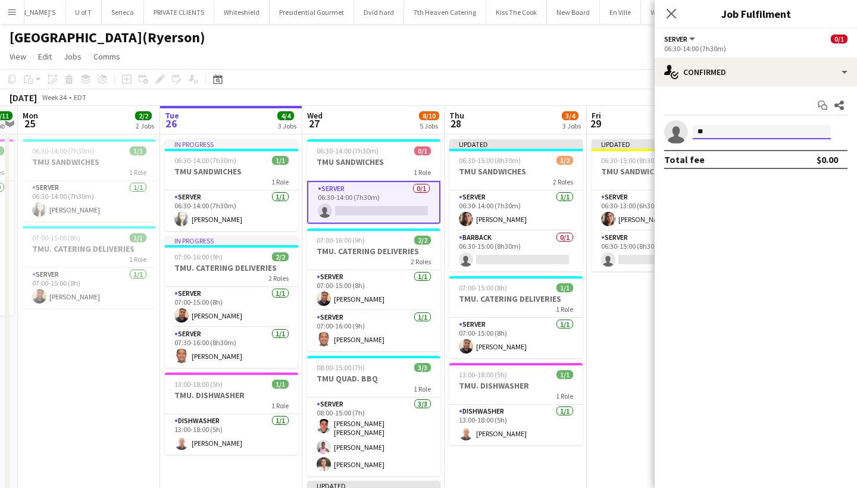
type input "***"
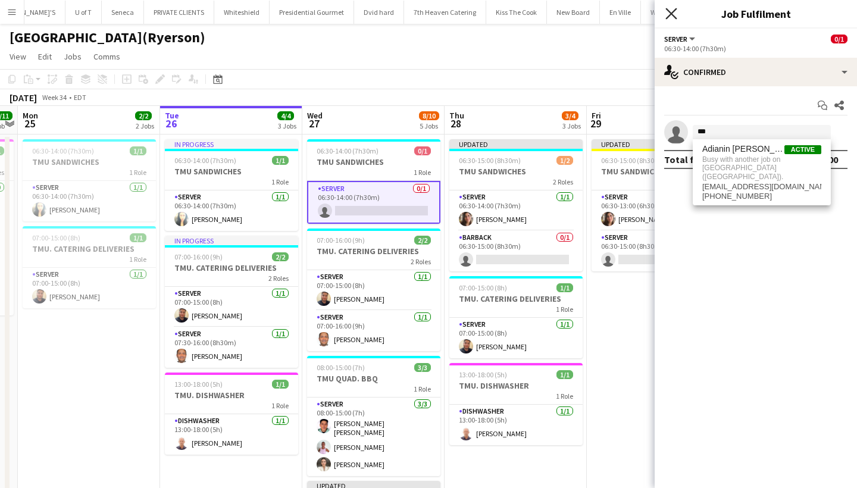
click at [667, 12] on icon "Close pop-in" at bounding box center [670, 13] width 11 height 11
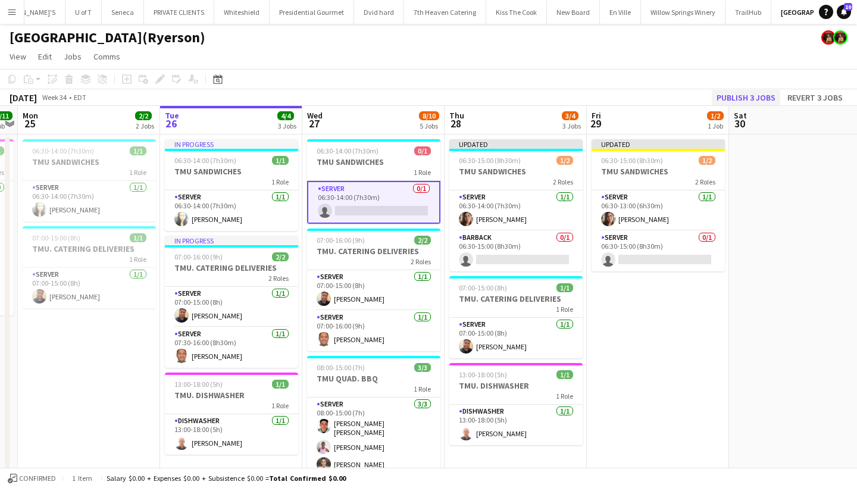
click at [758, 95] on button "Publish 3 jobs" at bounding box center [746, 97] width 68 height 15
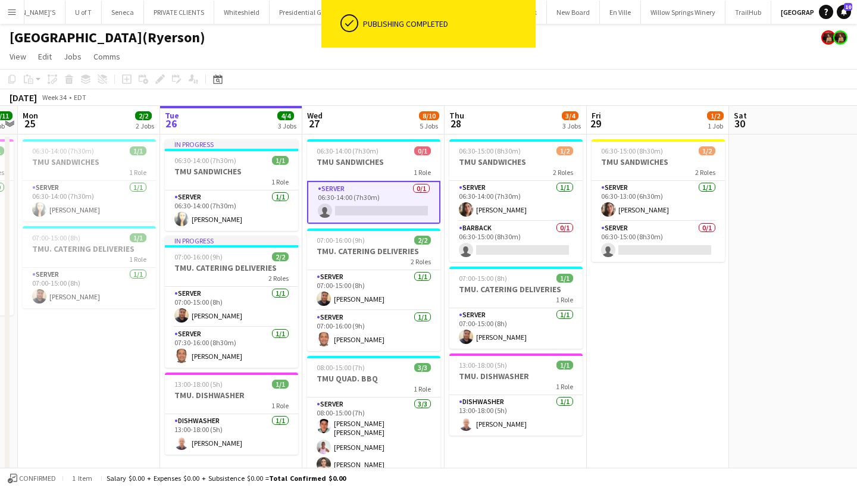
click at [377, 211] on app-card-role "SERVER 0/1 06:30-14:00 (7h30m) single-neutral-actions" at bounding box center [373, 202] width 133 height 43
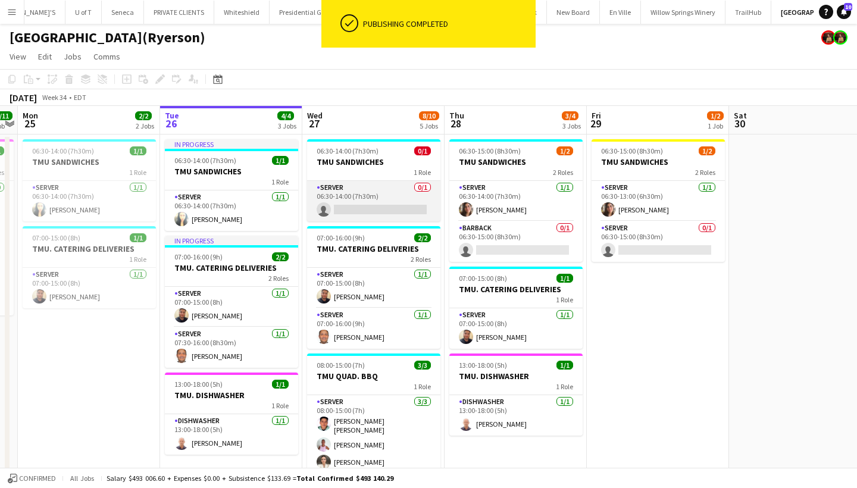
click at [377, 211] on app-card-role "SERVER 0/1 06:30-14:00 (7h30m) single-neutral-actions" at bounding box center [373, 201] width 133 height 40
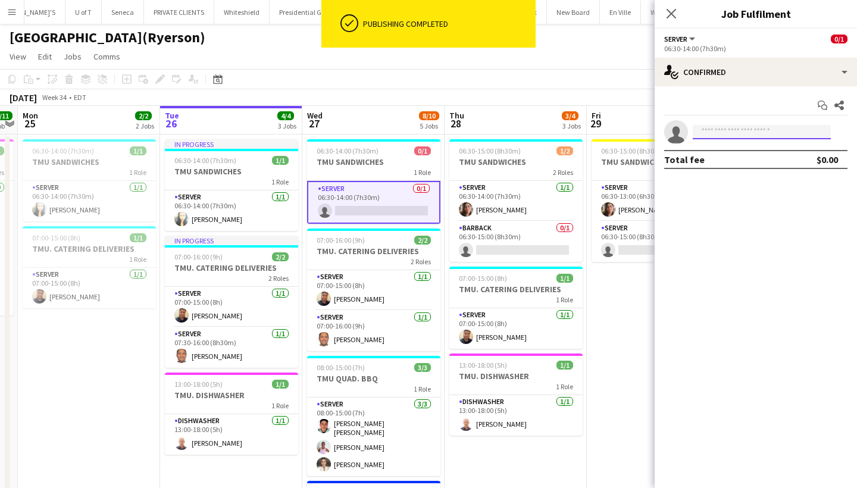
click at [722, 130] on input at bounding box center [761, 132] width 138 height 14
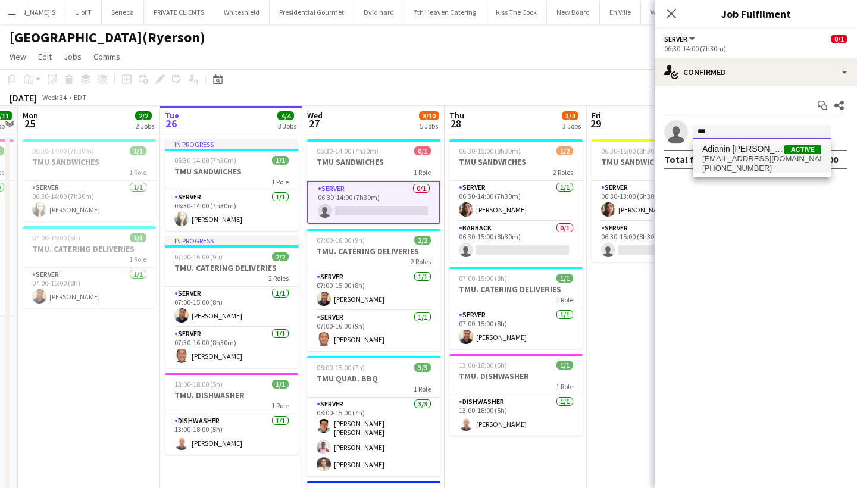
type input "***"
click at [723, 146] on span "Adianin [PERSON_NAME]" at bounding box center [743, 149] width 82 height 10
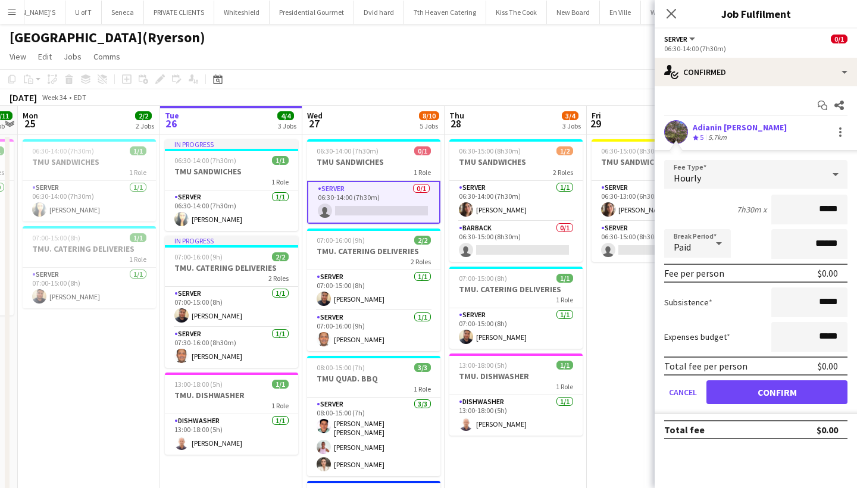
click at [820, 209] on input "*****" at bounding box center [809, 210] width 76 height 30
type input "******"
click at [778, 386] on button "Confirm" at bounding box center [776, 392] width 141 height 24
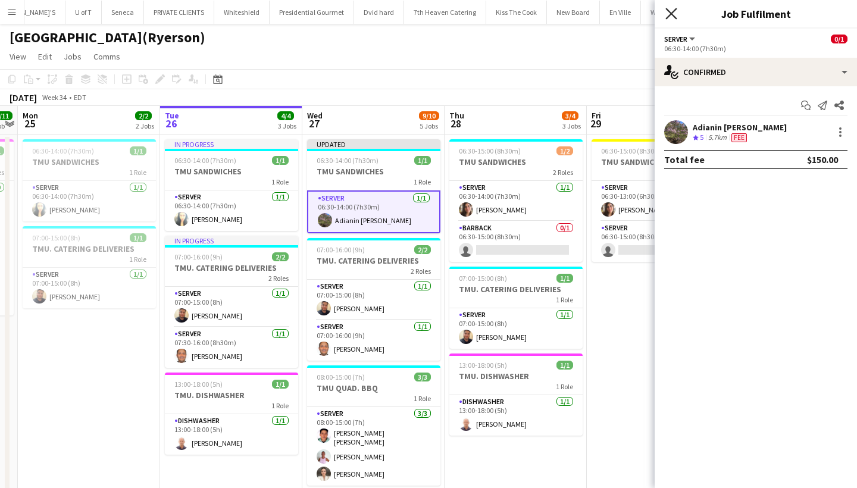
click at [669, 11] on icon at bounding box center [670, 13] width 11 height 11
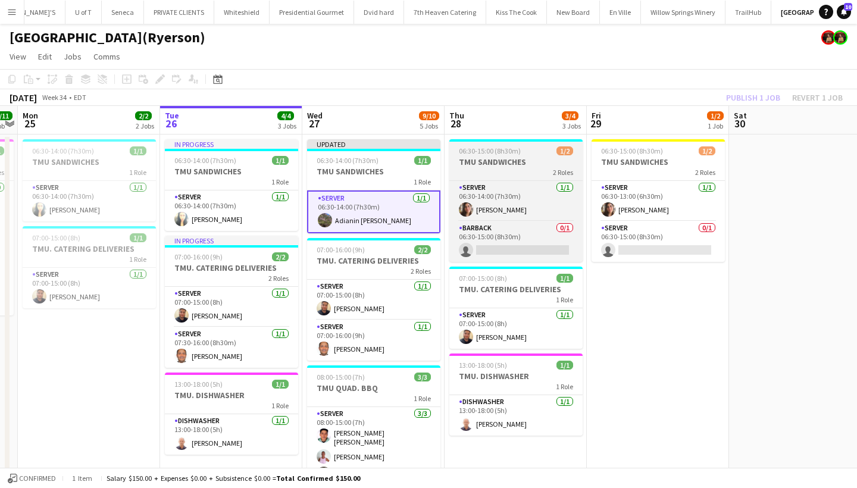
click at [518, 161] on h3 "TMU SANDWICHES" at bounding box center [515, 161] width 133 height 11
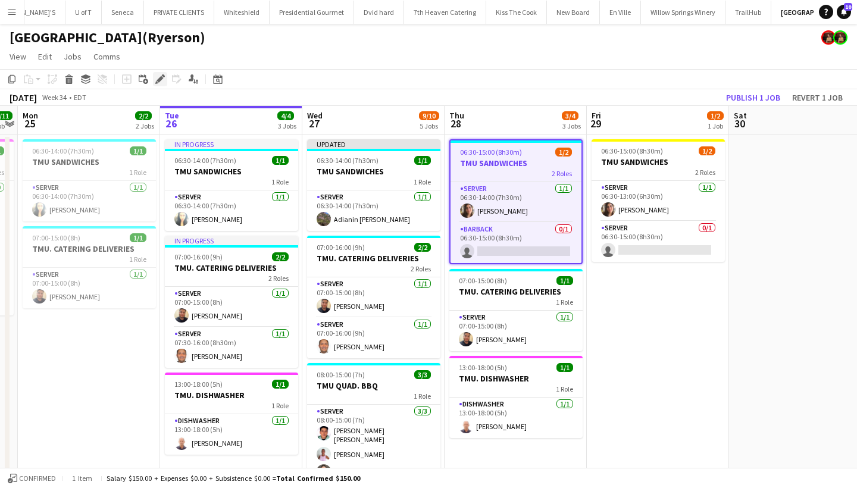
click at [160, 79] on icon at bounding box center [159, 79] width 7 height 7
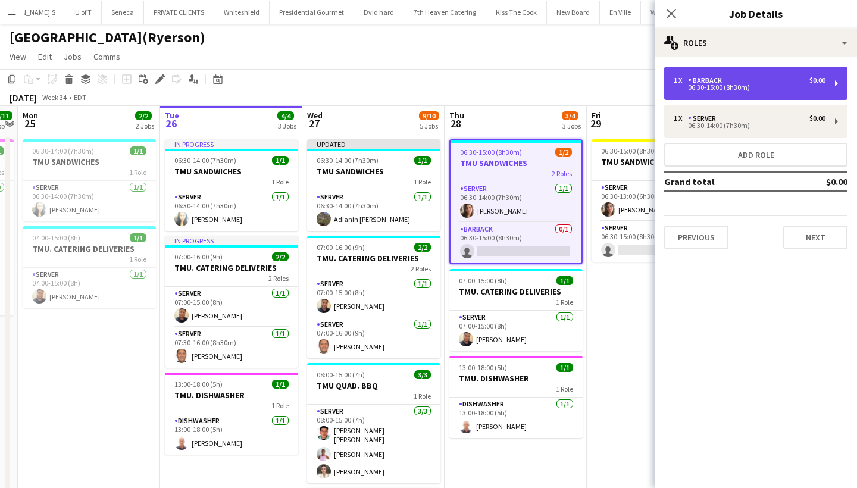
click at [716, 87] on div "06:30-15:00 (8h30m)" at bounding box center [749, 87] width 152 height 6
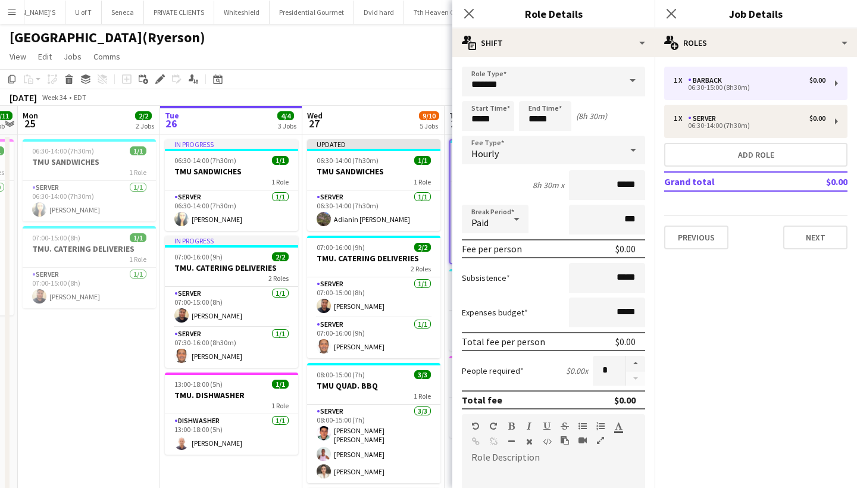
click at [632, 76] on span at bounding box center [632, 81] width 25 height 29
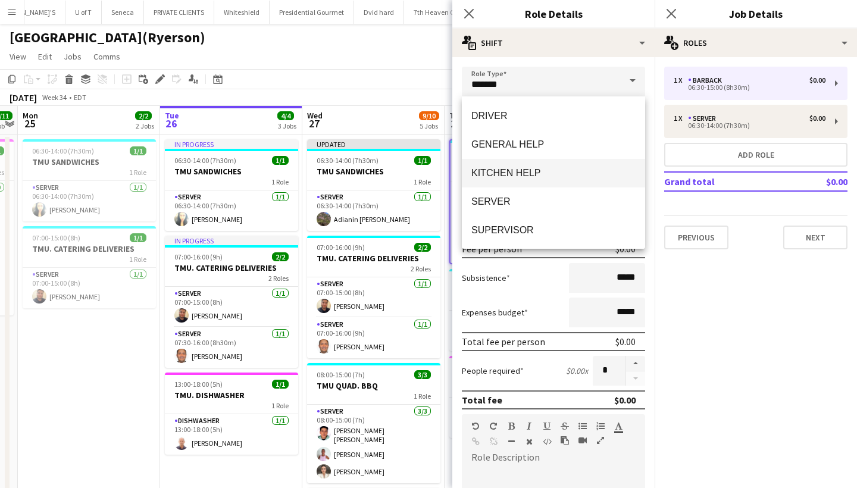
scroll to position [174, 0]
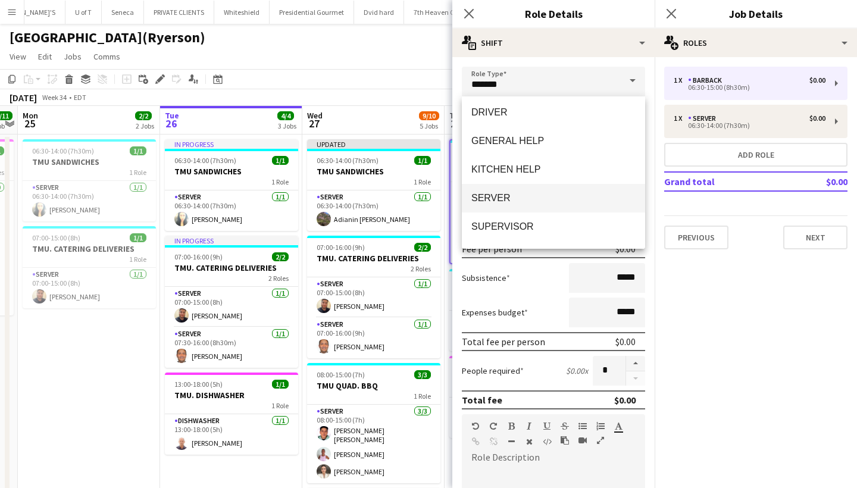
click at [504, 203] on span "SERVER" at bounding box center [553, 197] width 164 height 11
type input "******"
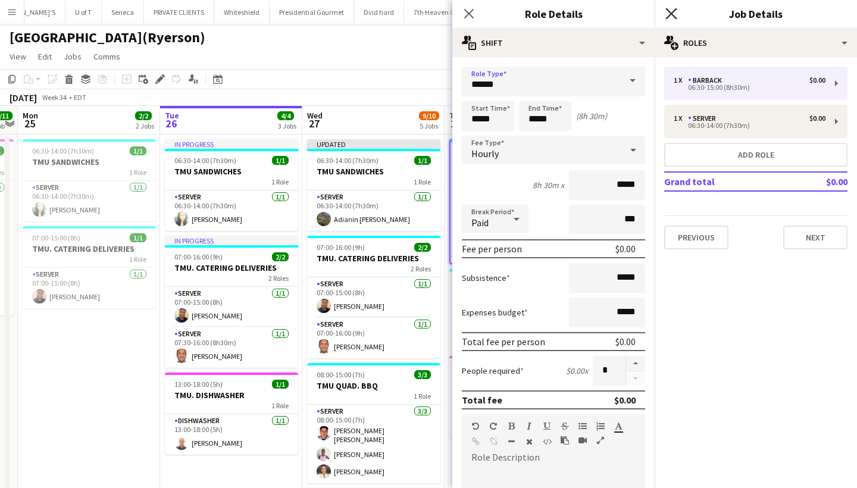
click at [674, 10] on icon at bounding box center [670, 13] width 11 height 11
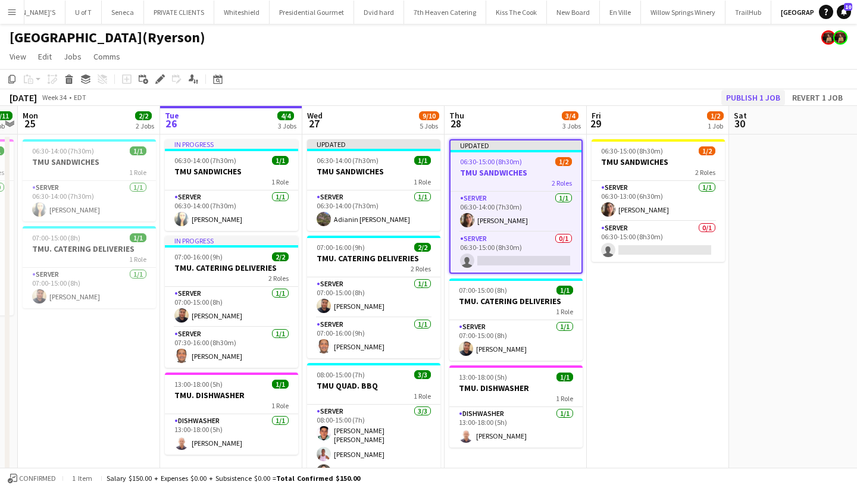
click at [742, 96] on button "Publish 1 job" at bounding box center [753, 97] width 64 height 15
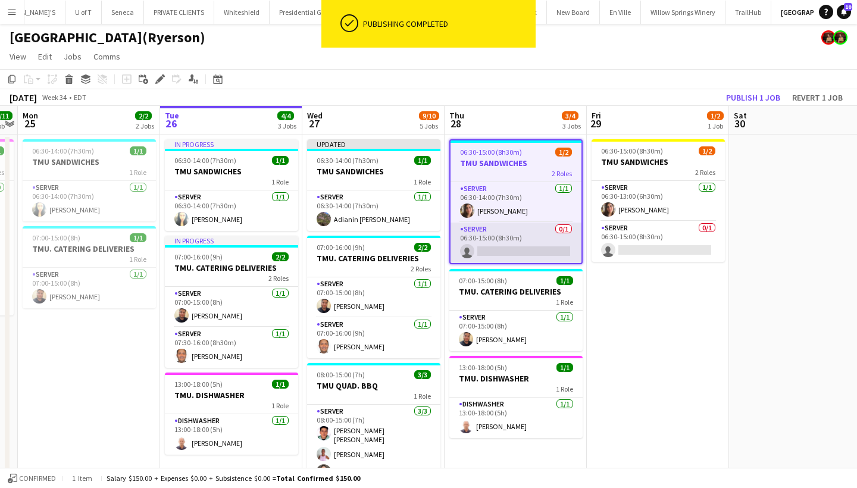
click at [507, 252] on app-card-role "SERVER 0/1 06:30-15:00 (8h30m) single-neutral-actions" at bounding box center [515, 242] width 131 height 40
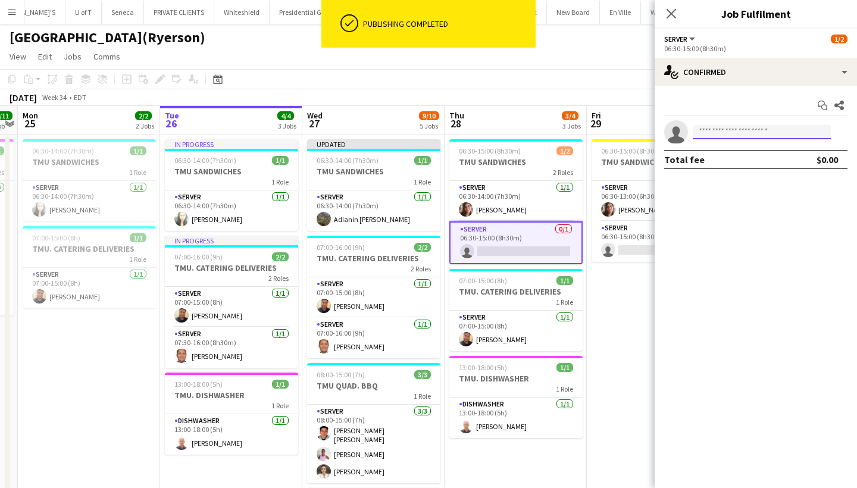
click at [739, 133] on input at bounding box center [761, 132] width 138 height 14
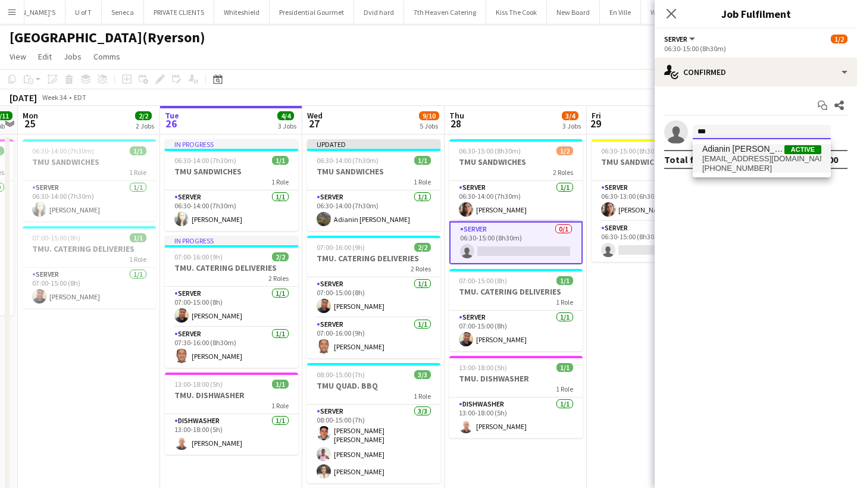
type input "***"
click at [741, 161] on span "adianinleon@gmail.com" at bounding box center [761, 159] width 119 height 10
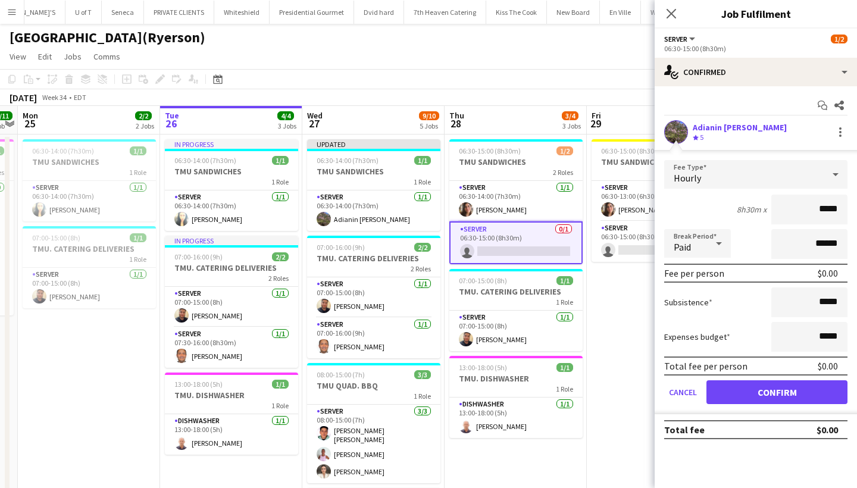
click at [821, 213] on input "*****" at bounding box center [809, 210] width 76 height 30
type input "******"
click at [791, 393] on button "Confirm" at bounding box center [776, 392] width 141 height 24
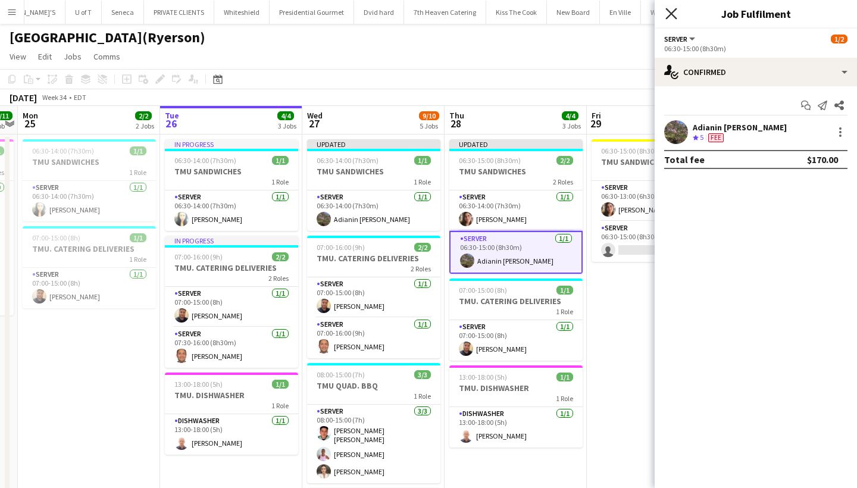
click at [670, 12] on icon at bounding box center [670, 13] width 11 height 11
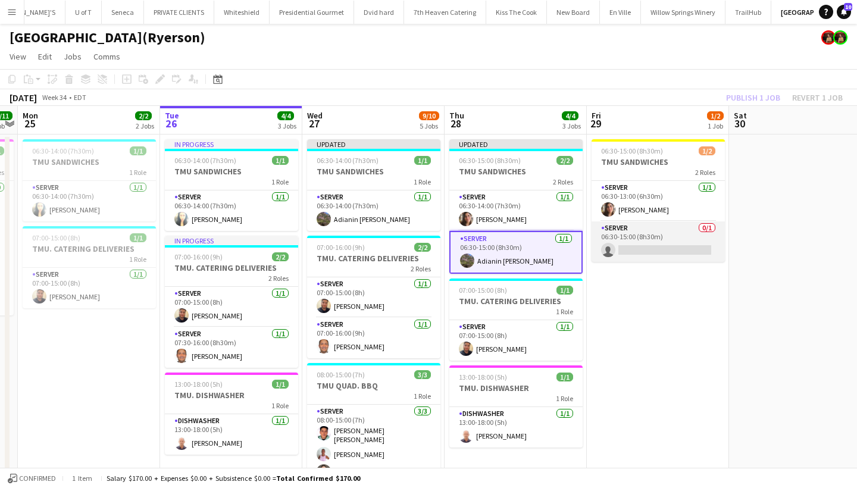
click at [628, 256] on app-card-role "SERVER 0/1 06:30-15:00 (8h30m) single-neutral-actions" at bounding box center [657, 241] width 133 height 40
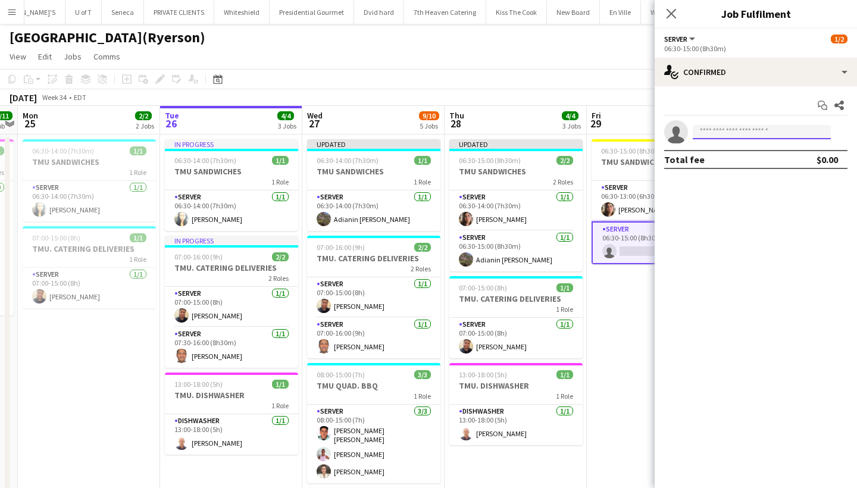
click at [729, 132] on input at bounding box center [761, 132] width 138 height 14
type input "***"
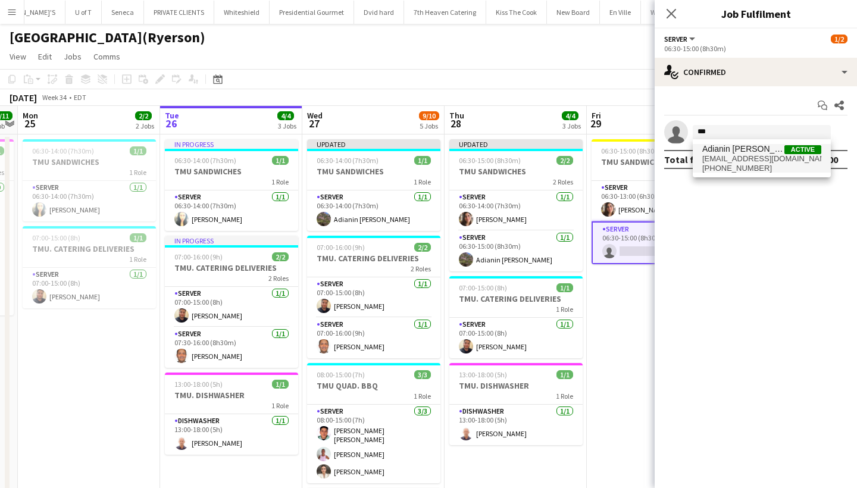
click at [746, 153] on span "Adianin [PERSON_NAME]" at bounding box center [743, 149] width 82 height 10
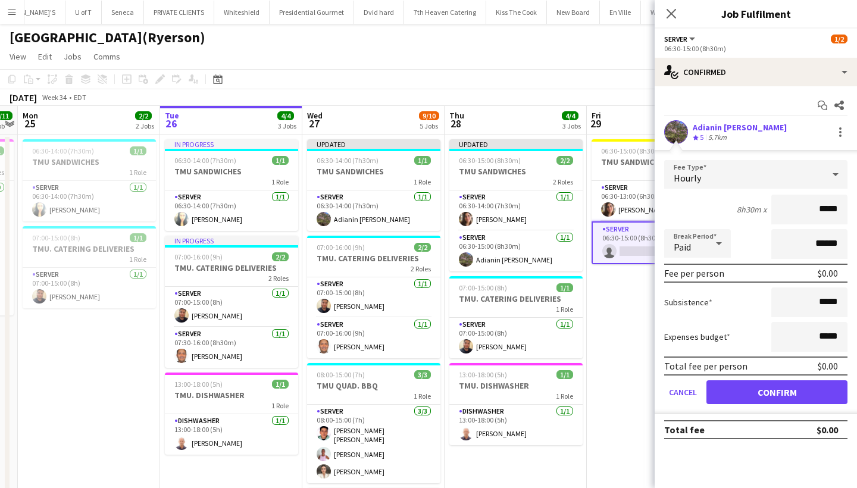
click at [822, 211] on input "*****" at bounding box center [809, 210] width 76 height 30
type input "******"
click at [765, 384] on button "Confirm" at bounding box center [776, 392] width 141 height 24
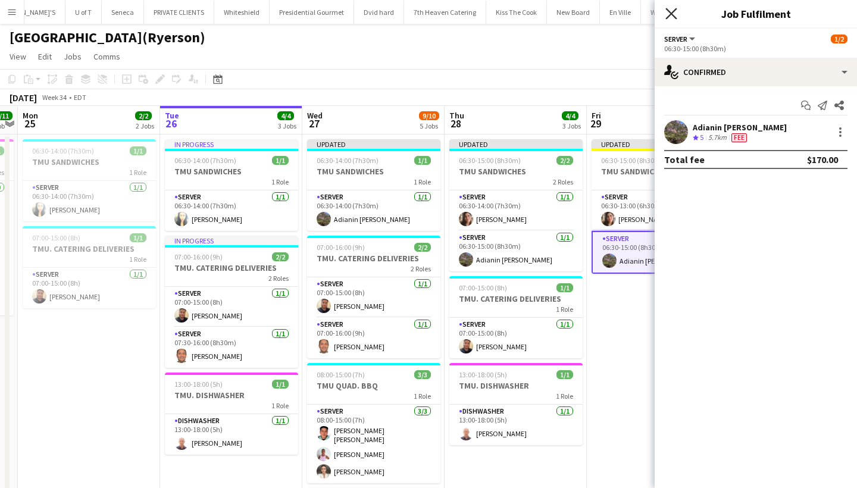
click at [668, 12] on icon "Close pop-in" at bounding box center [670, 13] width 11 height 11
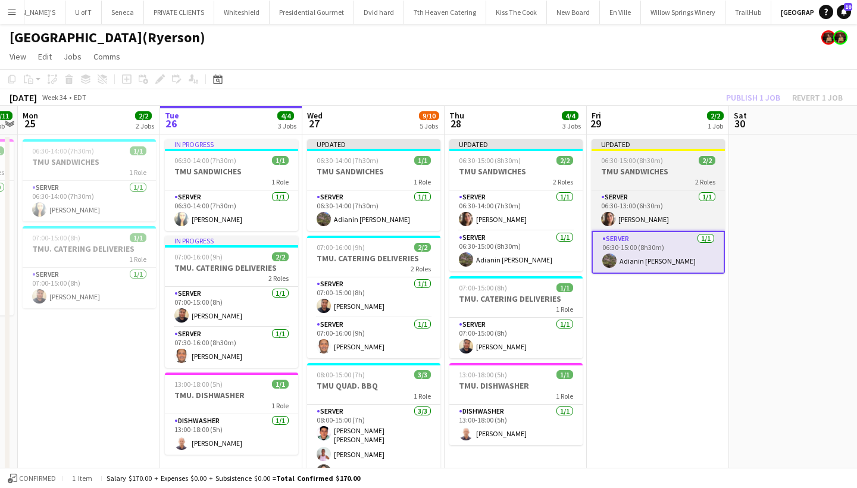
click at [652, 153] on app-job-card "Updated 06:30-15:00 (8h30m) 2/2 TMU SANDWICHES 2 Roles SERVER 1/1 06:30-13:00 (…" at bounding box center [657, 206] width 133 height 134
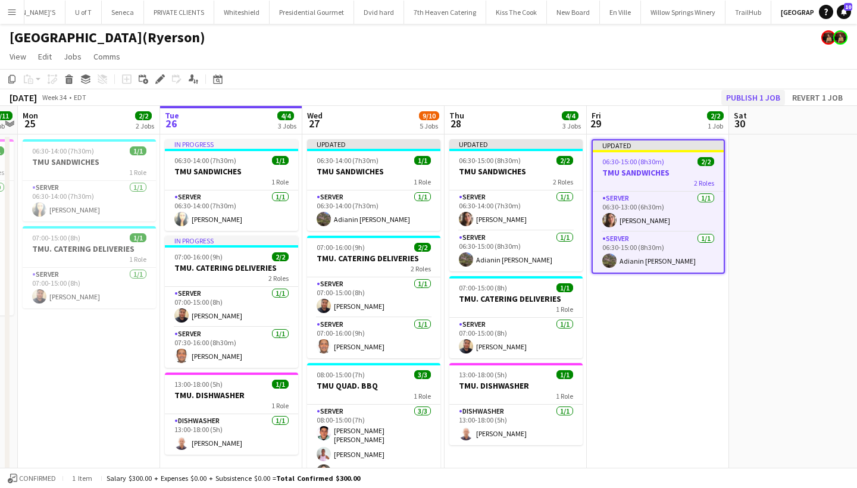
click at [761, 92] on button "Publish 1 job" at bounding box center [753, 97] width 64 height 15
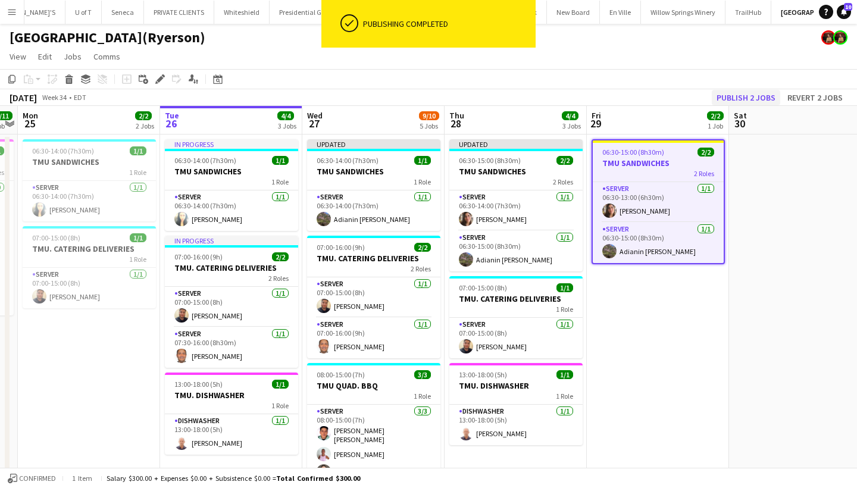
click at [761, 92] on button "Publish 2 jobs" at bounding box center [746, 97] width 68 height 15
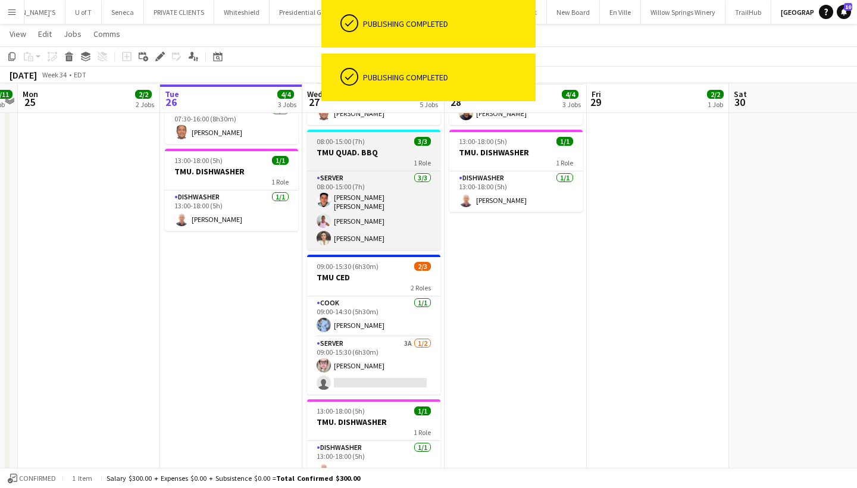
scroll to position [224, 0]
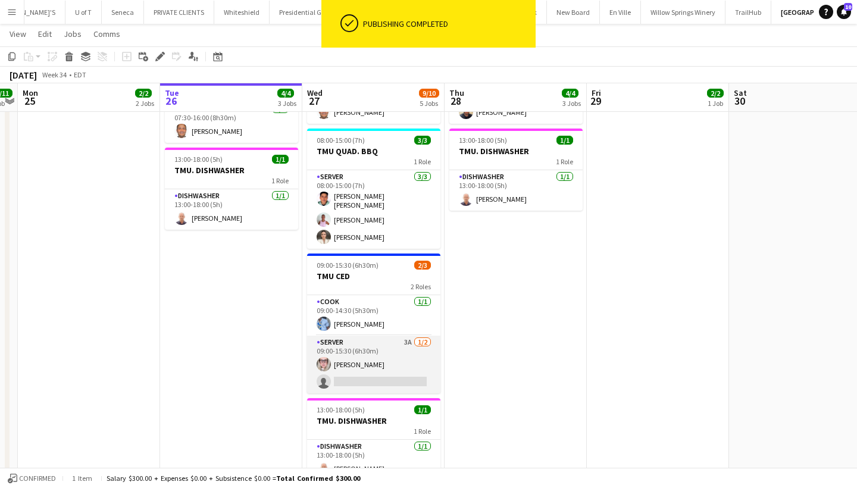
click at [378, 378] on app-card-role "SERVER 3A [DATE] 09:00-15:30 (6h30m) [PERSON_NAME] single-neutral-actions" at bounding box center [373, 365] width 133 height 58
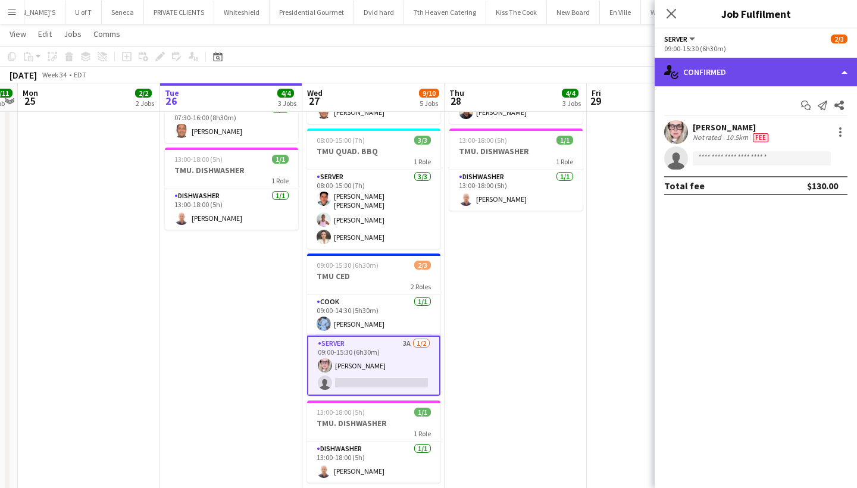
click at [741, 70] on div "single-neutral-actions-check-2 Confirmed" at bounding box center [755, 72] width 202 height 29
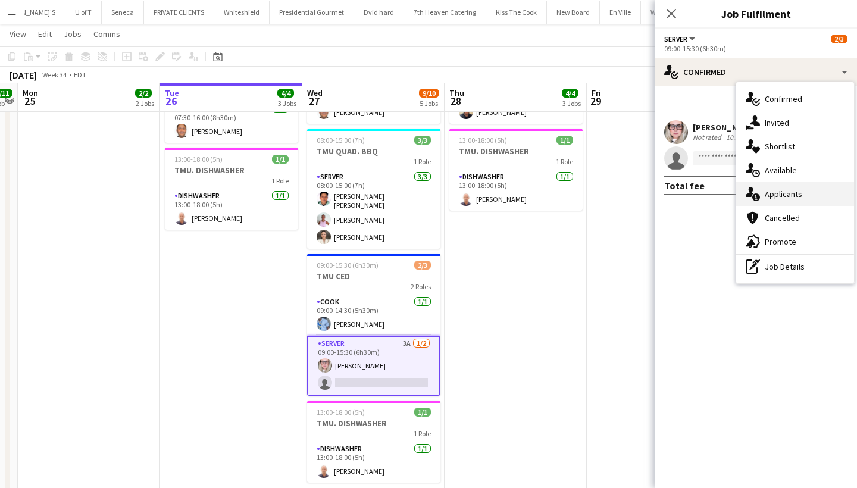
click at [817, 186] on div "single-neutral-actions-information Applicants" at bounding box center [795, 194] width 118 height 24
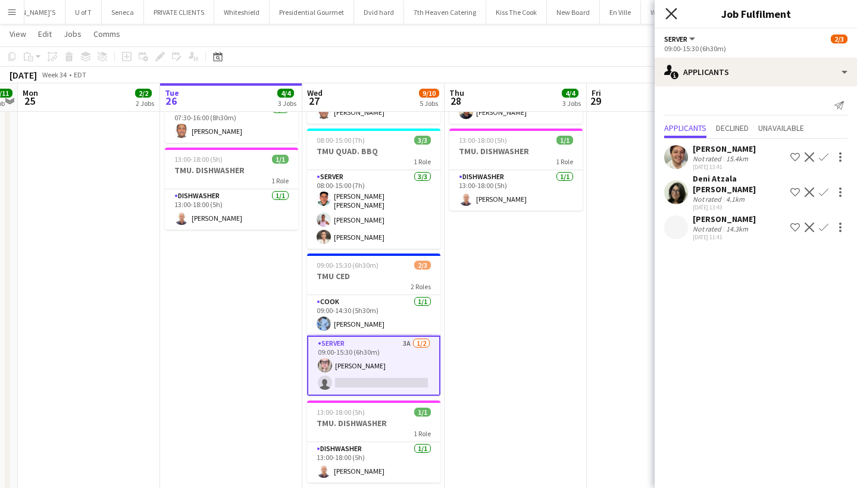
click at [672, 12] on icon at bounding box center [670, 13] width 11 height 11
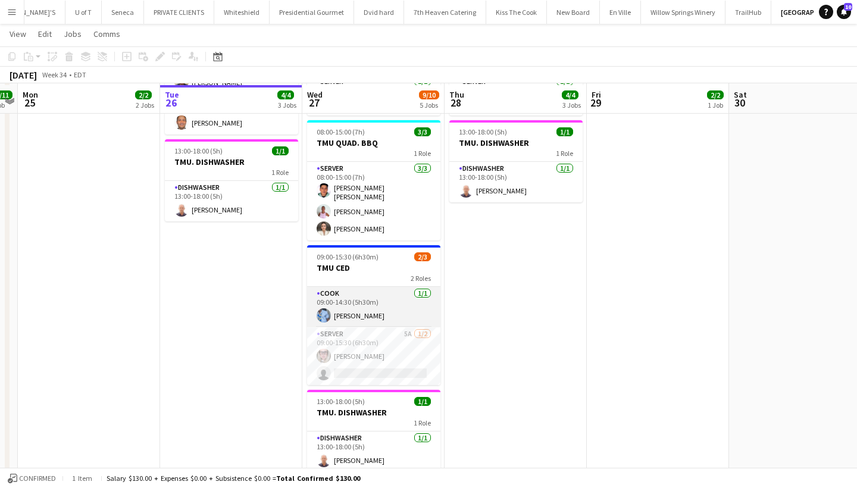
scroll to position [243, 0]
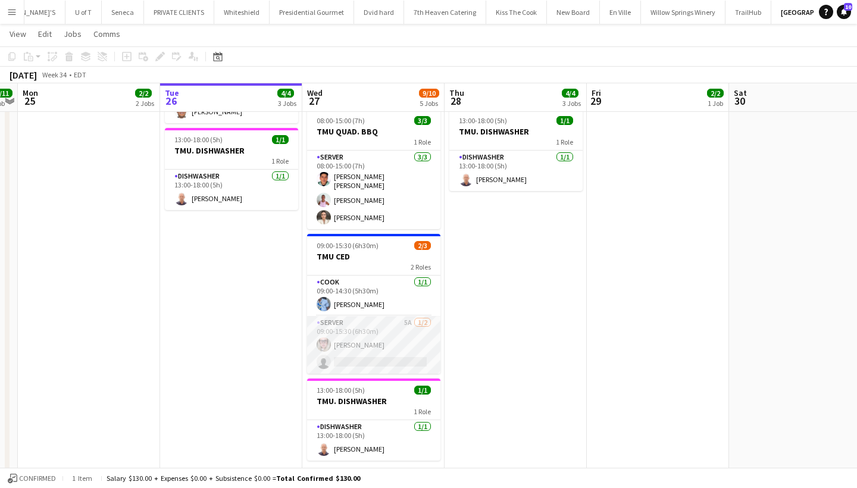
click at [368, 357] on app-card-role "SERVER 5A 1/2 09:00-15:30 (6h30m) Beata Pawlowski single-neutral-actions" at bounding box center [373, 345] width 133 height 58
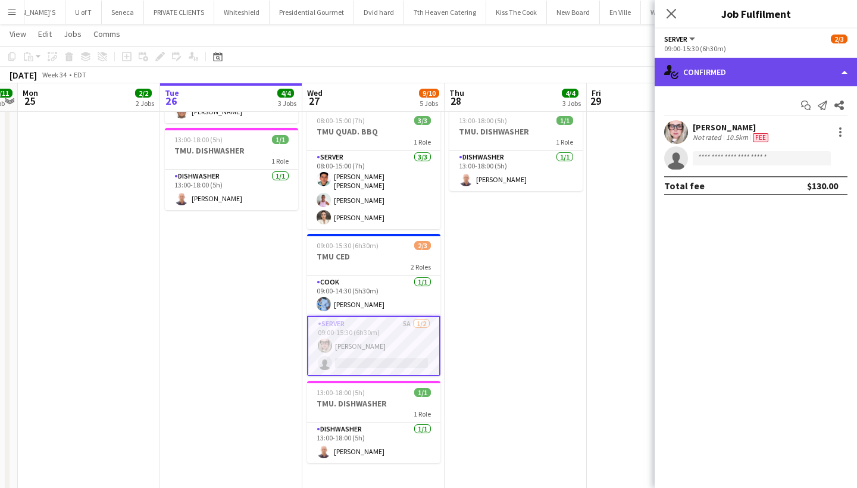
click at [748, 68] on div "single-neutral-actions-check-2 Confirmed" at bounding box center [755, 72] width 202 height 29
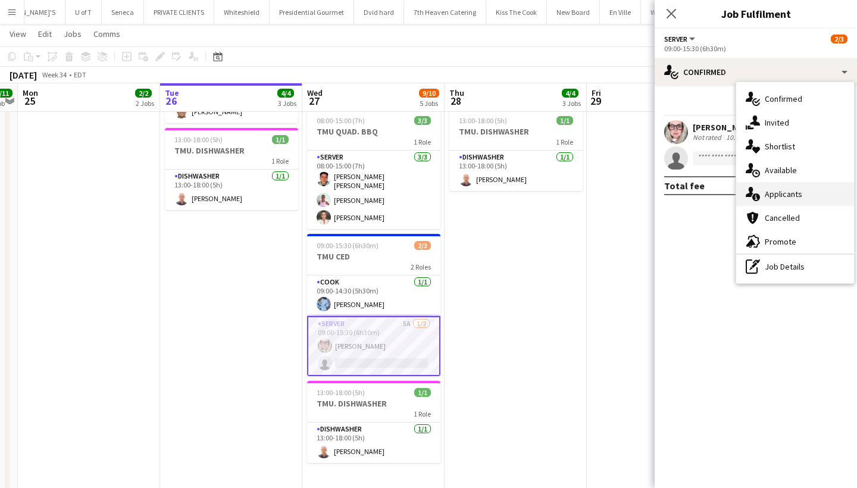
click at [784, 193] on div "single-neutral-actions-information Applicants" at bounding box center [795, 194] width 118 height 24
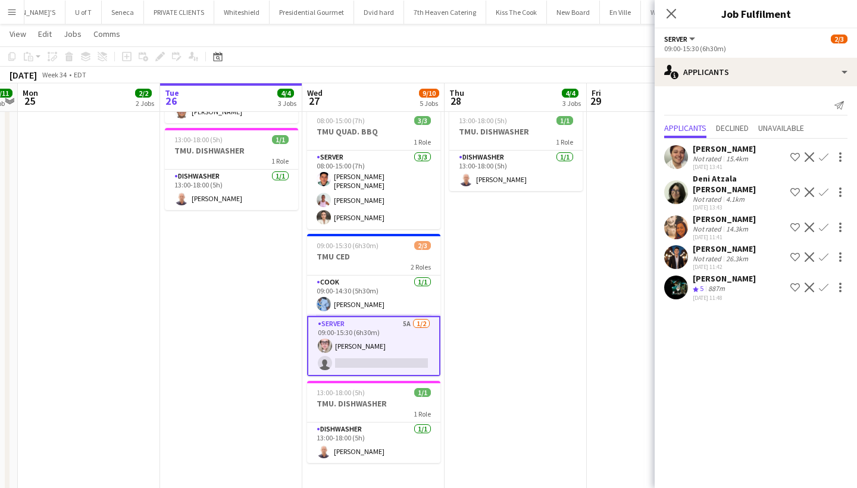
click at [808, 153] on app-icon "Decline" at bounding box center [809, 157] width 10 height 10
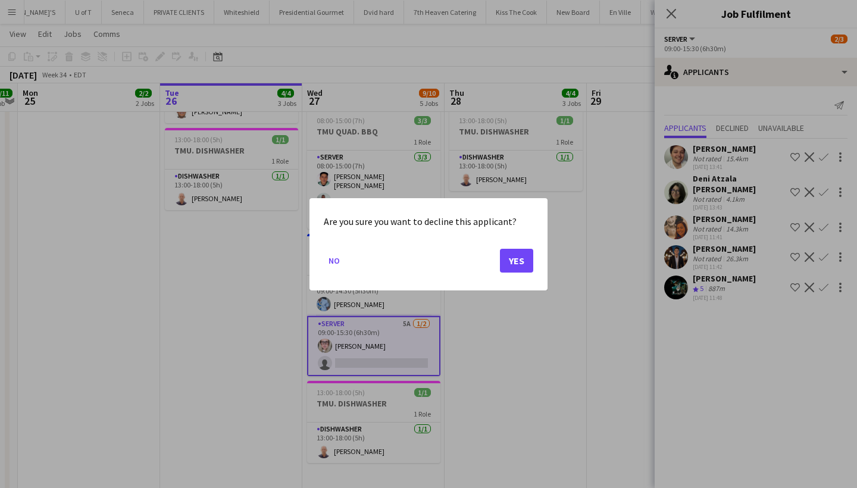
scroll to position [0, 0]
click at [523, 256] on button "Yes" at bounding box center [516, 260] width 33 height 24
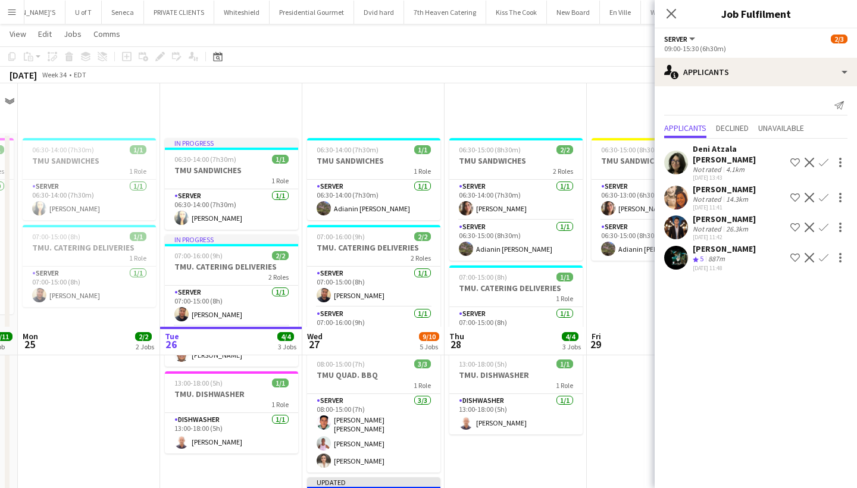
scroll to position [243, 0]
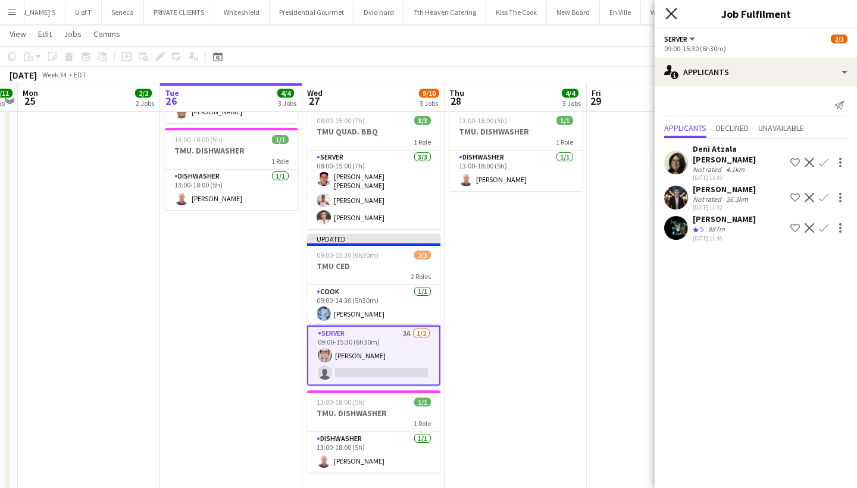
click at [668, 15] on icon "Close pop-in" at bounding box center [670, 13] width 11 height 11
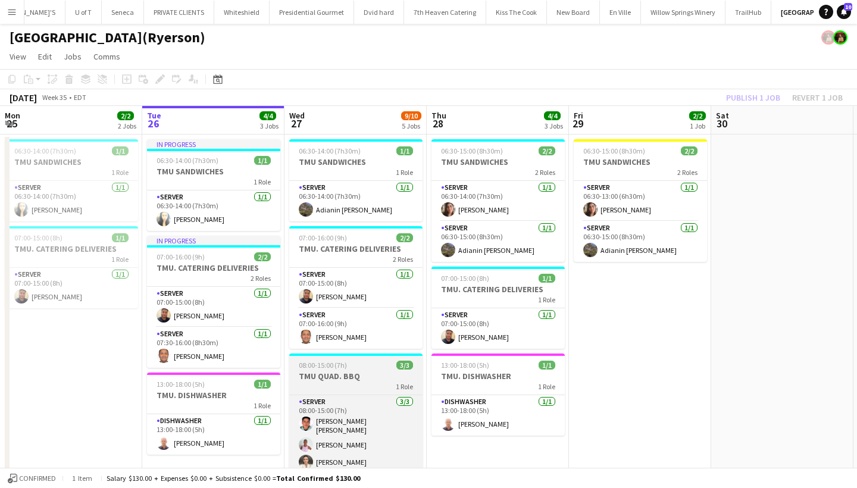
scroll to position [0, 0]
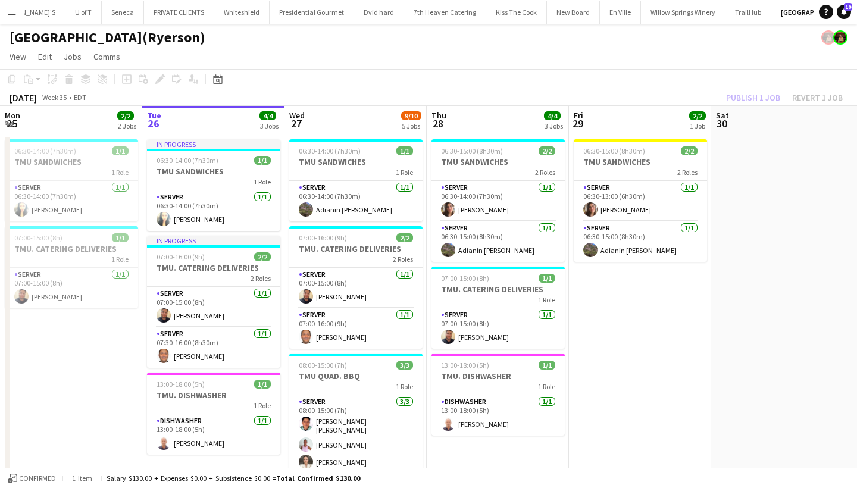
click at [13, 15] on app-icon "Menu" at bounding box center [12, 12] width 10 height 10
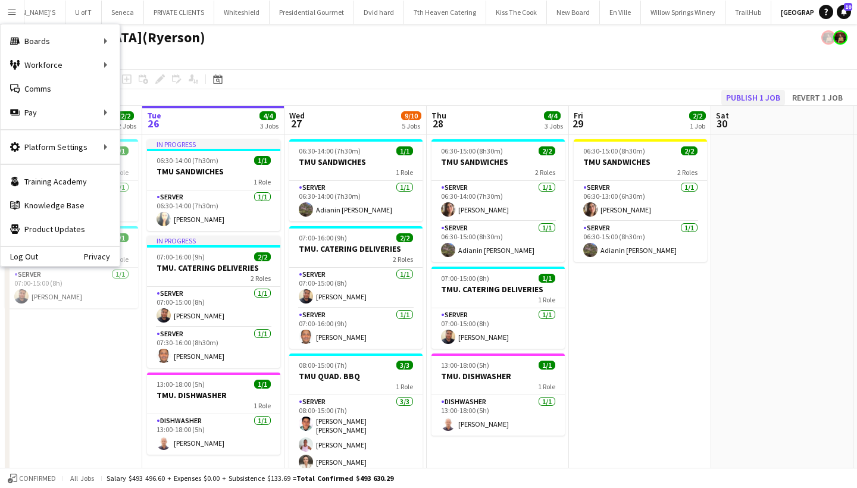
click at [748, 101] on button "Publish 1 job" at bounding box center [753, 97] width 64 height 15
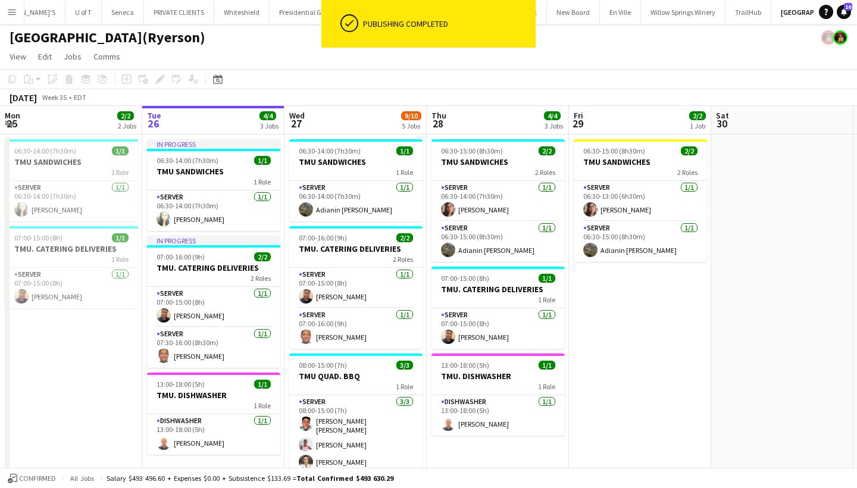
click at [15, 7] on app-icon "Menu" at bounding box center [12, 12] width 10 height 10
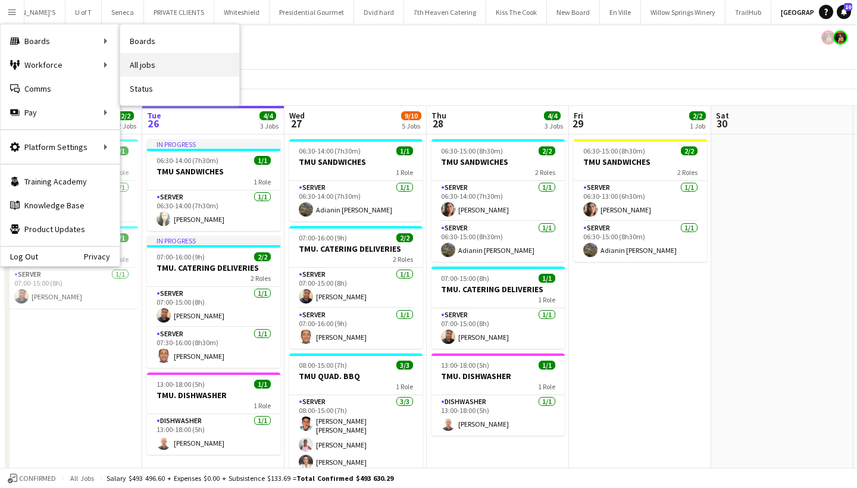
click at [174, 64] on link "All jobs" at bounding box center [179, 65] width 119 height 24
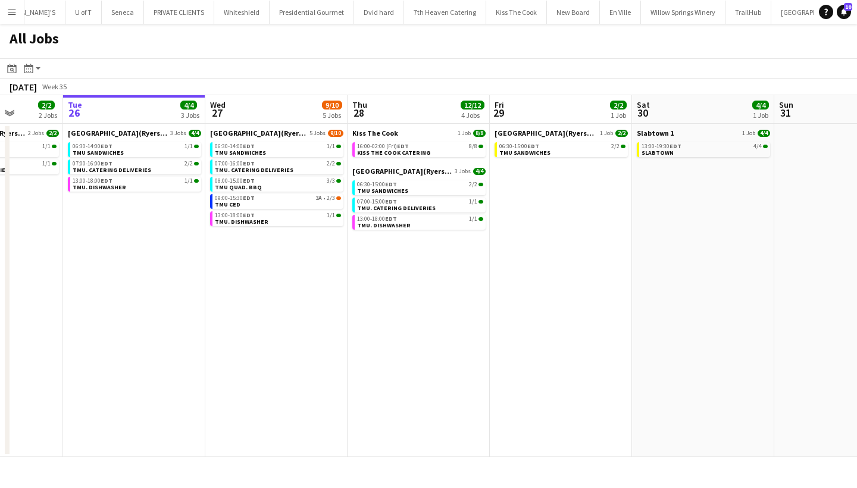
scroll to position [0, 371]
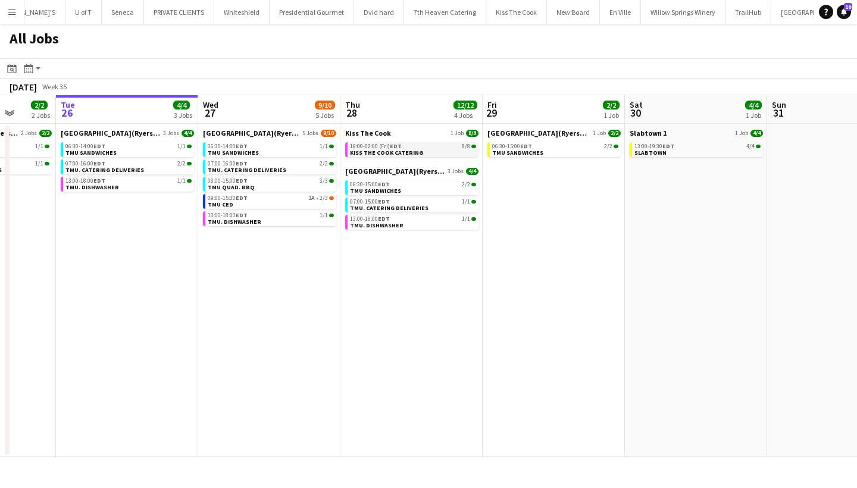
click at [400, 150] on span "KISS THE COOK CATERING" at bounding box center [386, 153] width 73 height 8
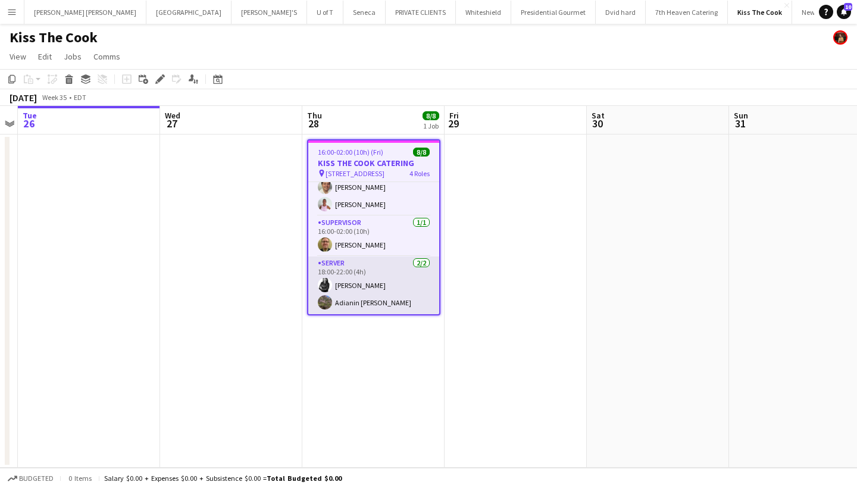
scroll to position [99, 0]
click at [363, 300] on app-card-role "SERVER [DATE] 18:00-22:00 (4h) [PERSON_NAME] Adianin [PERSON_NAME]" at bounding box center [373, 285] width 131 height 58
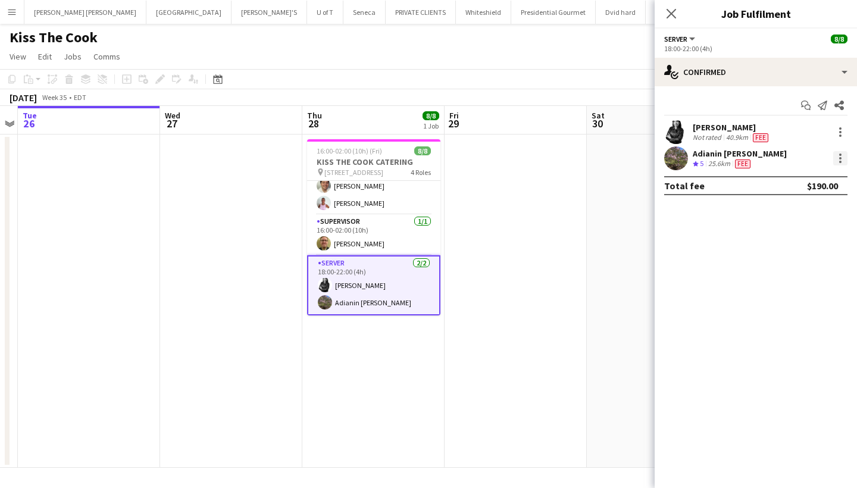
click at [836, 154] on div at bounding box center [840, 158] width 14 height 14
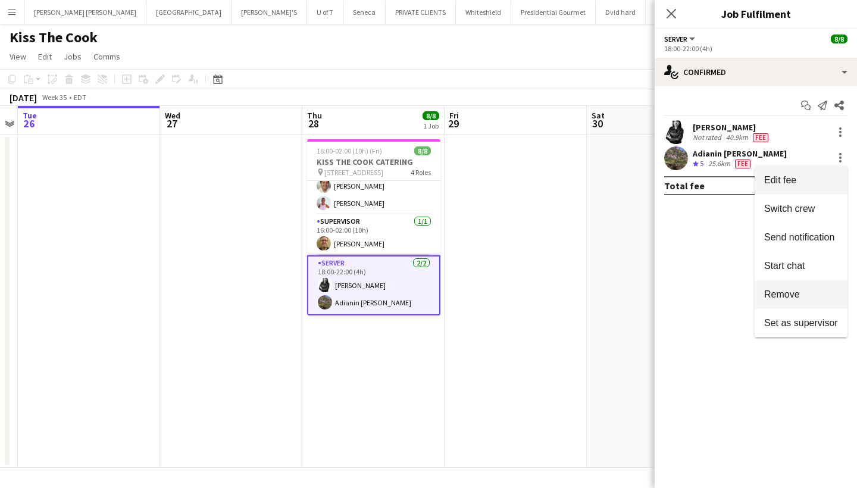
click at [781, 296] on span "Remove" at bounding box center [782, 294] width 36 height 10
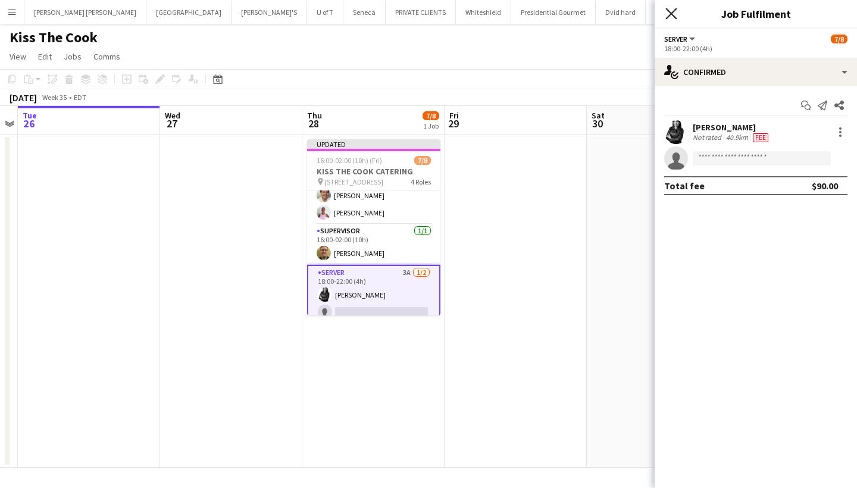
click at [667, 10] on icon at bounding box center [670, 13] width 11 height 11
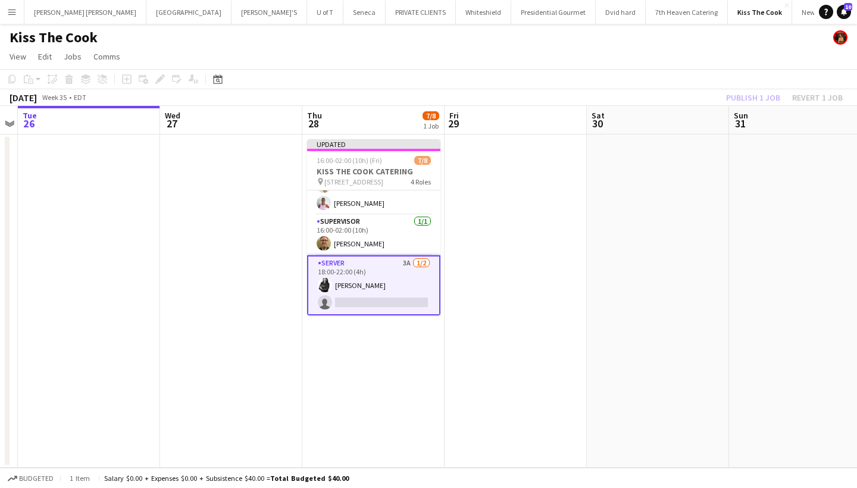
scroll to position [108, 0]
click at [369, 303] on app-card-role "SERVER 3A [DATE] 18:00-22:00 (4h) [PERSON_NAME] single-neutral-actions" at bounding box center [373, 285] width 133 height 60
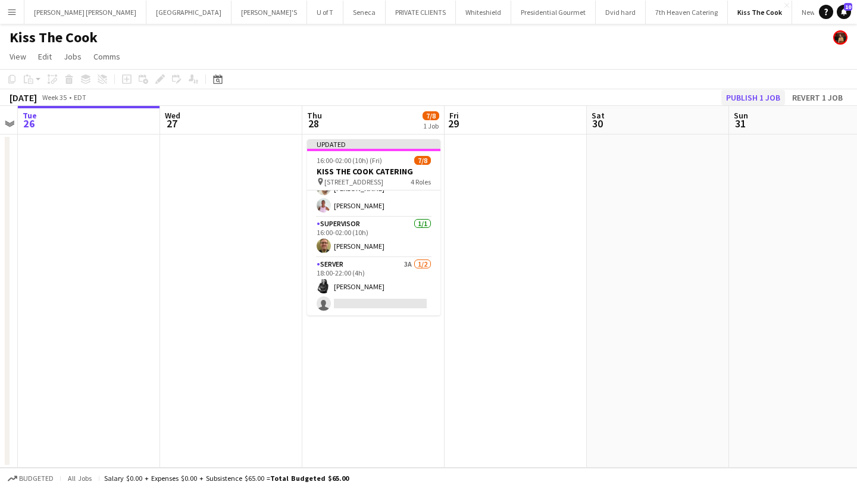
click at [758, 99] on button "Publish 1 job" at bounding box center [753, 97] width 64 height 15
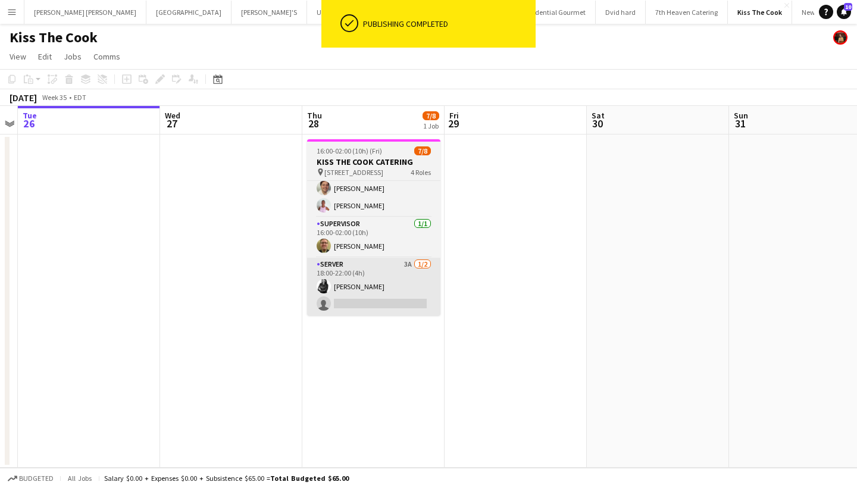
scroll to position [96, 0]
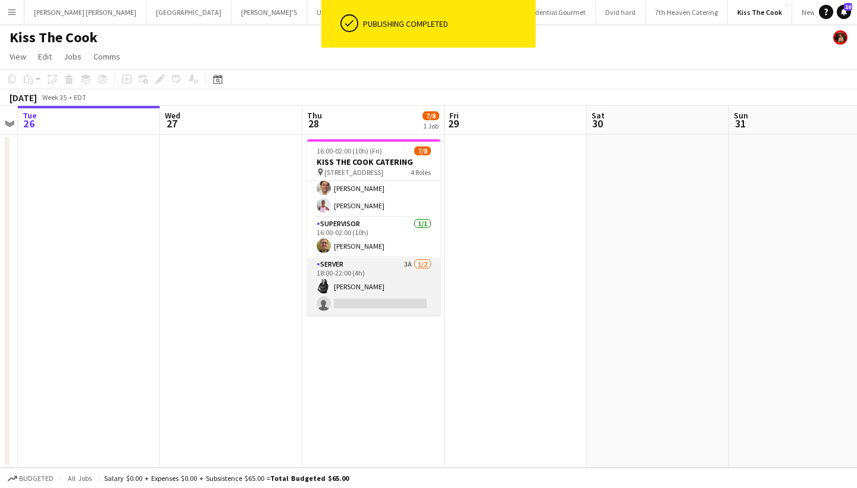
click at [383, 302] on app-card-role "SERVER 3A [DATE] 18:00-22:00 (4h) [PERSON_NAME] single-neutral-actions" at bounding box center [373, 287] width 133 height 58
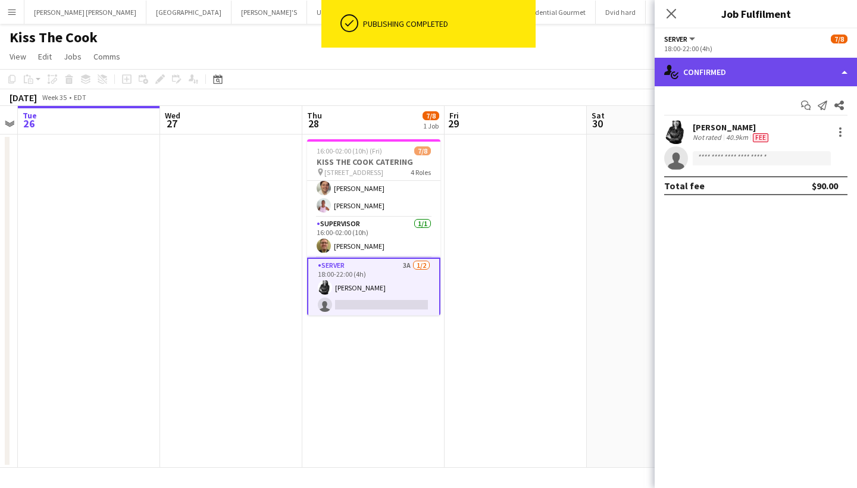
click at [746, 73] on div "single-neutral-actions-check-2 Confirmed" at bounding box center [755, 72] width 202 height 29
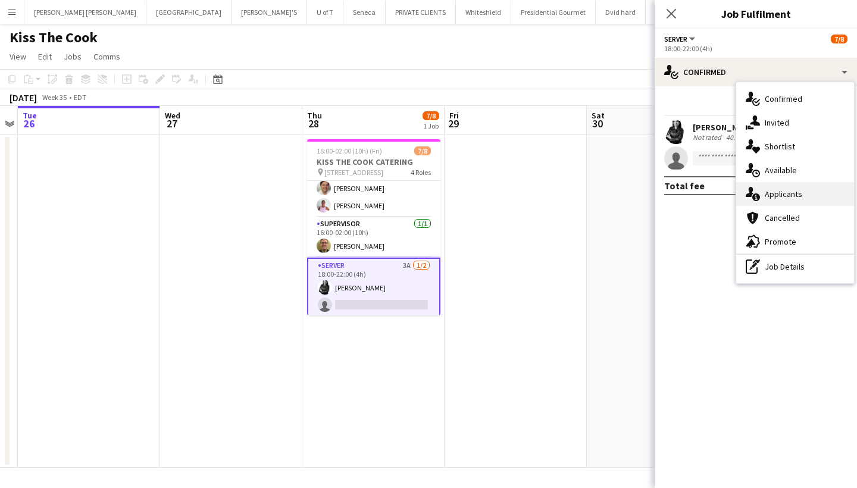
click at [806, 197] on div "single-neutral-actions-information Applicants" at bounding box center [795, 194] width 118 height 24
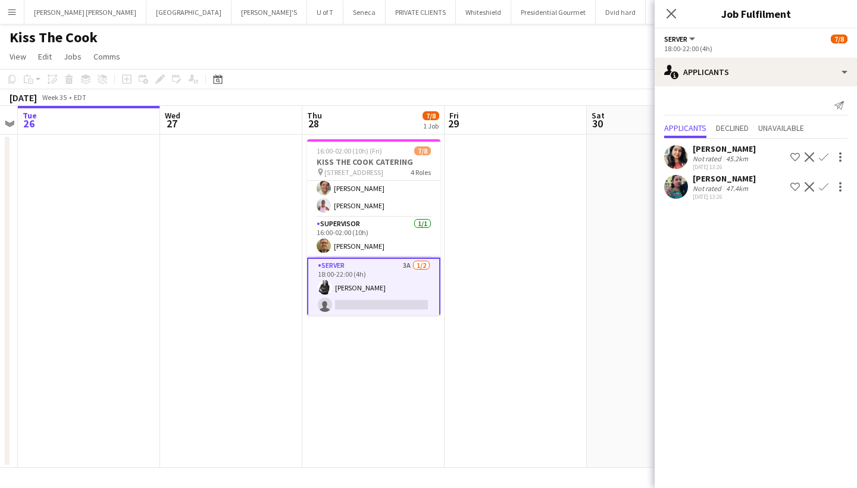
click at [369, 261] on app-card-role "SERVER 3A [DATE] 18:00-22:00 (4h) [PERSON_NAME] single-neutral-actions" at bounding box center [373, 288] width 133 height 60
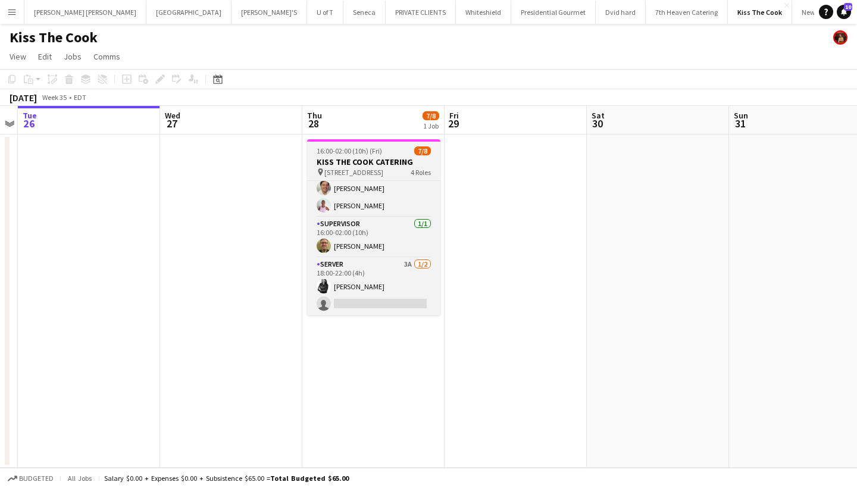
click at [372, 158] on h3 "KISS THE COOK CATERING" at bounding box center [373, 161] width 133 height 11
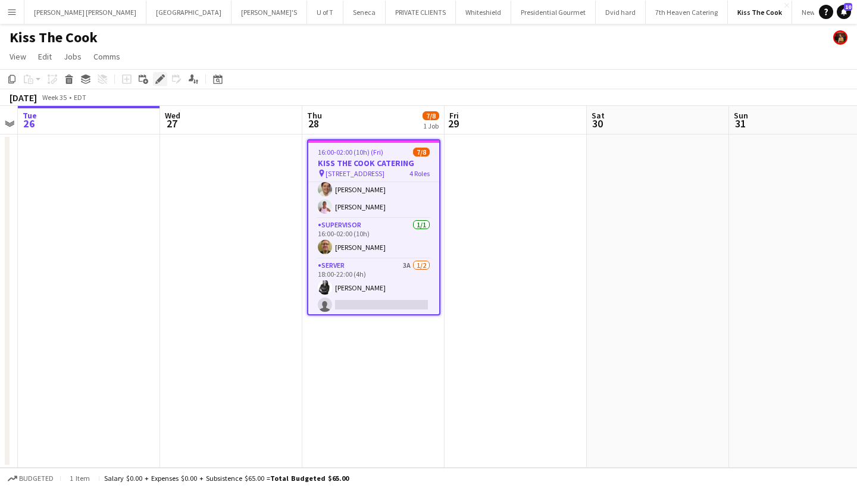
click at [162, 78] on icon at bounding box center [159, 79] width 7 height 7
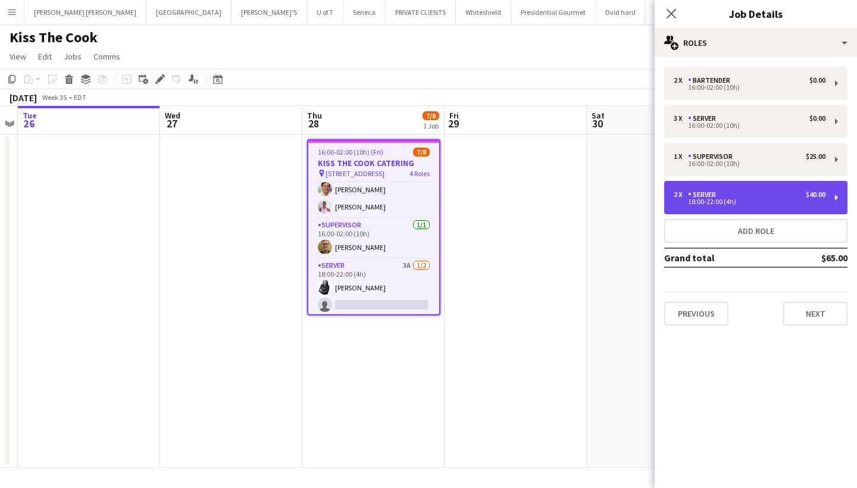
click at [761, 196] on div "2 x SERVER $40.00" at bounding box center [749, 194] width 152 height 8
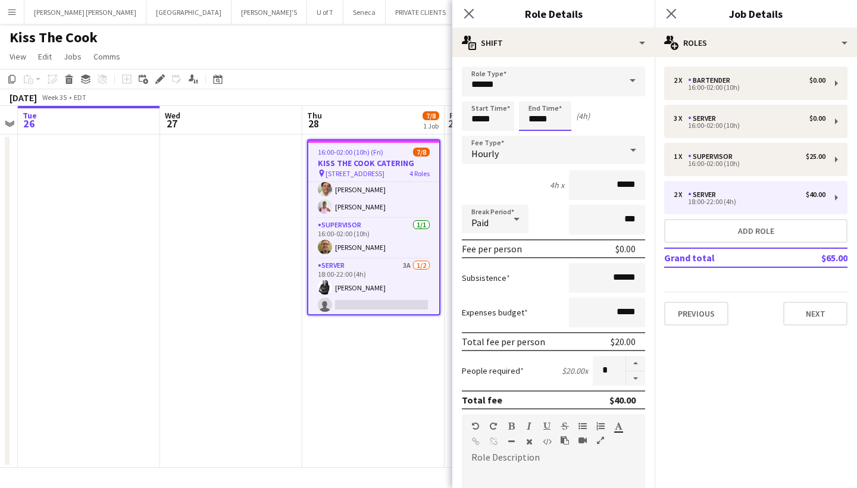
click at [565, 121] on input "*****" at bounding box center [545, 116] width 52 height 30
type input "*****"
click at [532, 98] on div at bounding box center [533, 95] width 24 height 12
click at [672, 12] on icon at bounding box center [670, 13] width 11 height 11
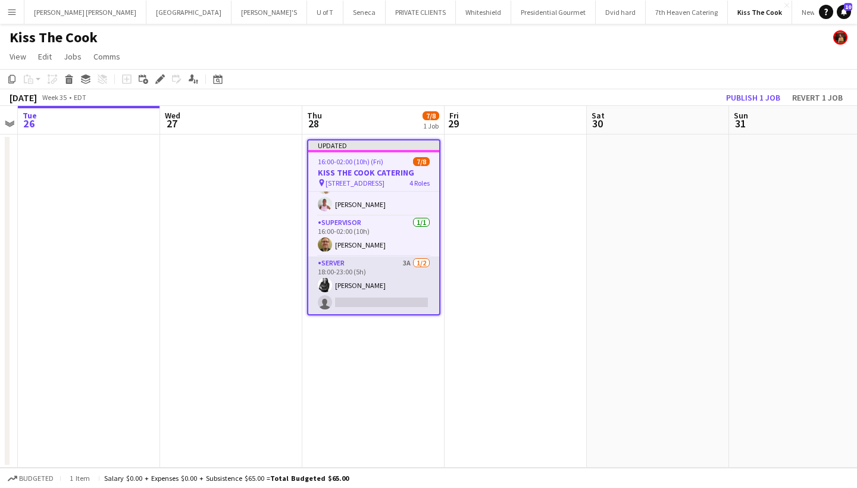
scroll to position [108, 0]
click at [358, 300] on app-card-role "SERVER 3A [DATE] 18:00-23:00 (5h) [PERSON_NAME] single-neutral-actions" at bounding box center [373, 285] width 131 height 58
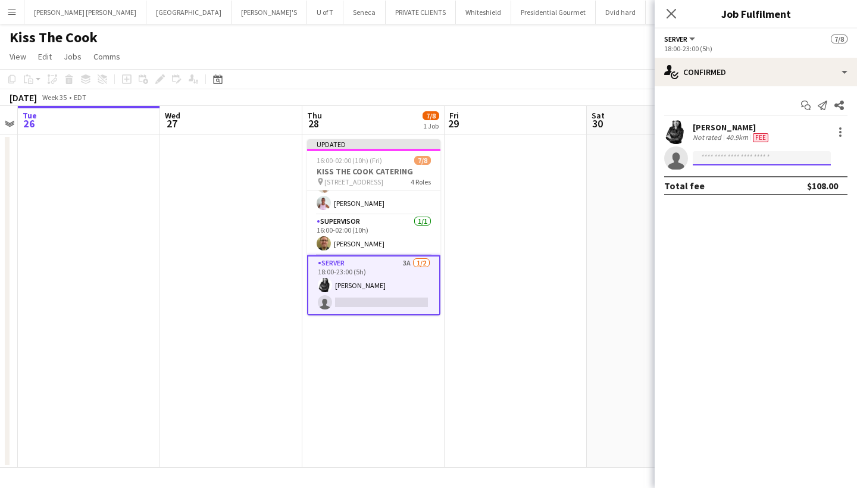
click at [742, 154] on input at bounding box center [761, 158] width 138 height 14
type input "***"
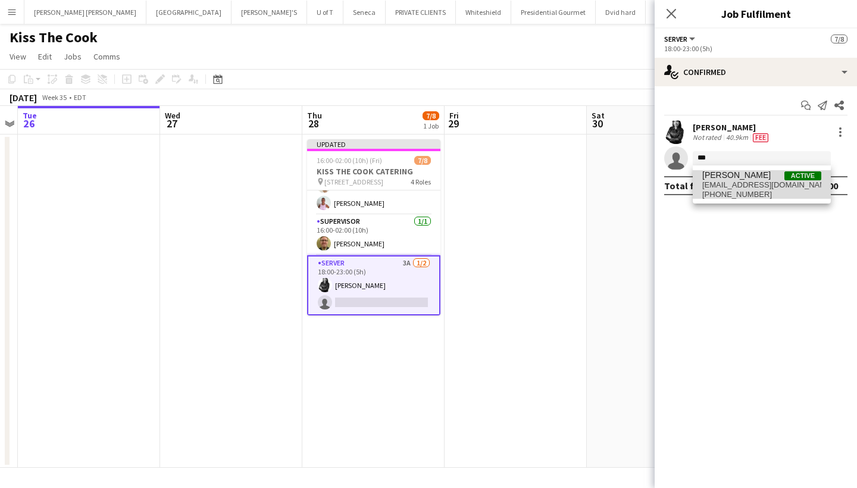
click at [757, 177] on span "[PERSON_NAME] Active" at bounding box center [761, 175] width 119 height 10
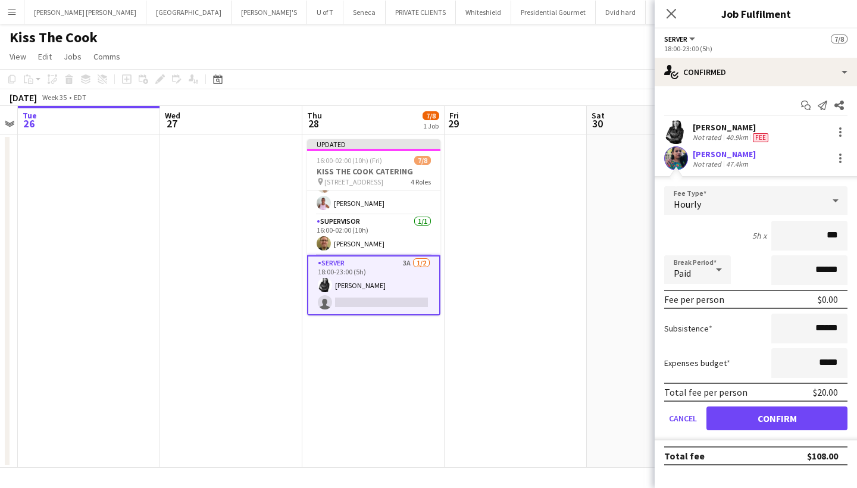
type input "**"
type input "***"
click at [841, 330] on input "******" at bounding box center [809, 329] width 76 height 30
type input "**"
type input "***"
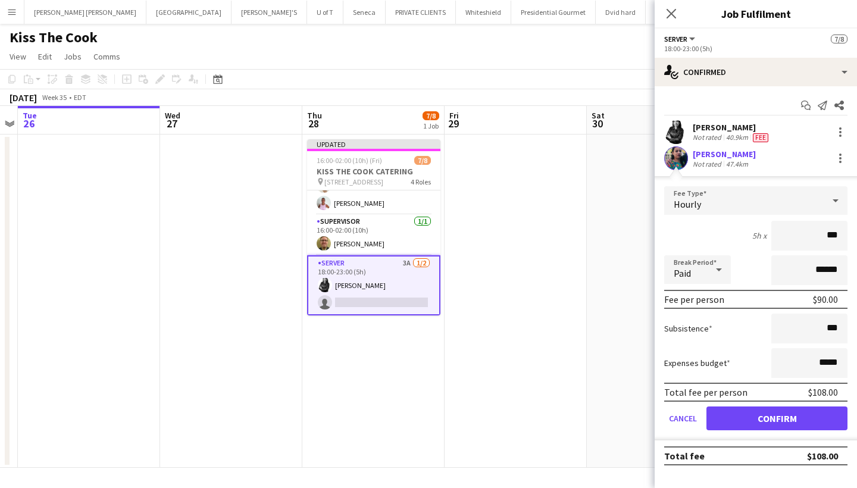
click at [808, 418] on button "Confirm" at bounding box center [776, 418] width 141 height 24
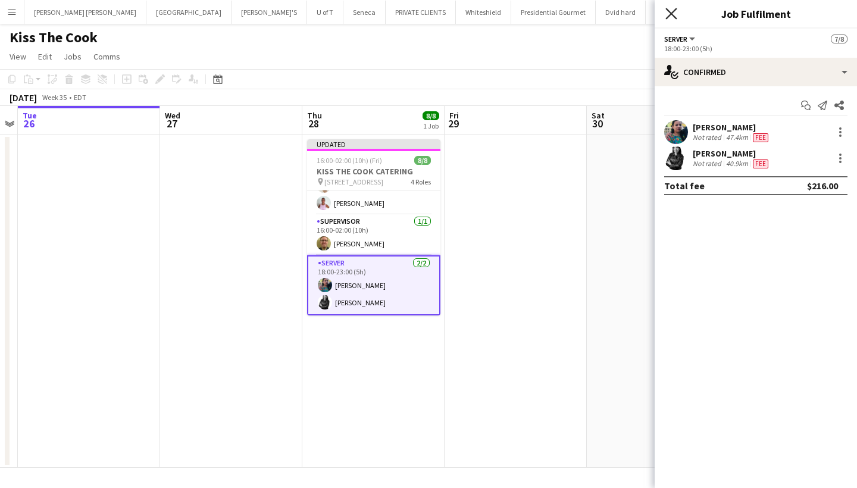
click at [670, 12] on icon "Close pop-in" at bounding box center [670, 13] width 11 height 11
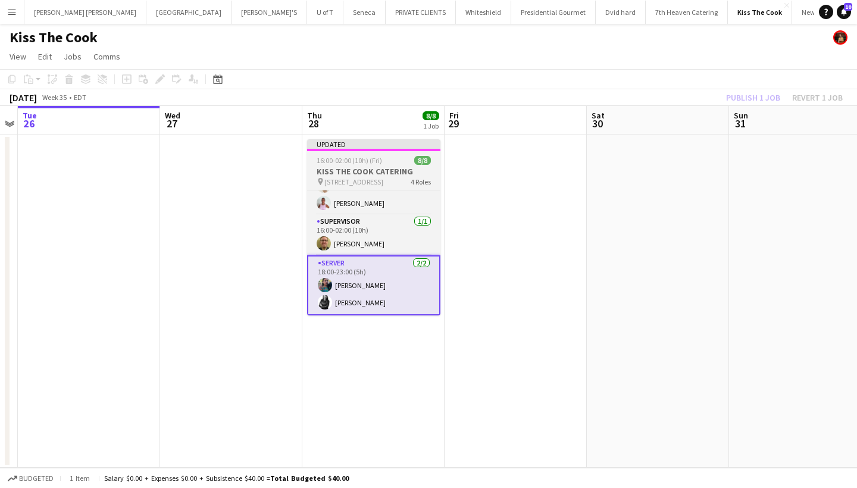
click at [372, 155] on app-job-card "Updated 16:00-02:00 (10h) (Fri) 8/8 KISS THE COOK CATERING pin 130 0LD KINSTON …" at bounding box center [373, 227] width 133 height 176
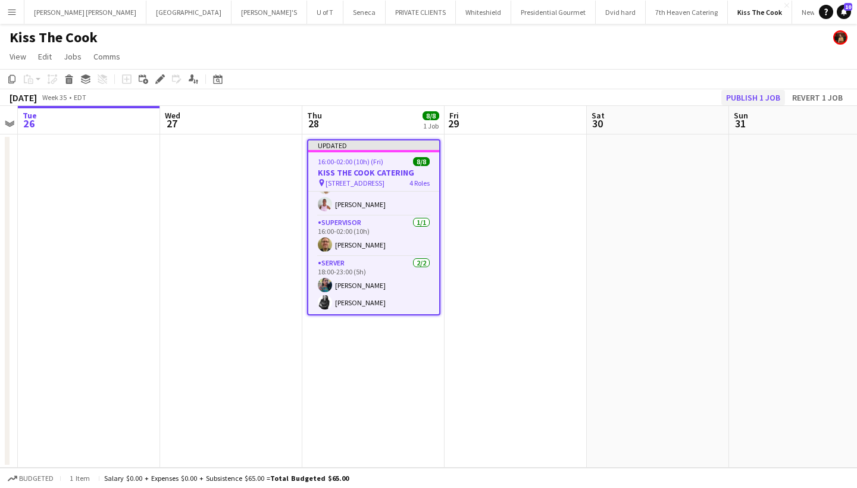
click at [749, 96] on button "Publish 1 job" at bounding box center [753, 97] width 64 height 15
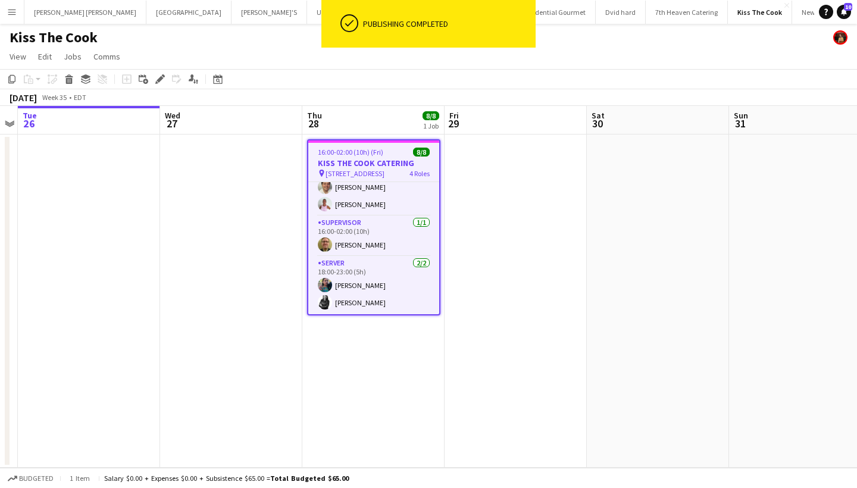
click at [10, 15] on app-icon "Menu" at bounding box center [12, 12] width 10 height 10
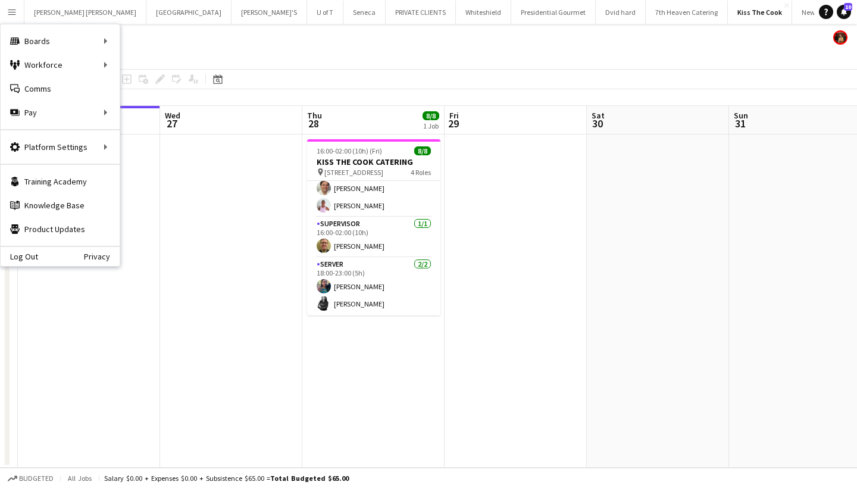
scroll to position [96, 0]
click at [170, 57] on link "All jobs" at bounding box center [179, 65] width 119 height 24
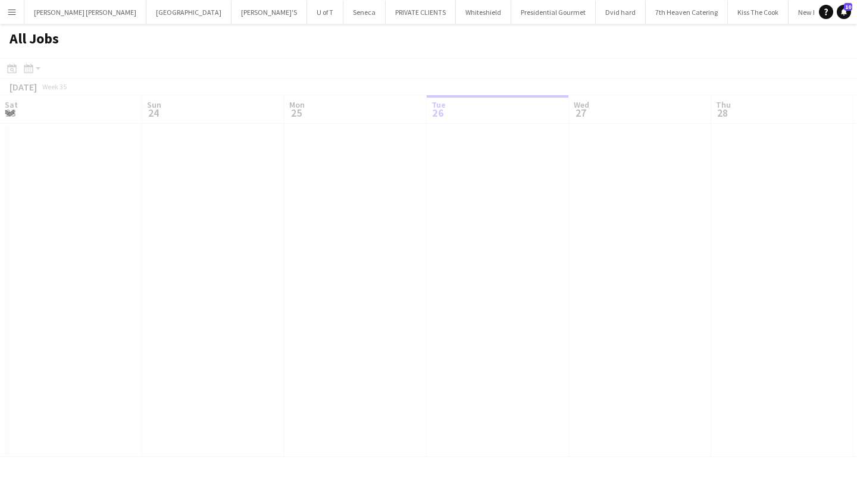
scroll to position [0, 284]
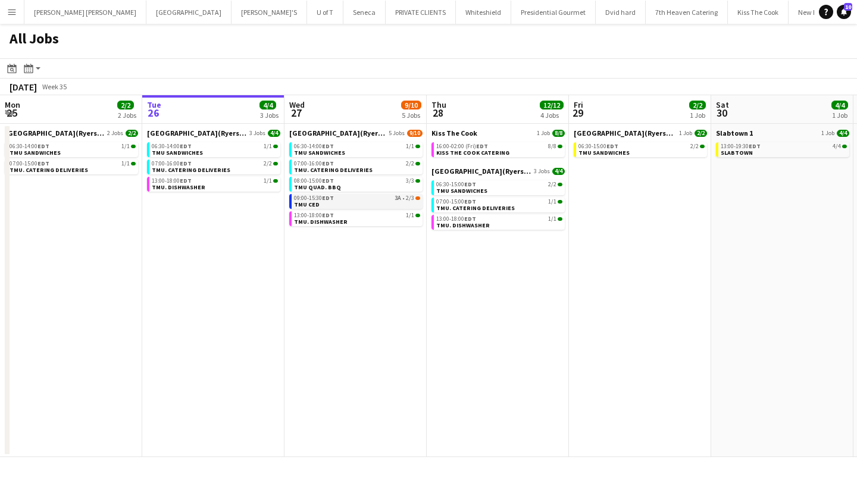
click at [335, 200] on div "09:00-15:30 EDT 3A • 2/3" at bounding box center [357, 198] width 126 height 6
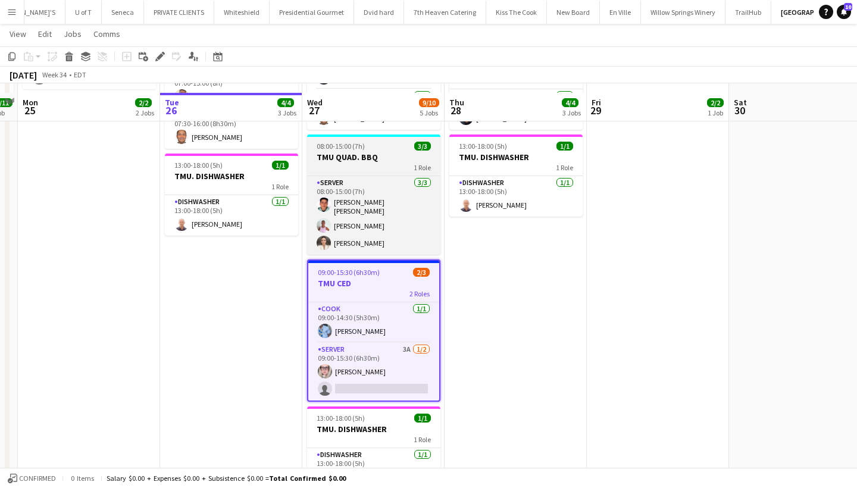
scroll to position [231, 0]
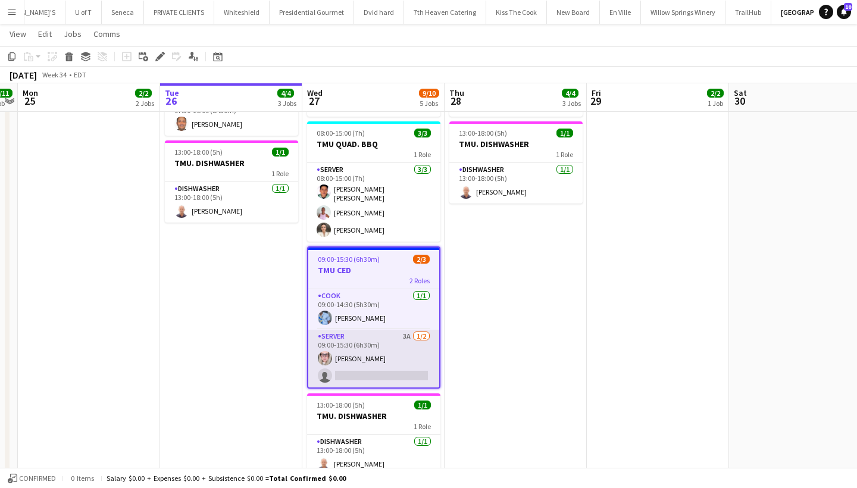
click at [365, 369] on app-card-role "SERVER 3A [DATE] 09:00-15:30 (6h30m) [PERSON_NAME] single-neutral-actions" at bounding box center [373, 359] width 131 height 58
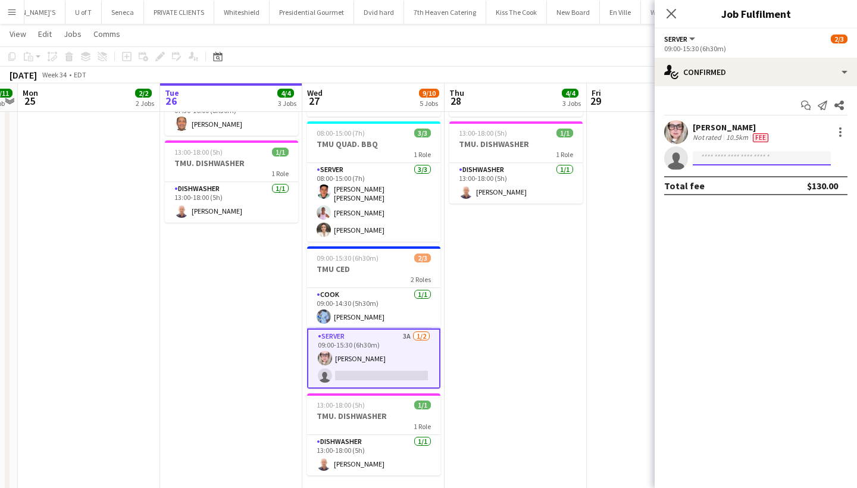
click at [745, 158] on input at bounding box center [761, 158] width 138 height 14
type input "****"
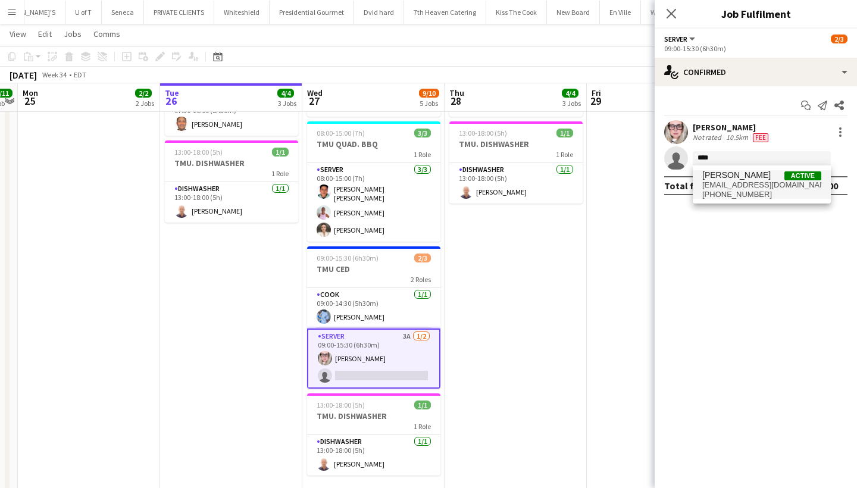
drag, startPoint x: 745, startPoint y: 158, endPoint x: 757, endPoint y: 186, distance: 30.4
click at [757, 186] on span "[EMAIL_ADDRESS][DOMAIN_NAME]" at bounding box center [761, 185] width 119 height 10
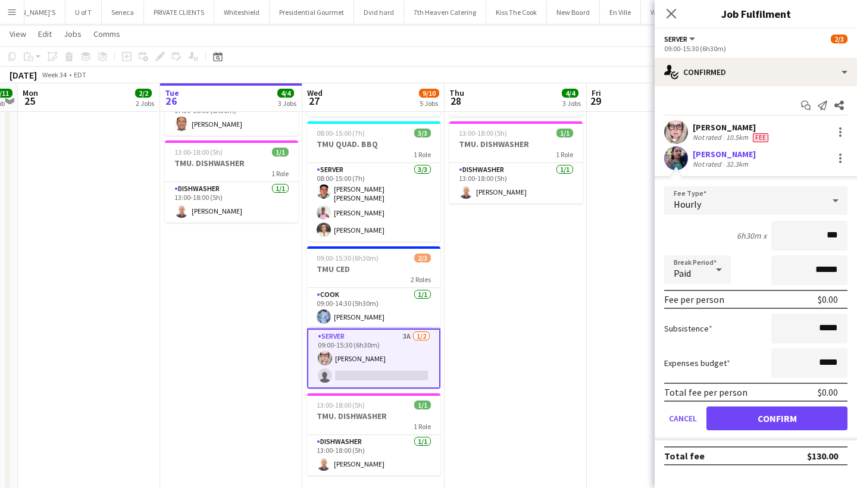
type input "**"
type input "***"
click at [767, 419] on button "Confirm" at bounding box center [776, 418] width 141 height 24
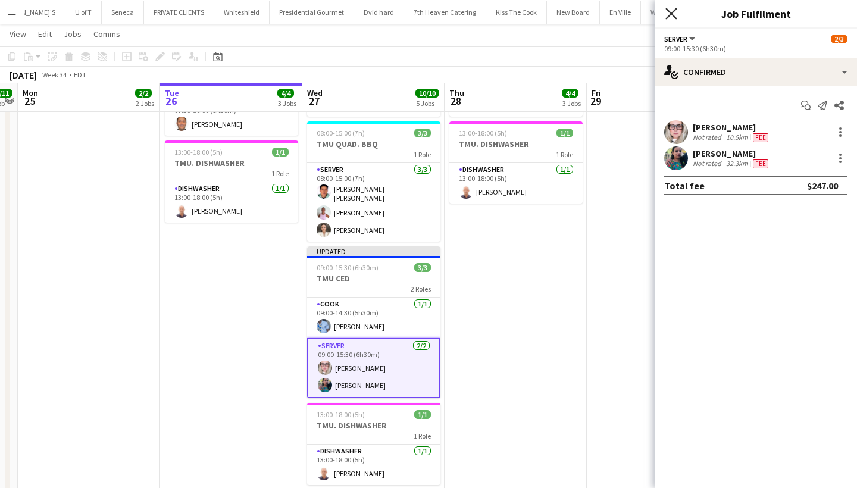
click at [670, 10] on icon "Close pop-in" at bounding box center [670, 13] width 11 height 11
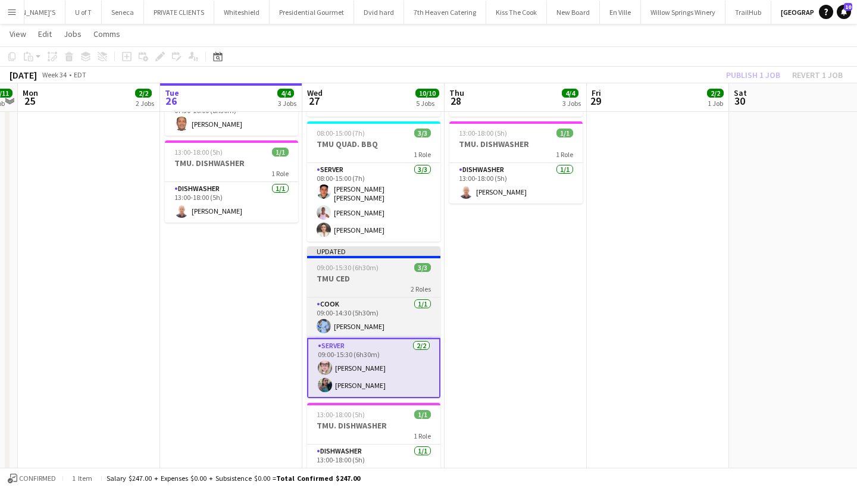
click at [368, 284] on div "2 Roles" at bounding box center [373, 289] width 133 height 10
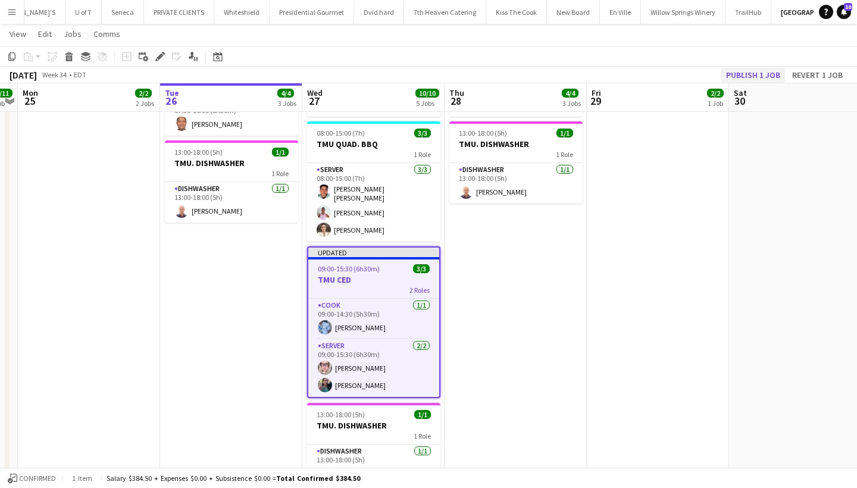
click at [752, 75] on button "Publish 1 job" at bounding box center [753, 74] width 64 height 15
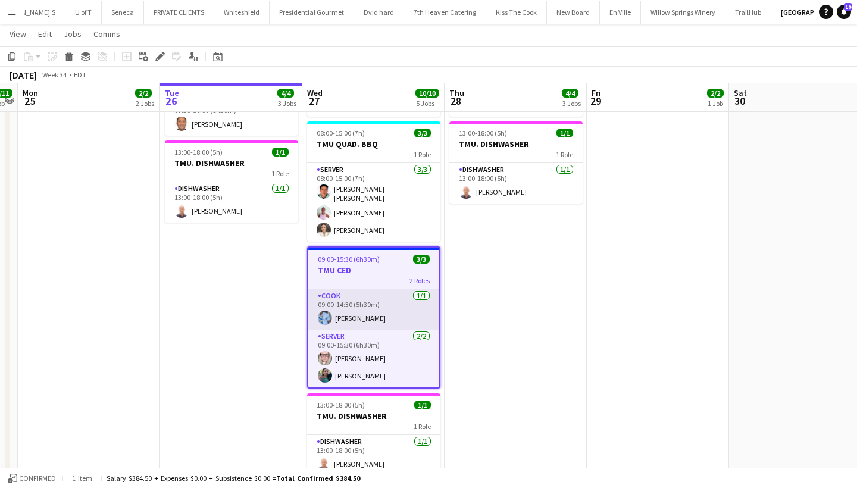
click at [390, 312] on app-card-role "COOK [DATE] 09:00-14:30 (5h30m) [PERSON_NAME]" at bounding box center [373, 309] width 131 height 40
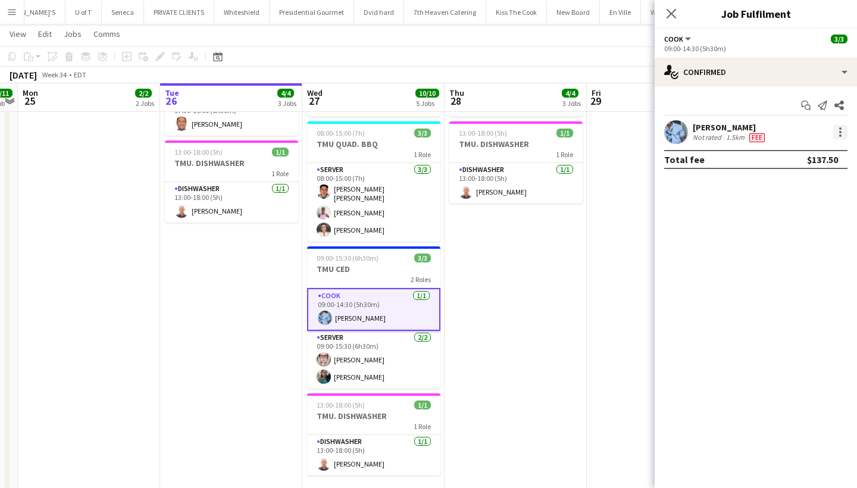
click at [845, 131] on div at bounding box center [840, 132] width 14 height 14
click at [800, 155] on span "Edit fee" at bounding box center [801, 154] width 74 height 11
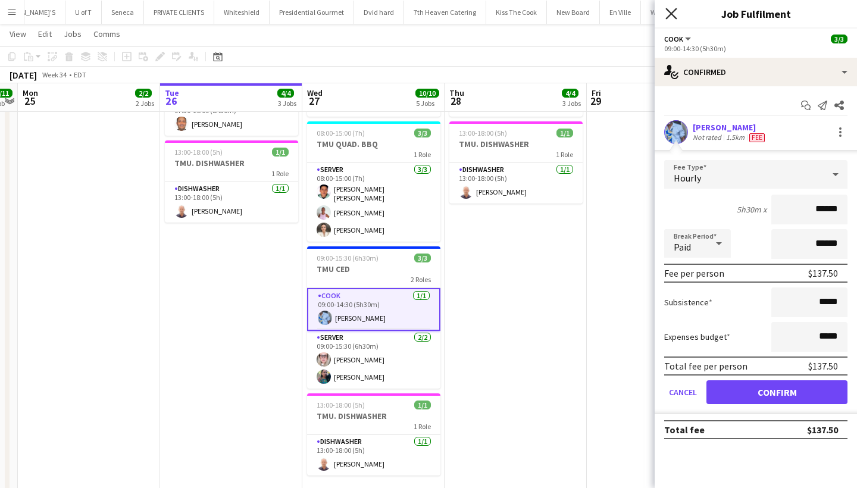
click at [668, 12] on icon "Close pop-in" at bounding box center [670, 13] width 11 height 11
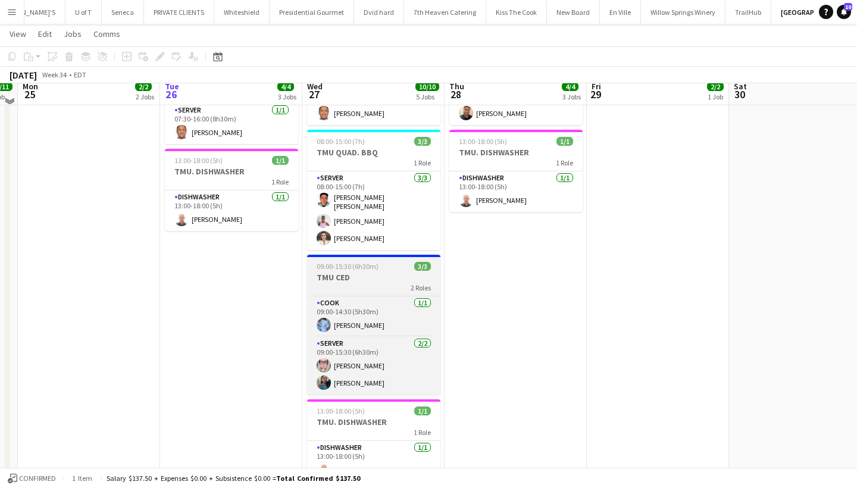
scroll to position [230, 0]
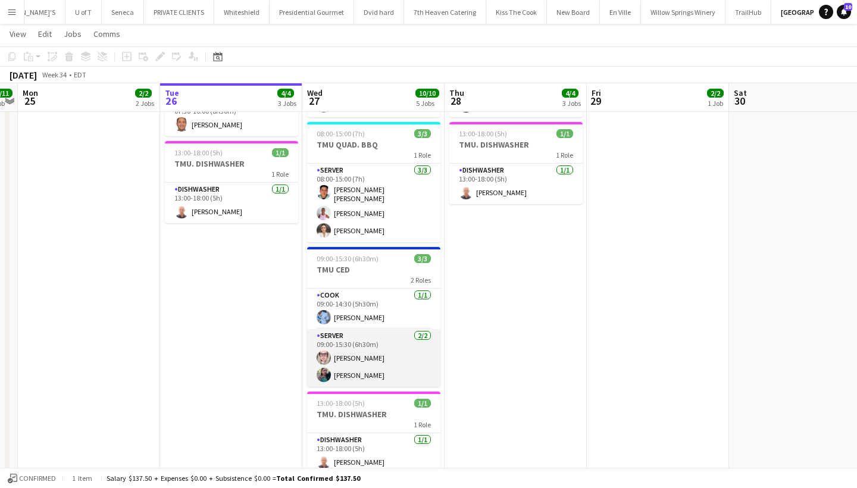
click at [382, 357] on app-card-role "SERVER [DATE] 09:00-15:30 (6h30m) [PERSON_NAME] [PERSON_NAME]" at bounding box center [373, 358] width 133 height 58
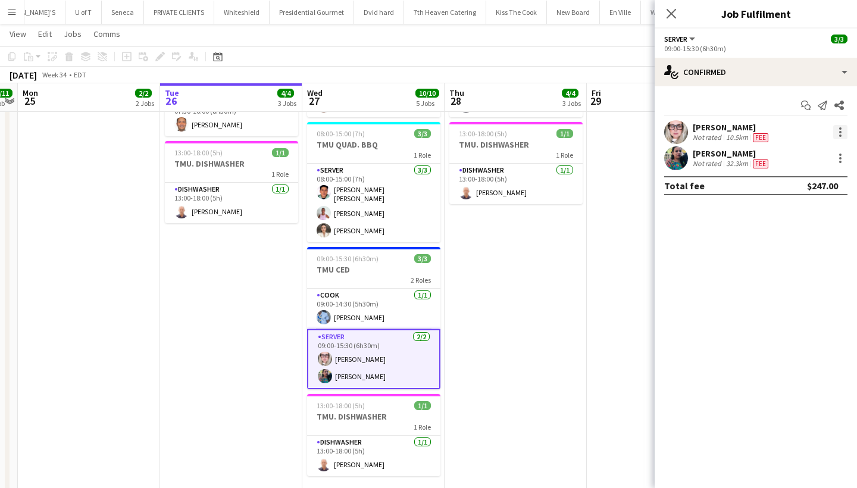
click at [837, 131] on div at bounding box center [840, 132] width 14 height 14
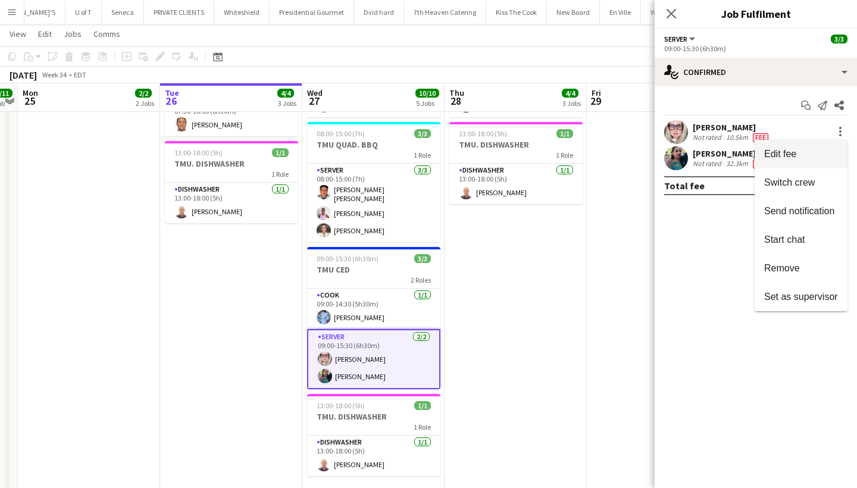
click at [824, 150] on span "Edit fee" at bounding box center [801, 154] width 74 height 11
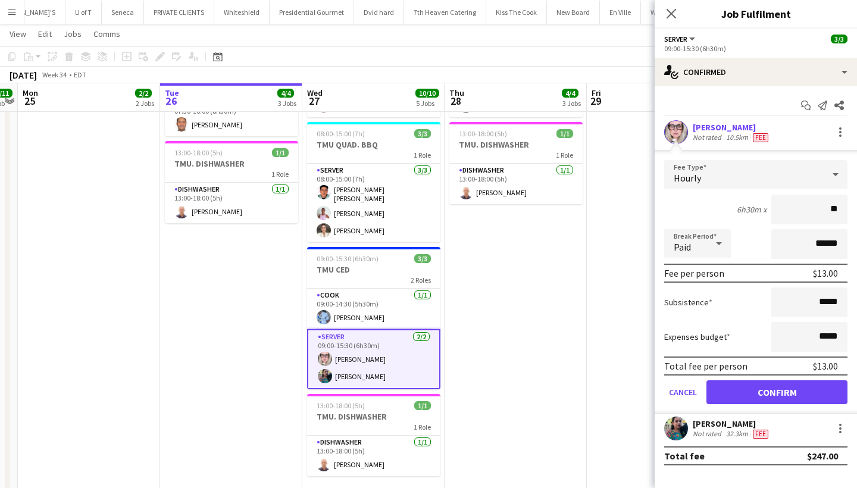
type input "***"
click at [774, 394] on button "Confirm" at bounding box center [776, 392] width 141 height 24
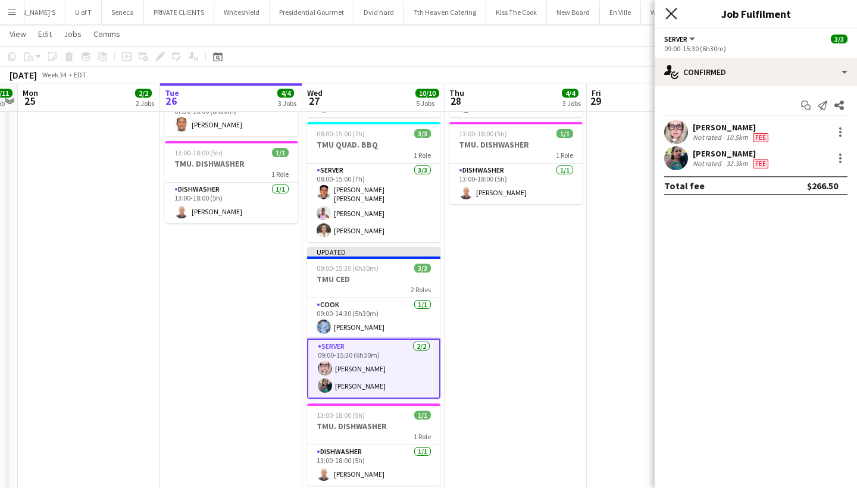
click at [668, 12] on icon "Close pop-in" at bounding box center [670, 13] width 11 height 11
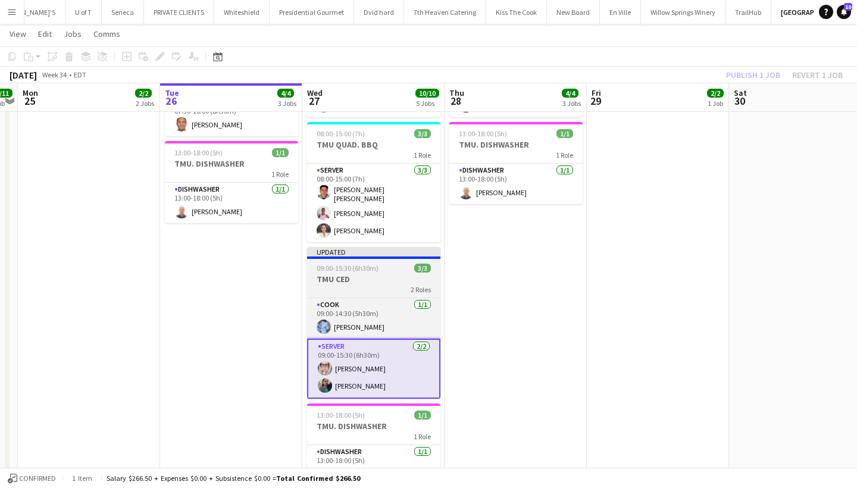
click at [377, 274] on h3 "TMU CED" at bounding box center [373, 279] width 133 height 11
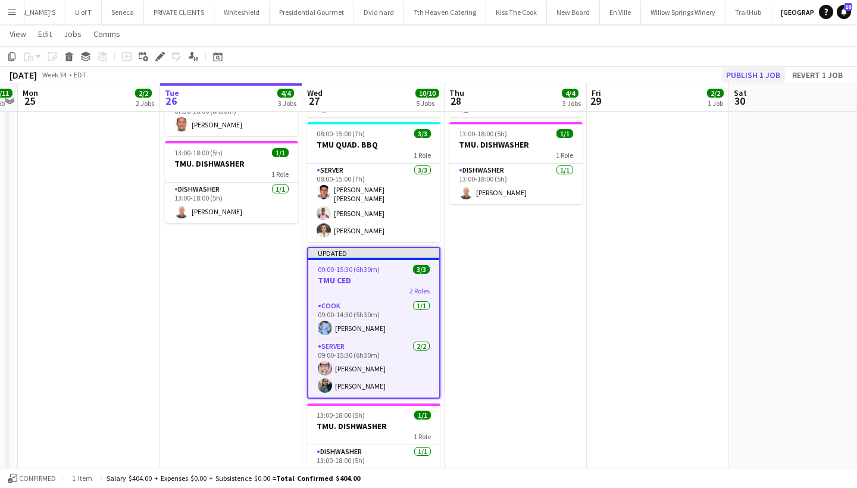
click at [772, 71] on button "Publish 1 job" at bounding box center [753, 74] width 64 height 15
